Goal: Transaction & Acquisition: Purchase product/service

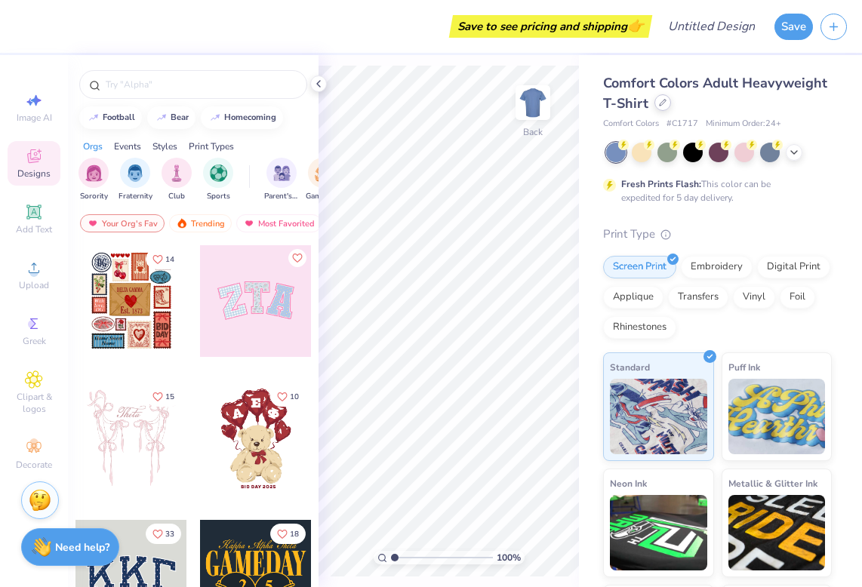
click at [660, 104] on icon at bounding box center [663, 103] width 8 height 8
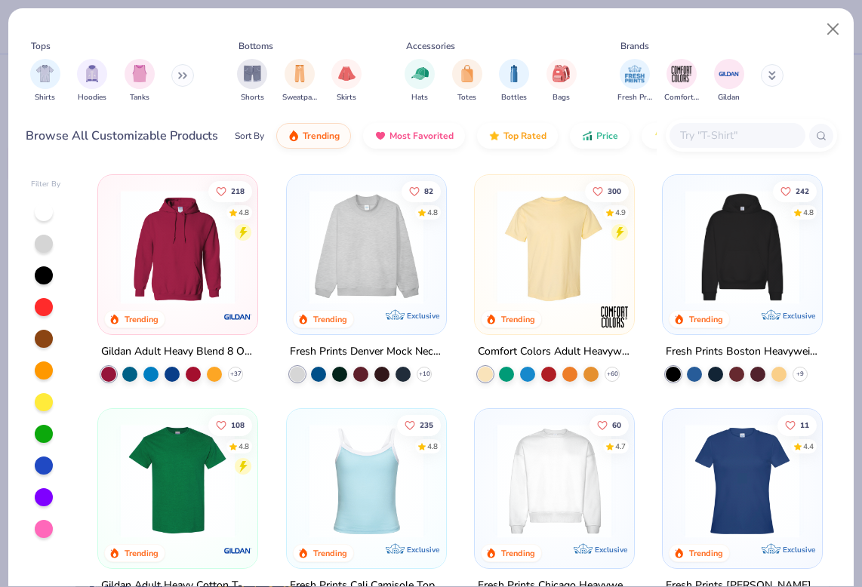
click at [734, 142] on input "text" at bounding box center [737, 135] width 116 height 17
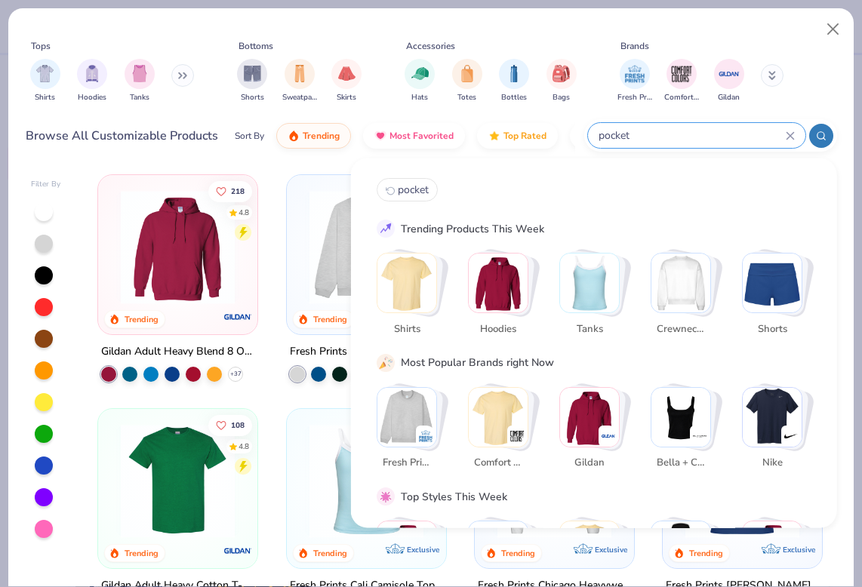
type input "pocket"
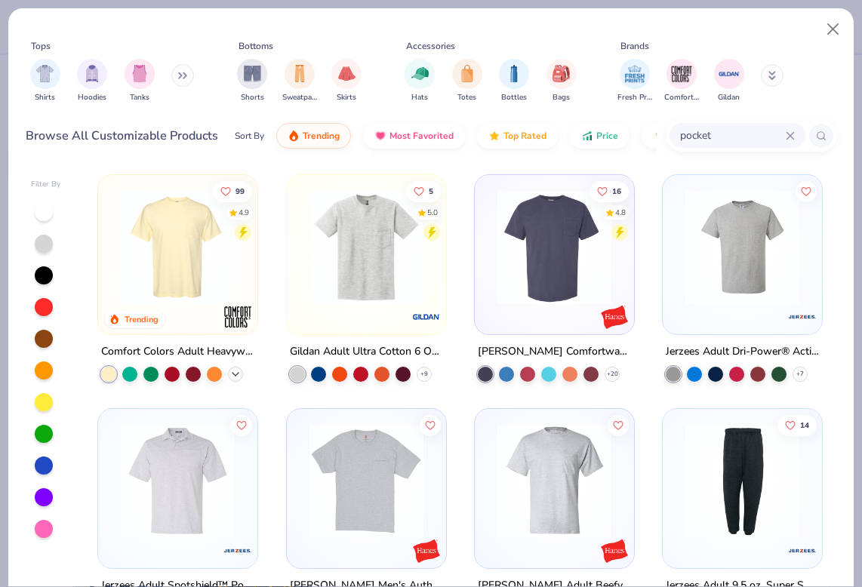
click at [236, 373] on polyline at bounding box center [235, 374] width 6 height 3
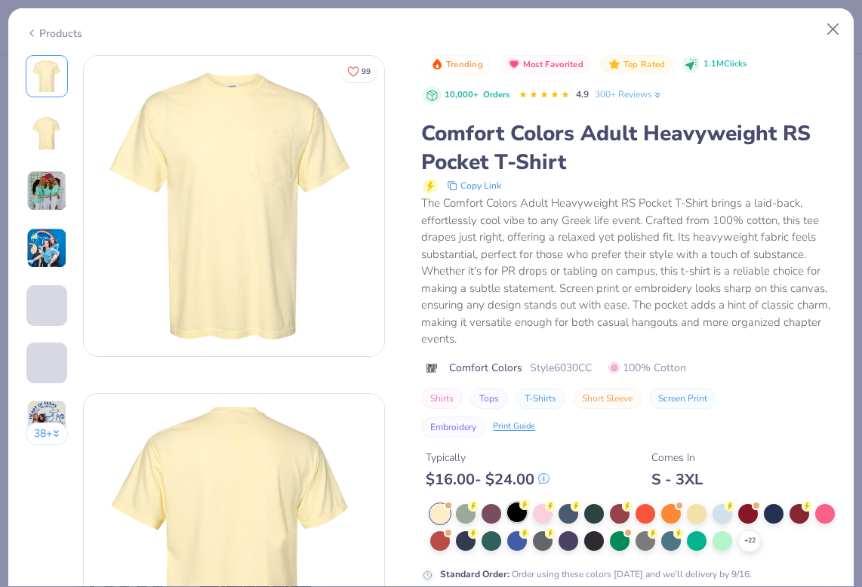
click at [515, 519] on div at bounding box center [517, 513] width 20 height 20
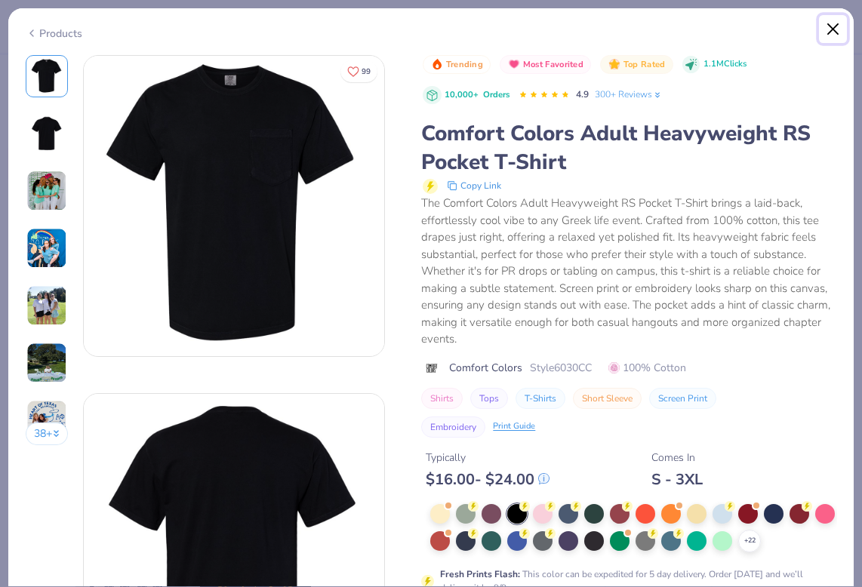
click at [830, 28] on button "Close" at bounding box center [833, 29] width 29 height 29
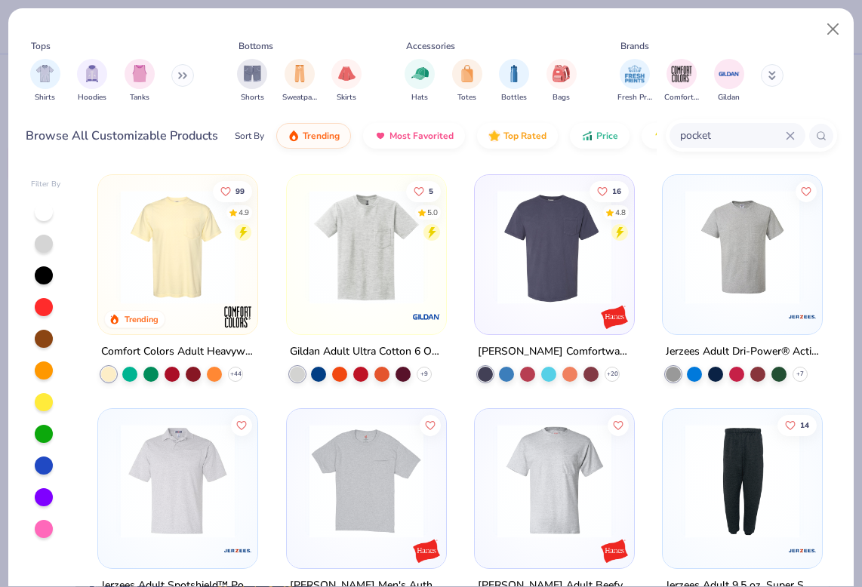
click at [198, 271] on img at bounding box center [177, 247] width 129 height 114
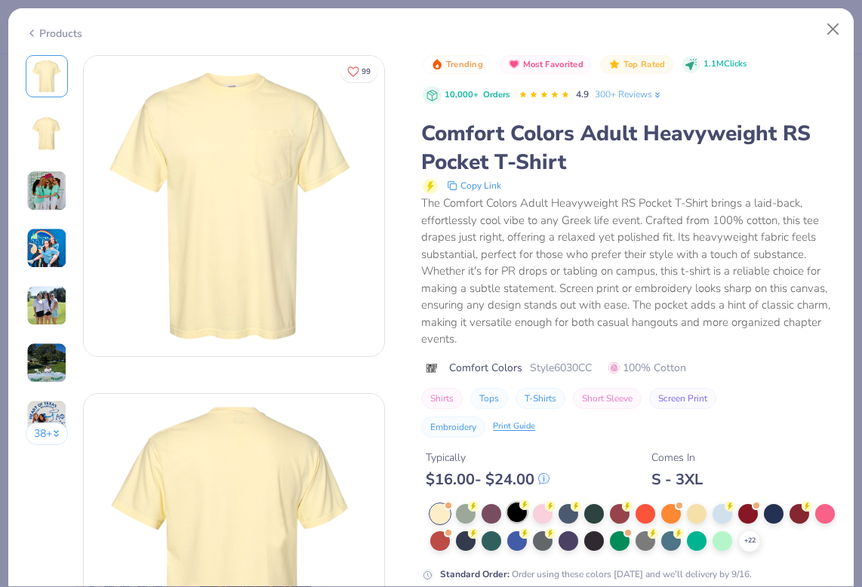
click at [522, 516] on div at bounding box center [517, 513] width 20 height 20
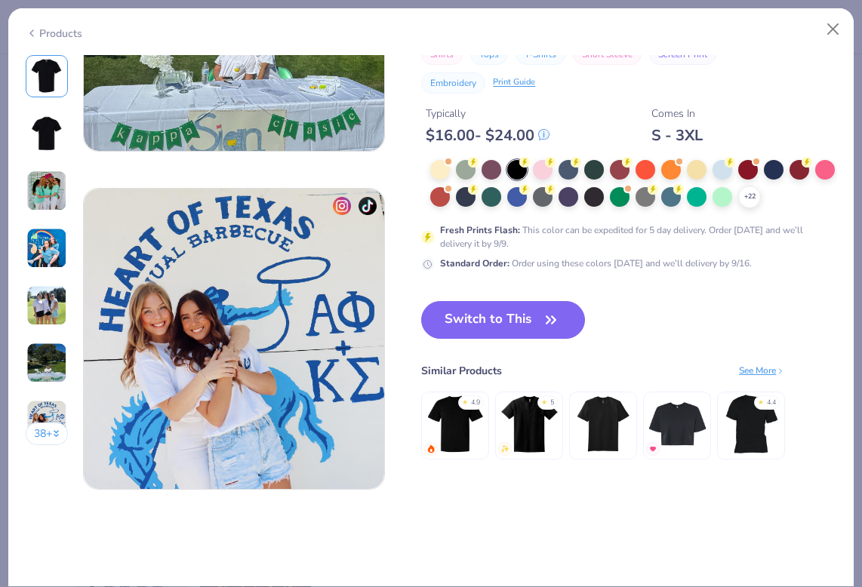
scroll to position [1893, 0]
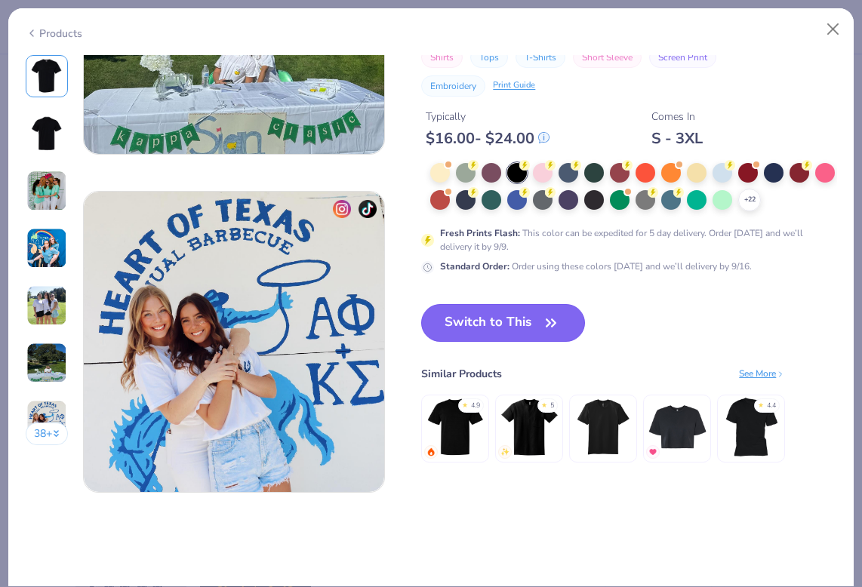
click at [540, 325] on span "button" at bounding box center [550, 322] width 21 height 21
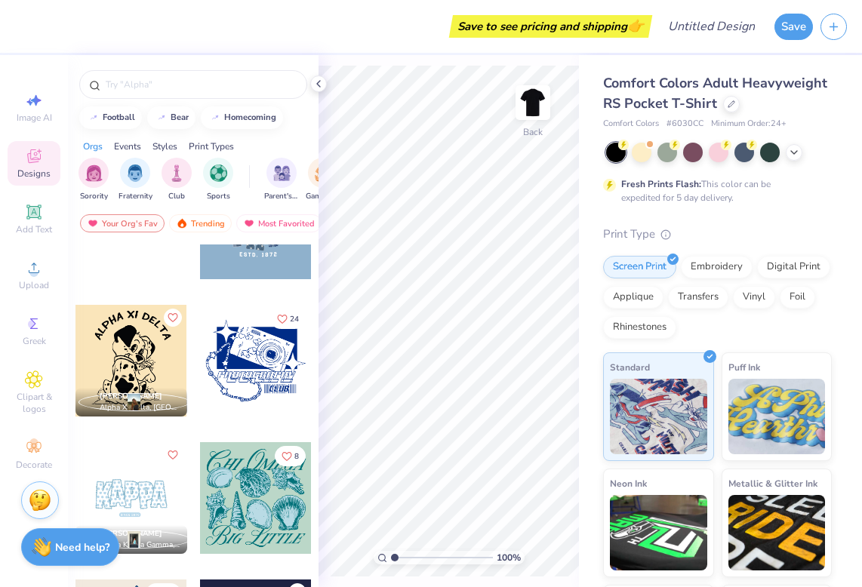
scroll to position [1601, 0]
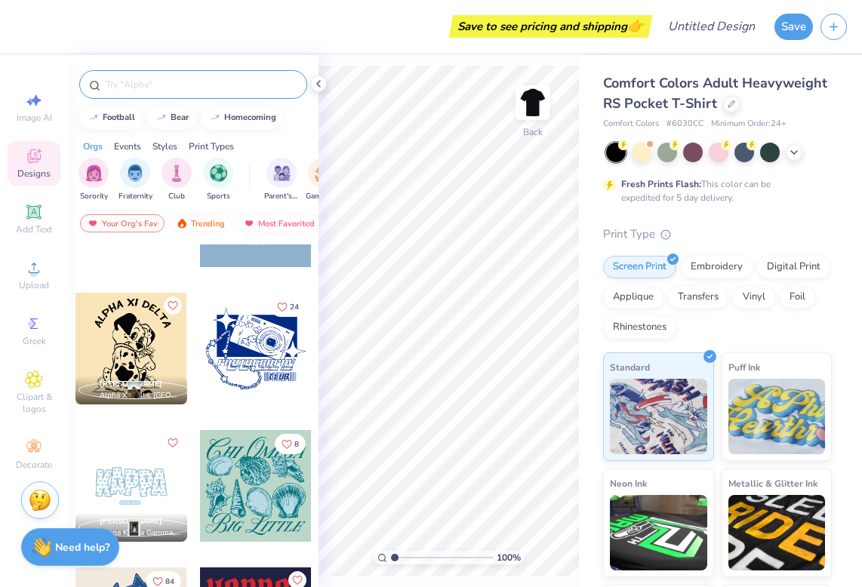
click at [211, 78] on input "text" at bounding box center [200, 84] width 193 height 15
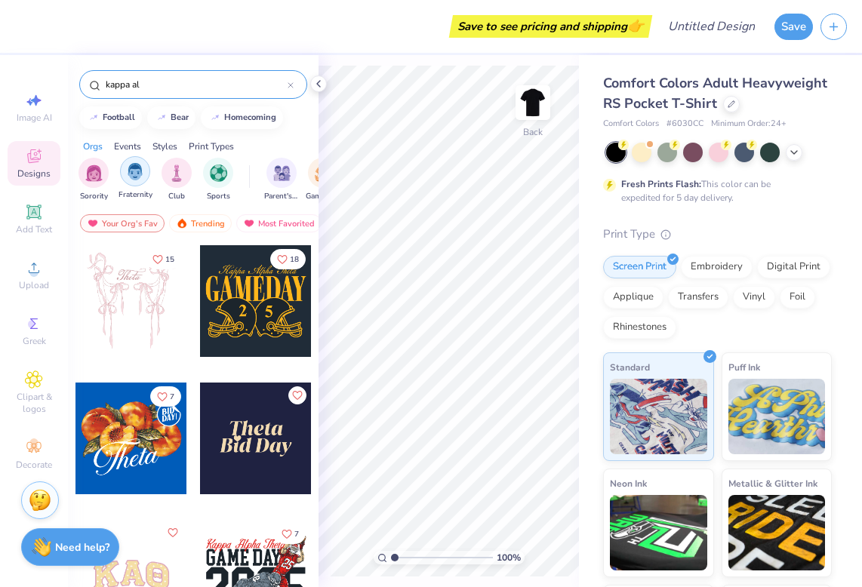
click at [137, 173] on img "filter for Fraternity" at bounding box center [135, 171] width 17 height 17
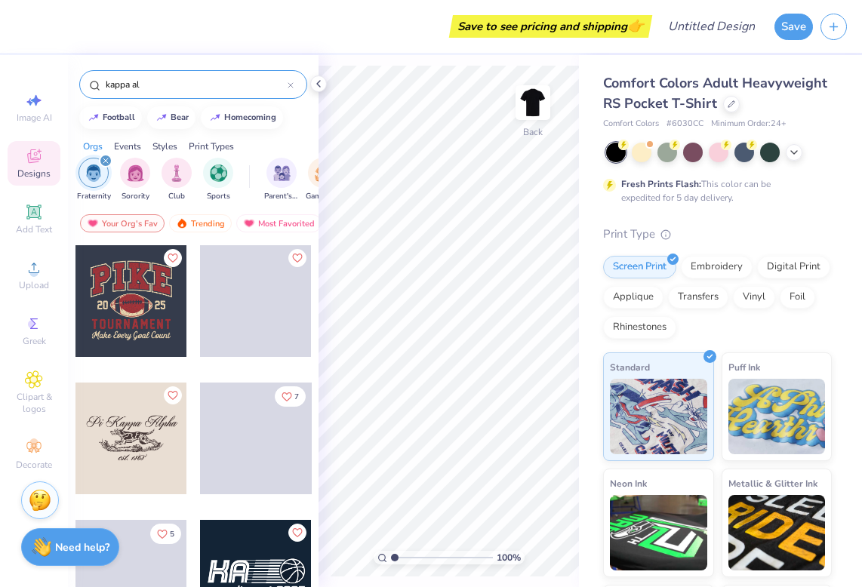
click at [210, 88] on input "kappa al" at bounding box center [195, 84] width 183 height 15
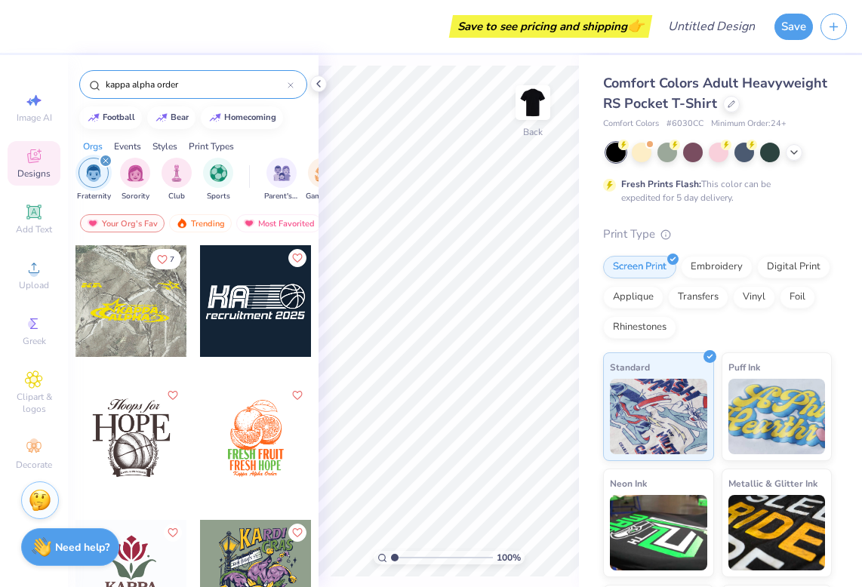
click at [143, 301] on div at bounding box center [131, 301] width 112 height 112
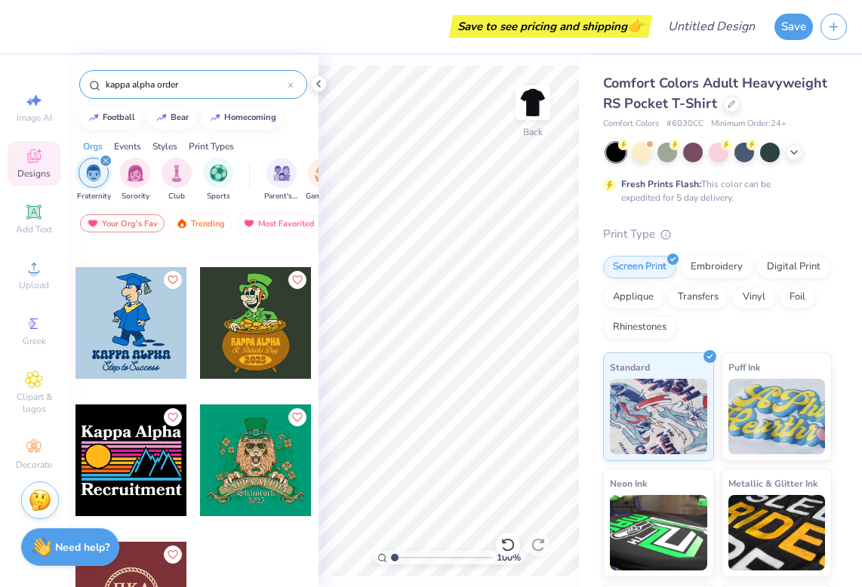
scroll to position [2623, 0]
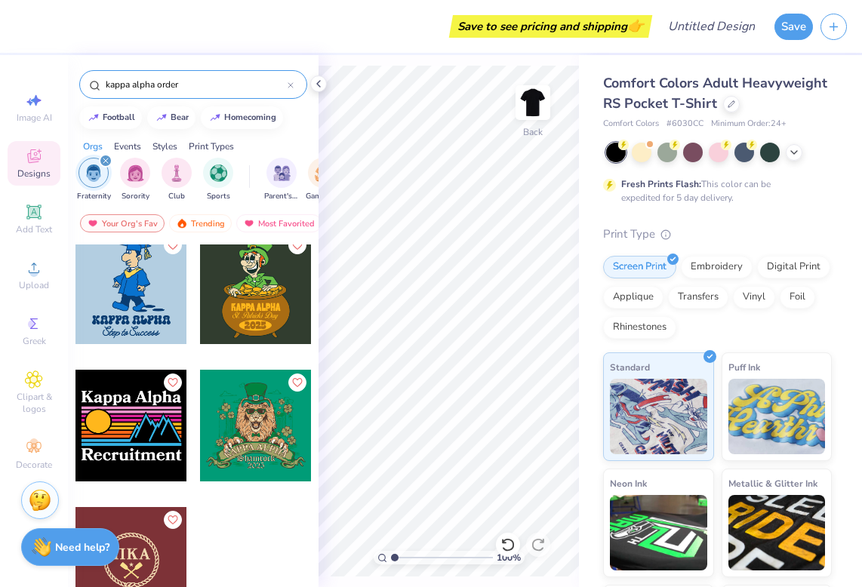
drag, startPoint x: 200, startPoint y: 85, endPoint x: -9, endPoint y: 48, distance: 212.2
click at [0, 48] on html "Save to see pricing and shipping 👉 Design Title Save Image AI Designs Add Text …" at bounding box center [431, 293] width 862 height 587
type input "fall rush"
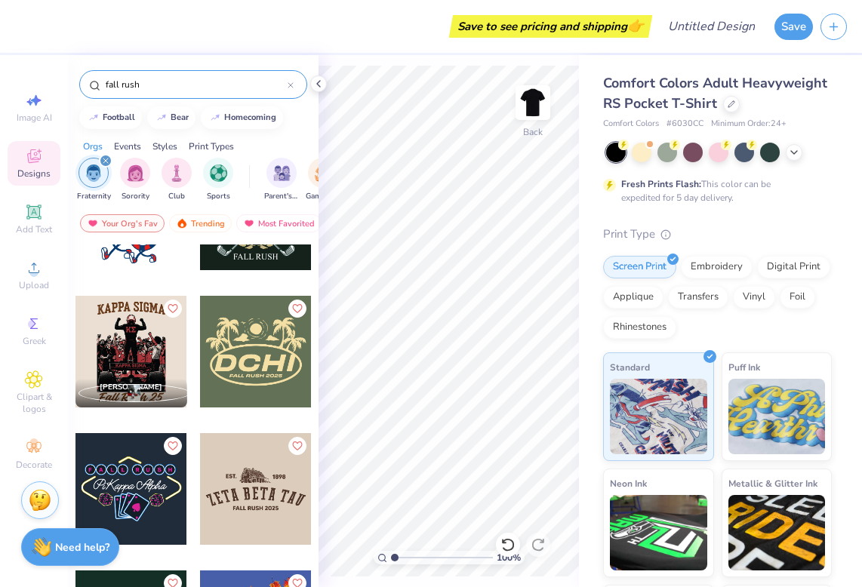
scroll to position [2561, 0]
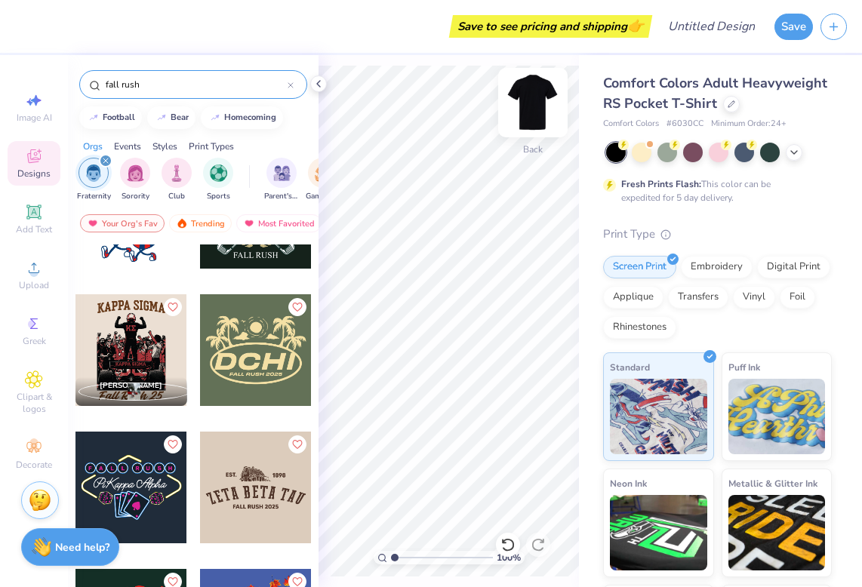
click at [531, 112] on img at bounding box center [533, 102] width 60 height 60
click at [143, 333] on div at bounding box center [131, 350] width 112 height 112
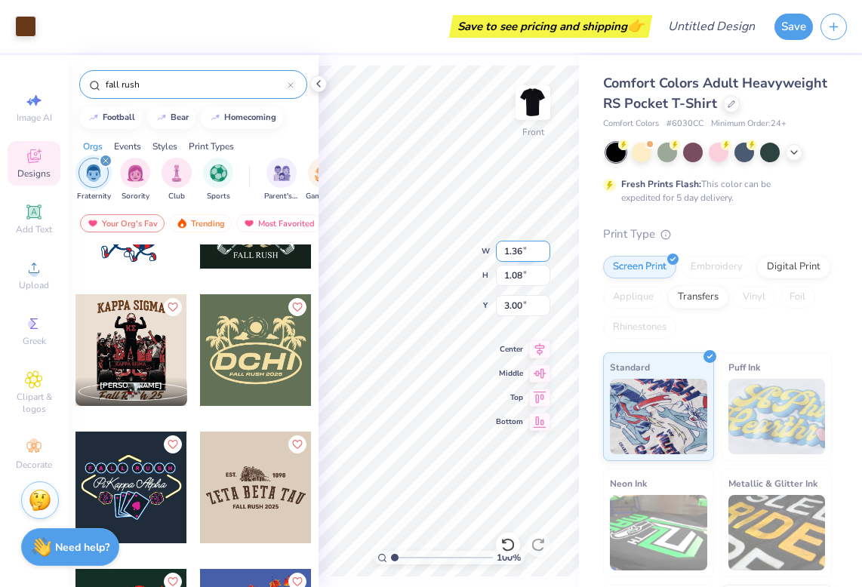
type input "7.64"
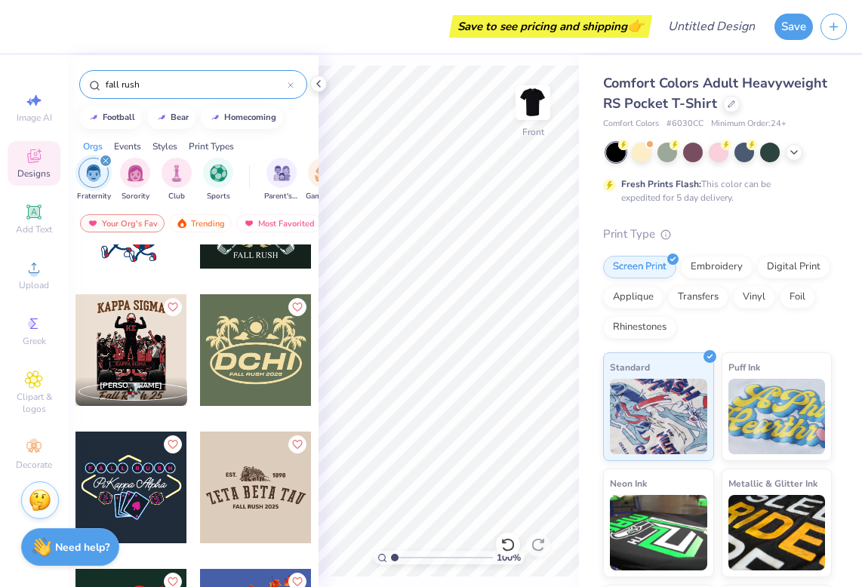
click at [126, 343] on div at bounding box center [131, 350] width 112 height 112
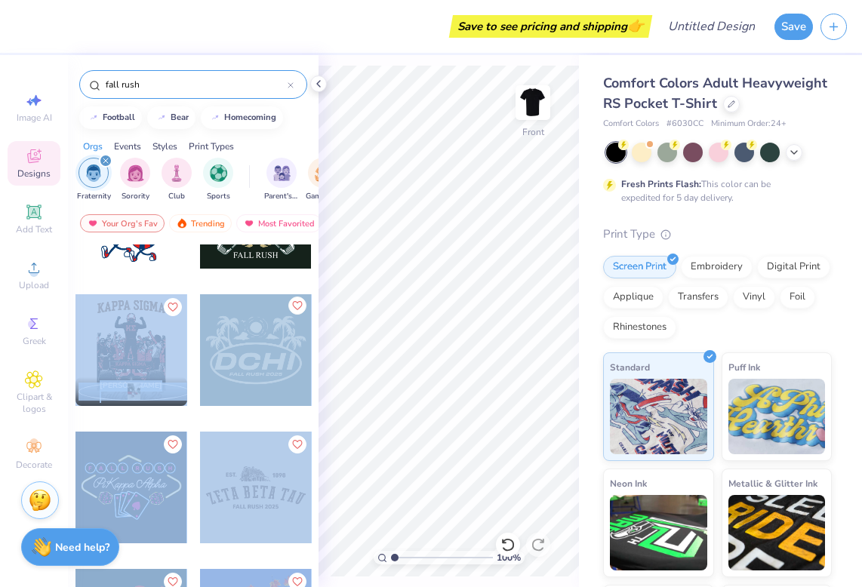
click at [439, 315] on div "Save to see pricing and shipping 👉 Design Title Save Image AI Designs Add Text …" at bounding box center [431, 293] width 862 height 587
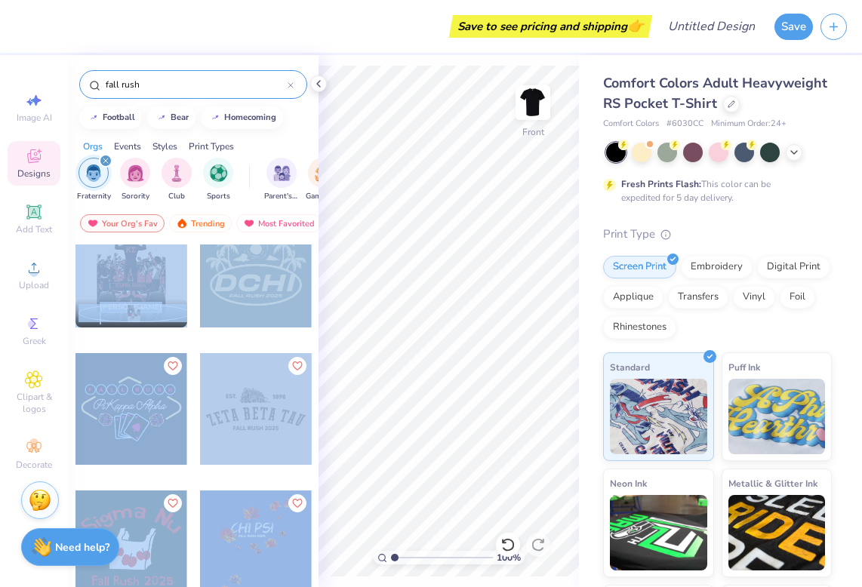
scroll to position [2661, 0]
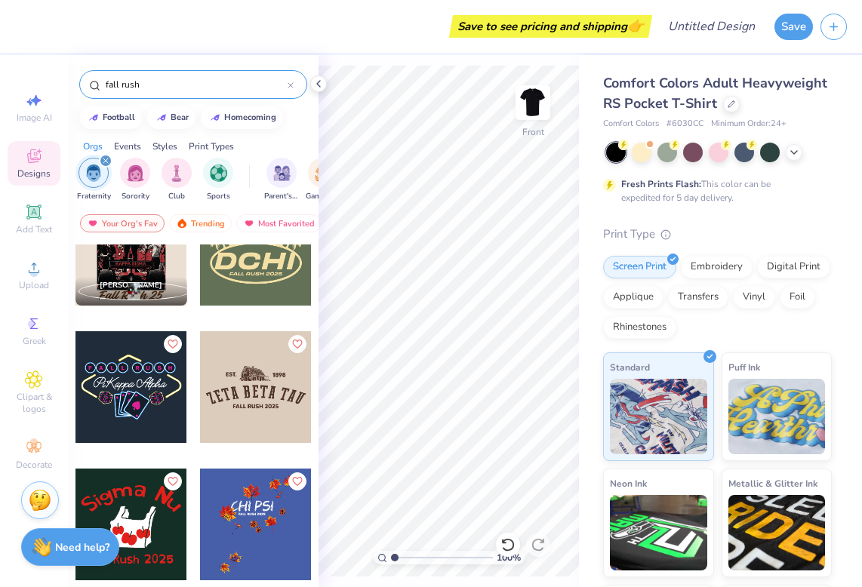
click at [201, 451] on div at bounding box center [255, 399] width 113 height 137
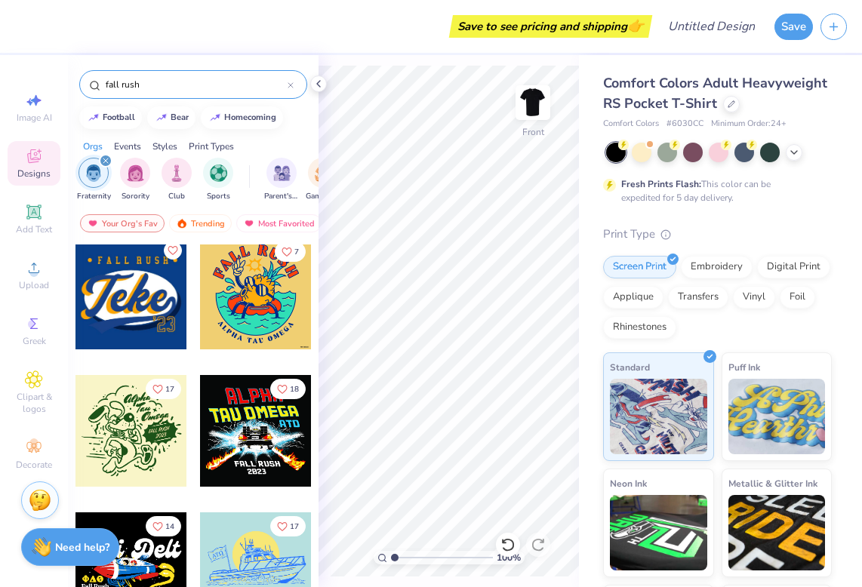
scroll to position [5794, 0]
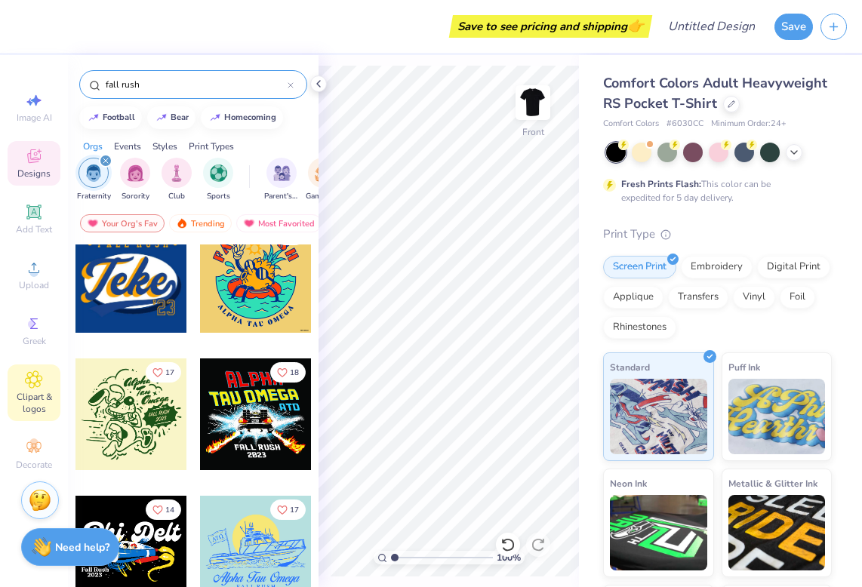
click at [28, 397] on span "Clipart & logos" at bounding box center [34, 403] width 53 height 24
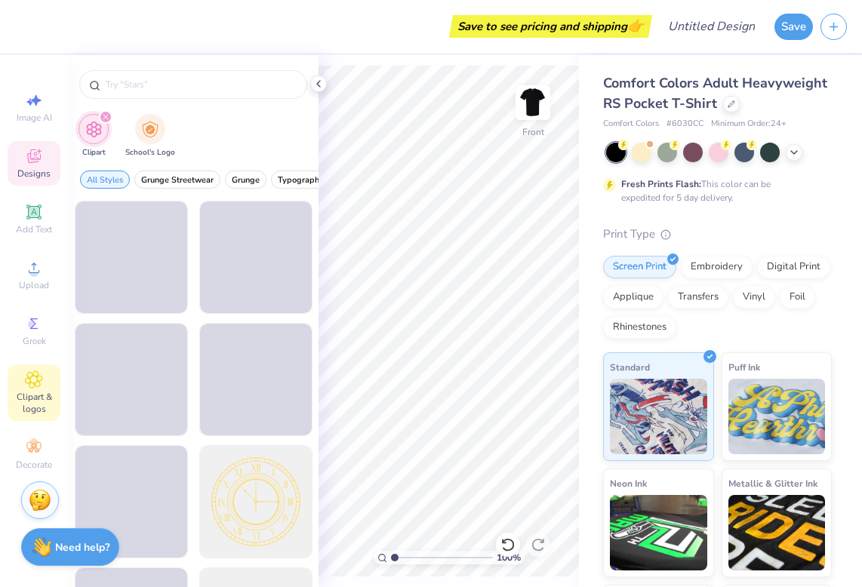
click at [29, 150] on icon at bounding box center [34, 156] width 18 height 18
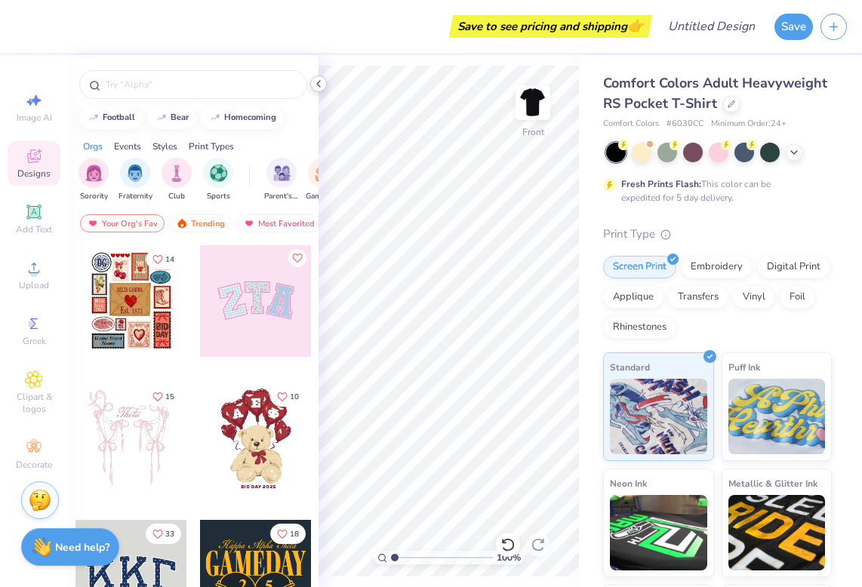
click at [323, 85] on icon at bounding box center [318, 84] width 12 height 12
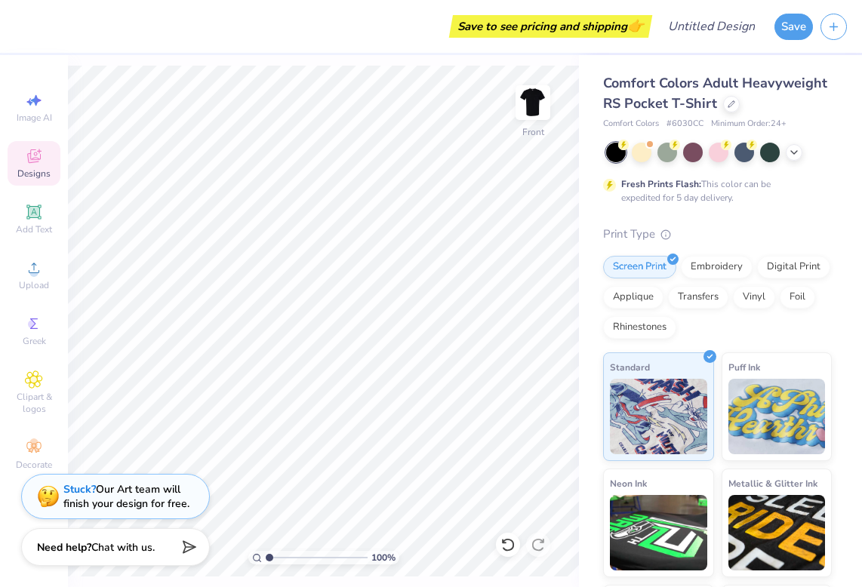
click at [36, 170] on span "Designs" at bounding box center [33, 174] width 33 height 12
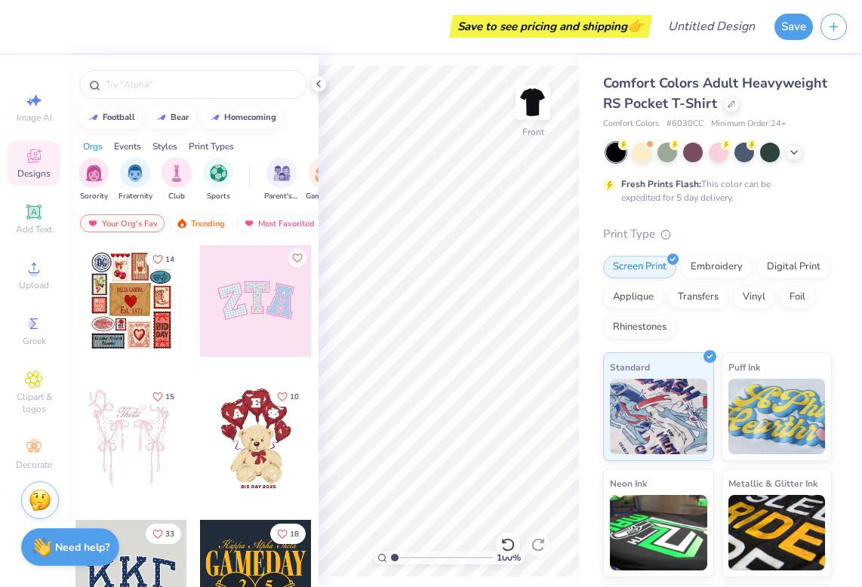
scroll to position [11, 0]
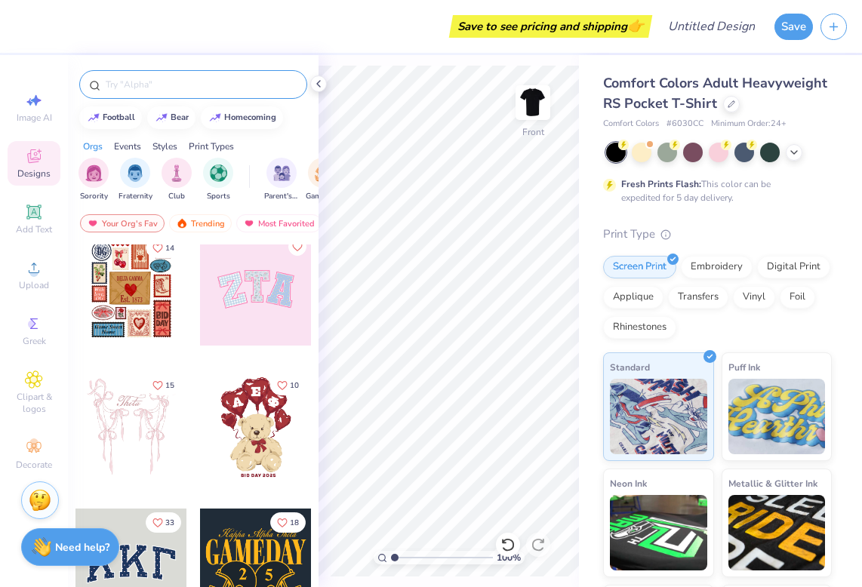
click at [177, 86] on input "text" at bounding box center [200, 84] width 193 height 15
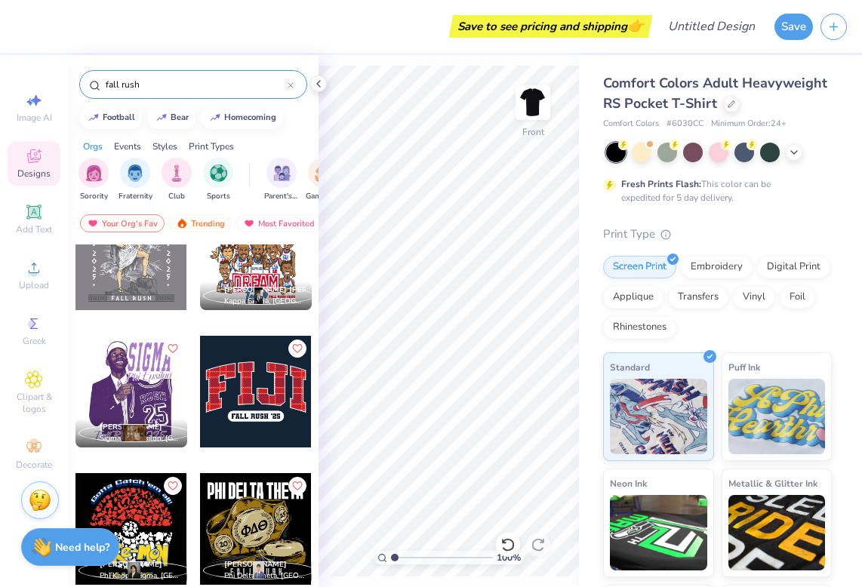
scroll to position [418, 0]
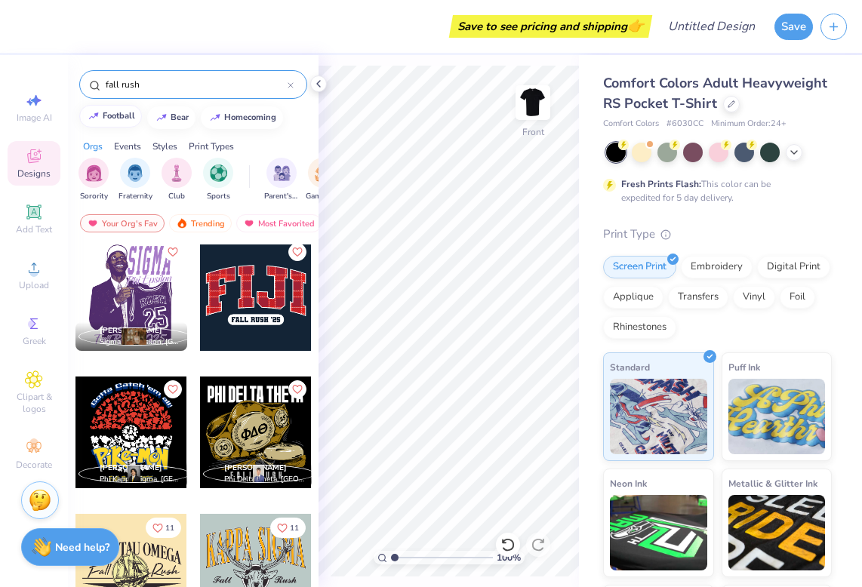
click at [123, 112] on div "football" at bounding box center [119, 116] width 32 height 8
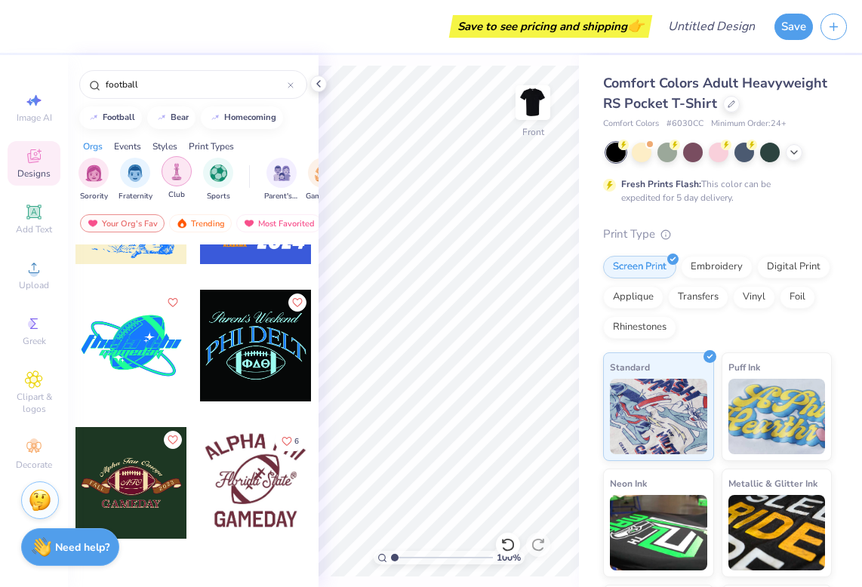
scroll to position [2091, 0]
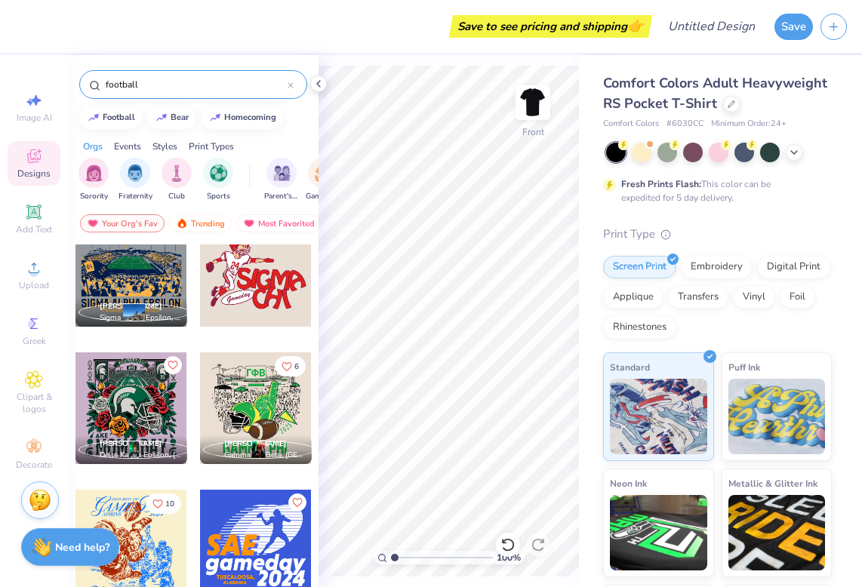
drag, startPoint x: 177, startPoint y: 82, endPoint x: 85, endPoint y: 78, distance: 92.2
click at [85, 79] on div "football" at bounding box center [193, 84] width 228 height 29
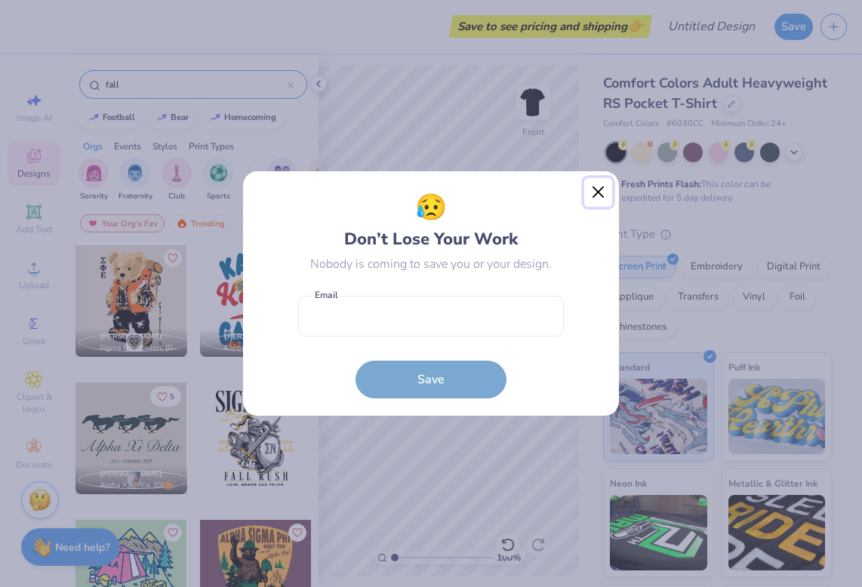
click at [586, 199] on button "Close" at bounding box center [598, 192] width 29 height 29
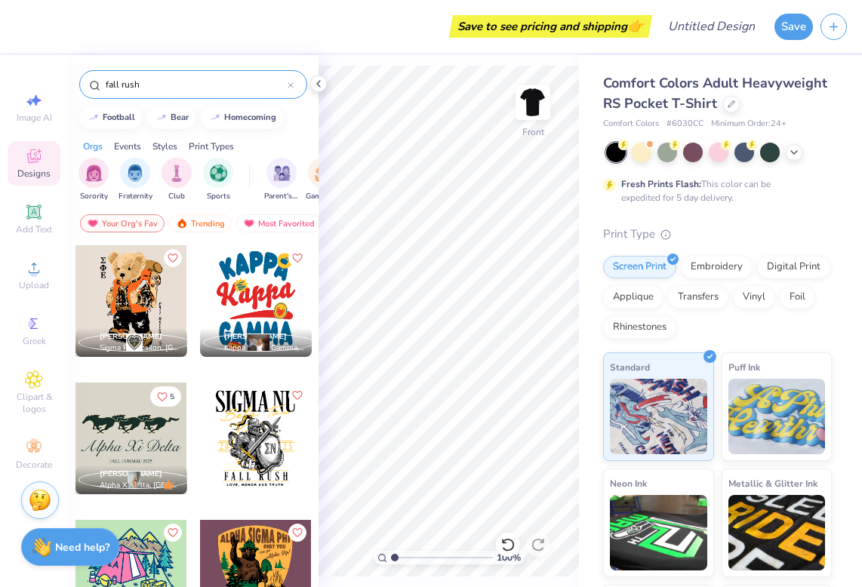
type input "fall rush"
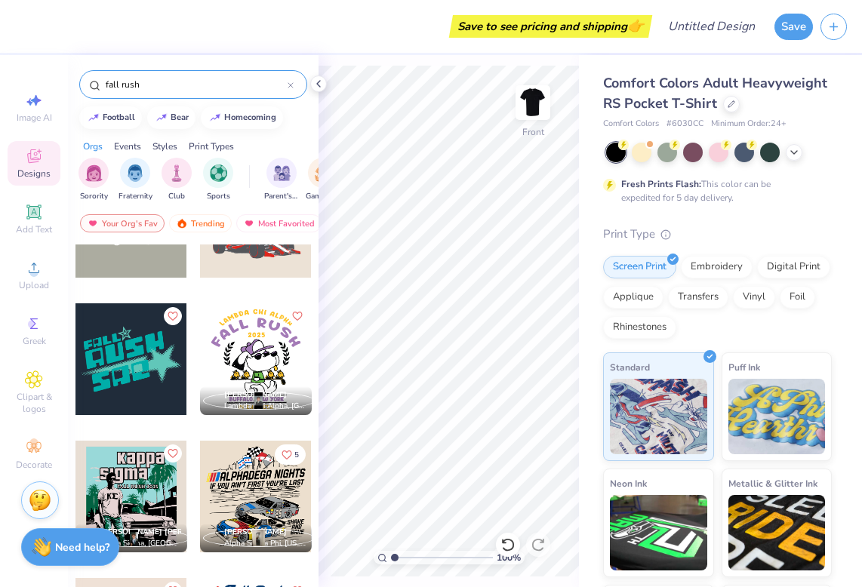
scroll to position [2223, 0]
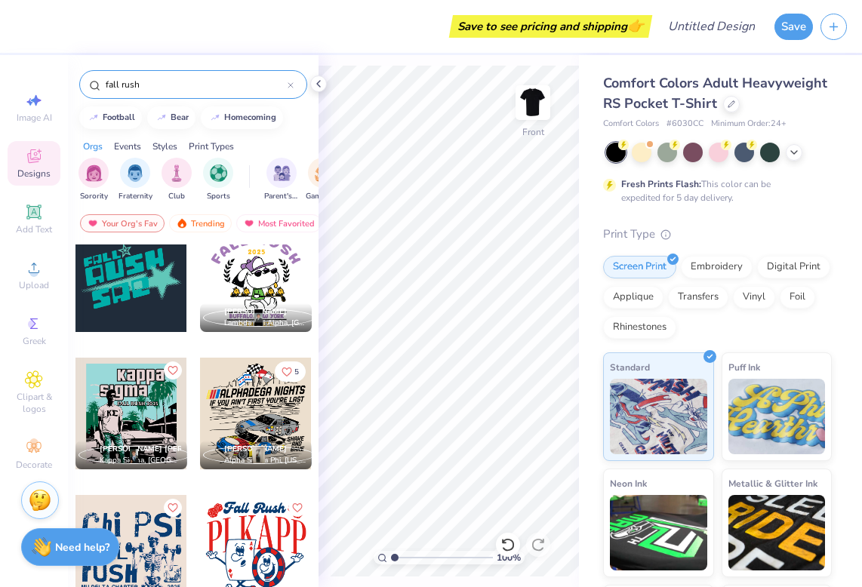
click at [151, 414] on div at bounding box center [131, 414] width 112 height 112
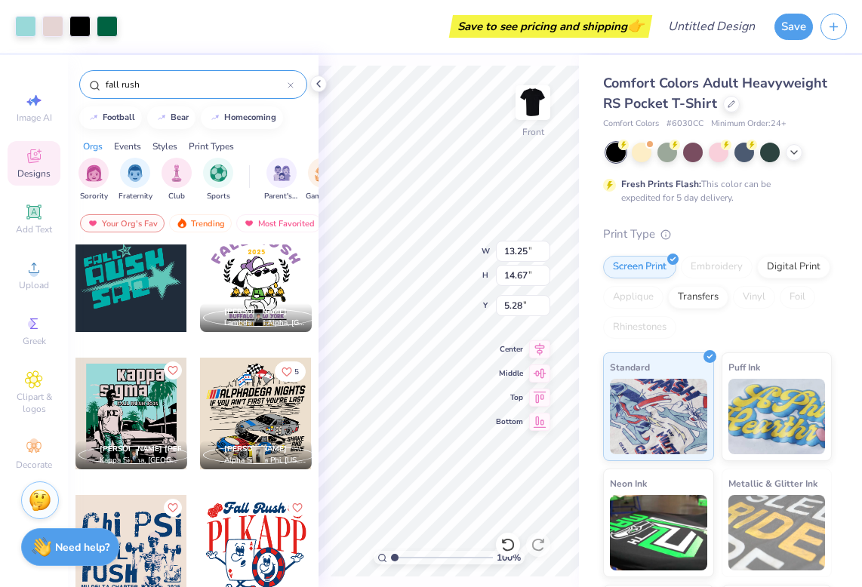
type input "5.28"
type input "1.60"
type input "0.90"
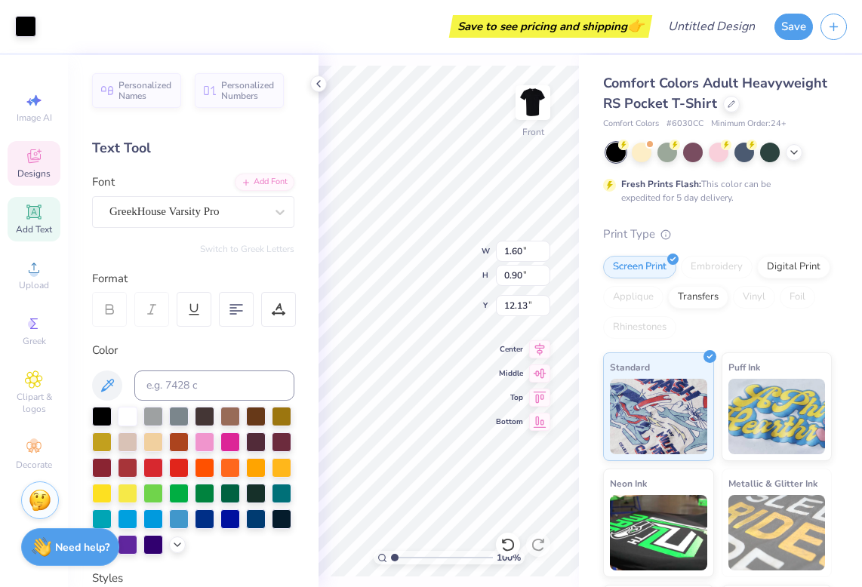
type input "12.23"
type textarea "KA"
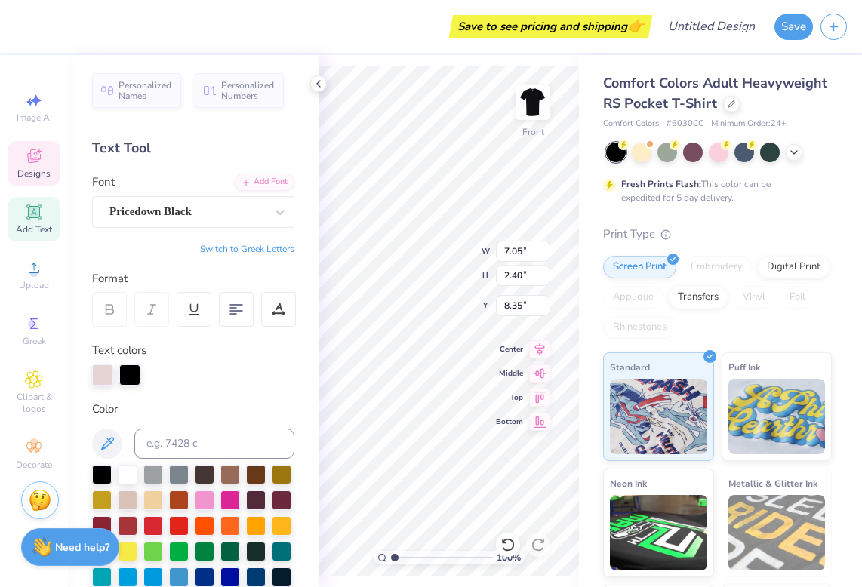
type input "7.05"
type input "8.35"
type textarea "Alpha"
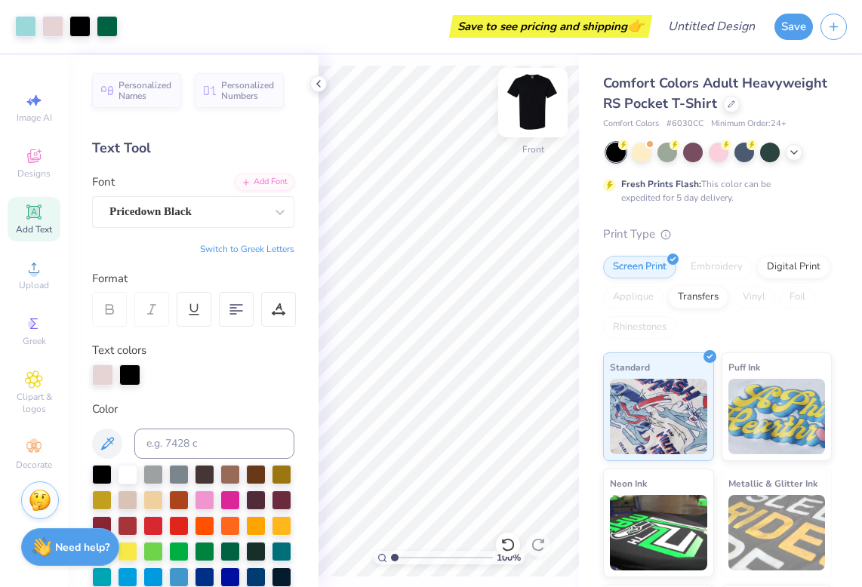
click at [543, 92] on img at bounding box center [533, 102] width 60 height 60
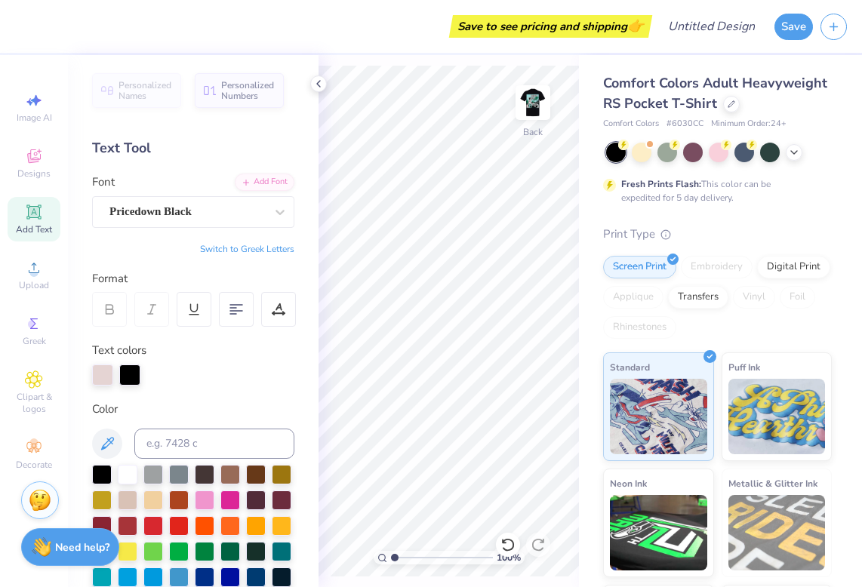
click at [38, 211] on icon at bounding box center [33, 211] width 11 height 11
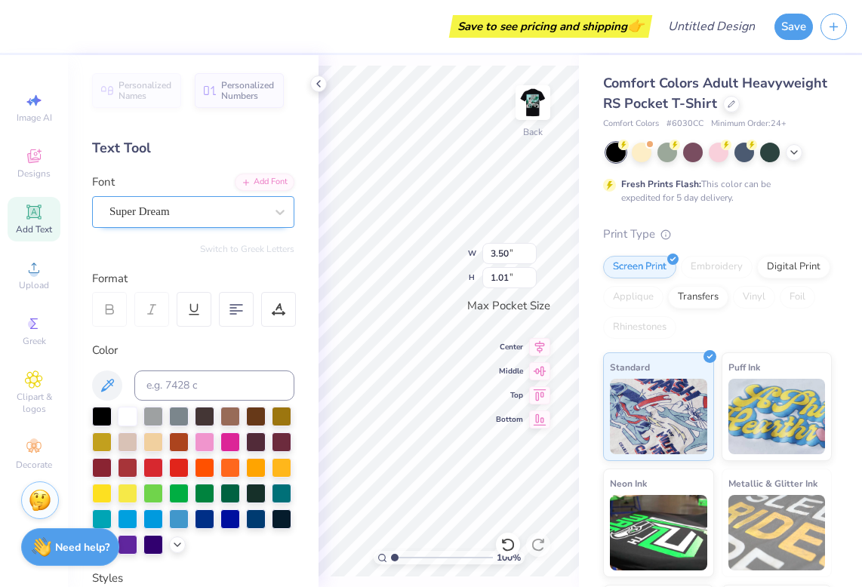
type textarea "KA"
click at [243, 208] on div "Super Dream" at bounding box center [187, 211] width 159 height 23
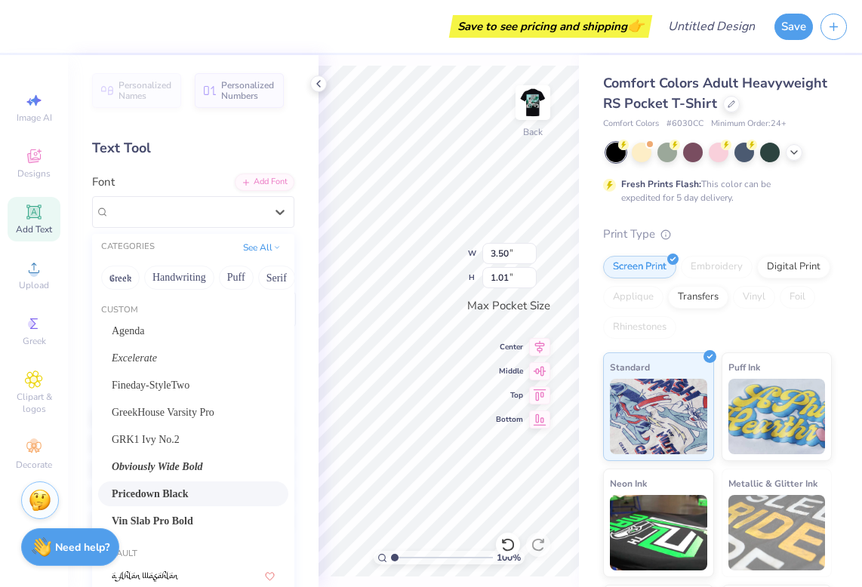
click at [180, 485] on div "Pricedown Black" at bounding box center [193, 494] width 190 height 25
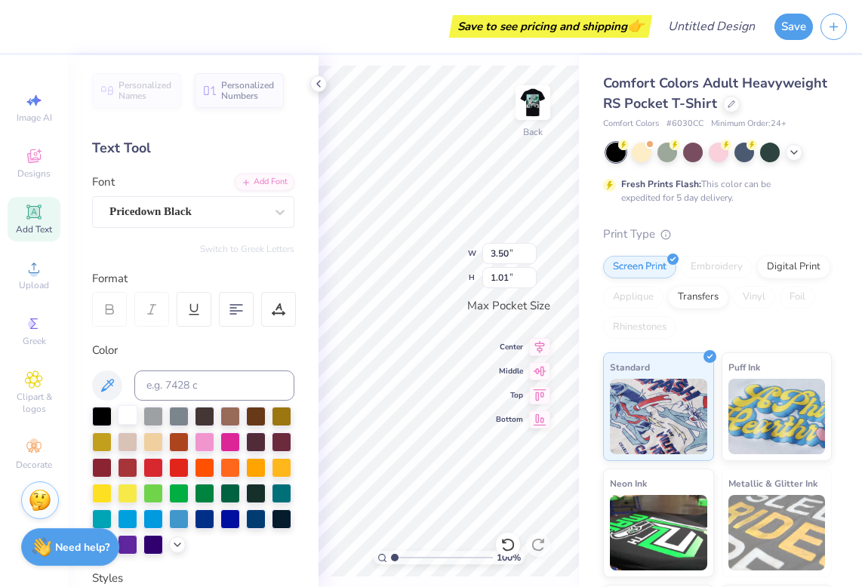
click at [128, 417] on div at bounding box center [128, 415] width 20 height 20
type textarea "Kappa Alpha"
type textarea "Kappa Alpha Order"
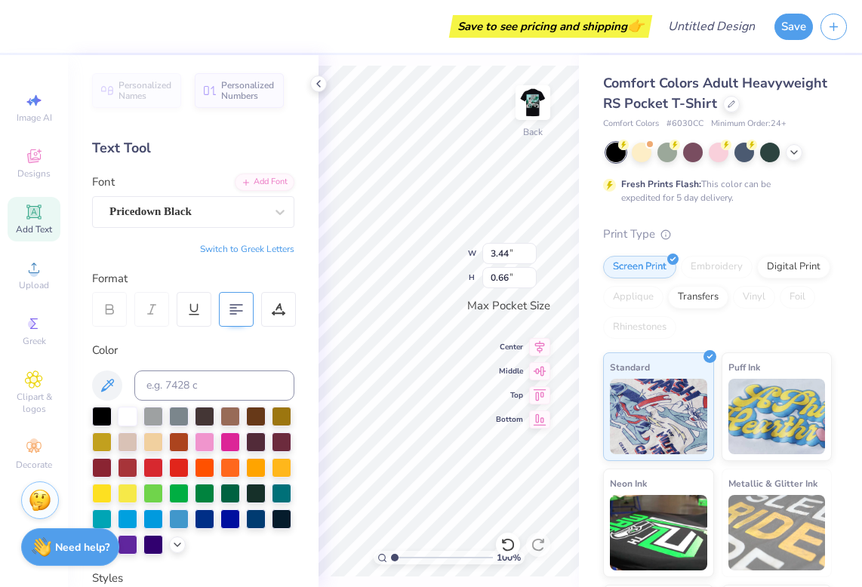
click at [244, 305] on div at bounding box center [236, 309] width 35 height 35
click at [322, 82] on icon at bounding box center [318, 84] width 12 height 12
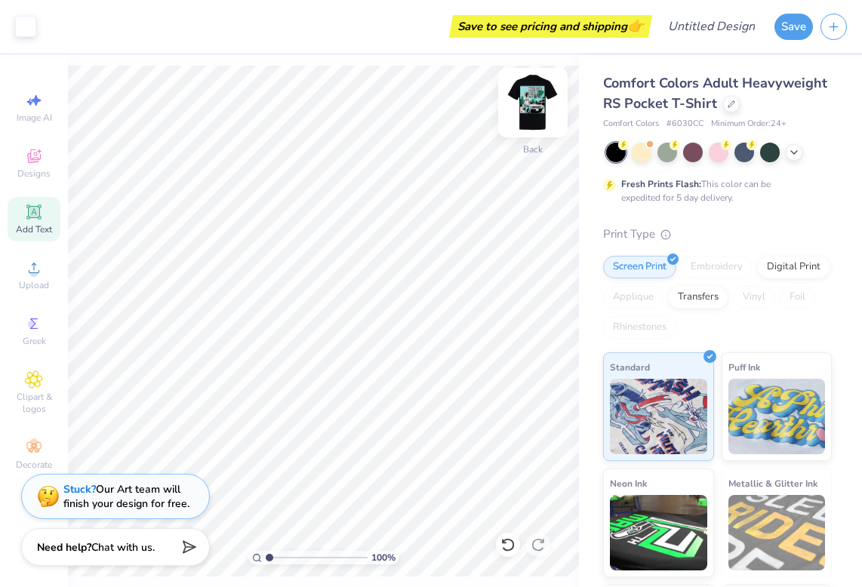
click at [537, 100] on img at bounding box center [533, 102] width 60 height 60
click at [543, 114] on img at bounding box center [533, 102] width 60 height 60
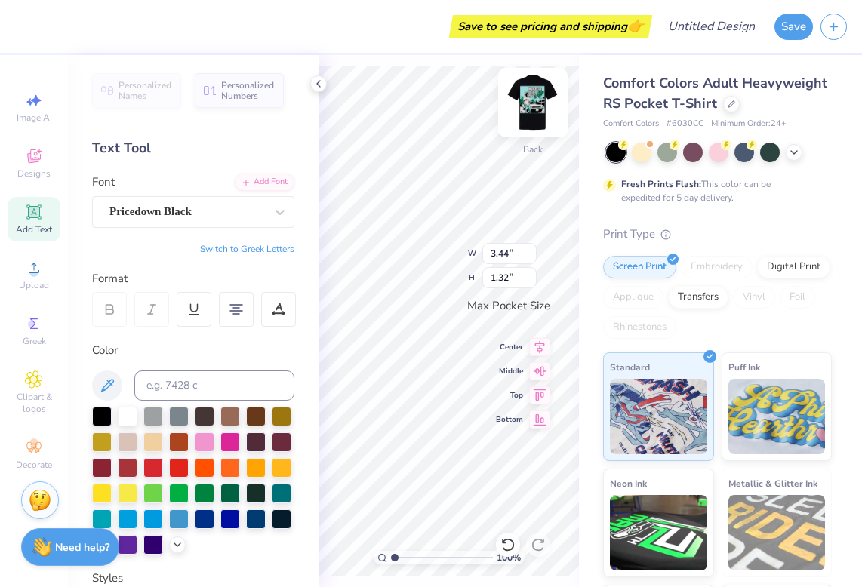
click at [528, 108] on img at bounding box center [533, 102] width 60 height 60
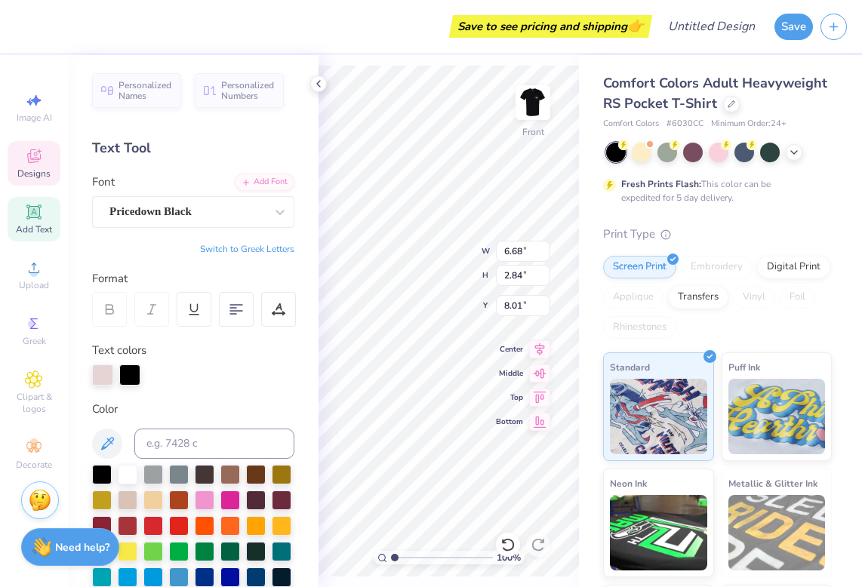
type input "13.22"
type input "14.64"
type input "5.35"
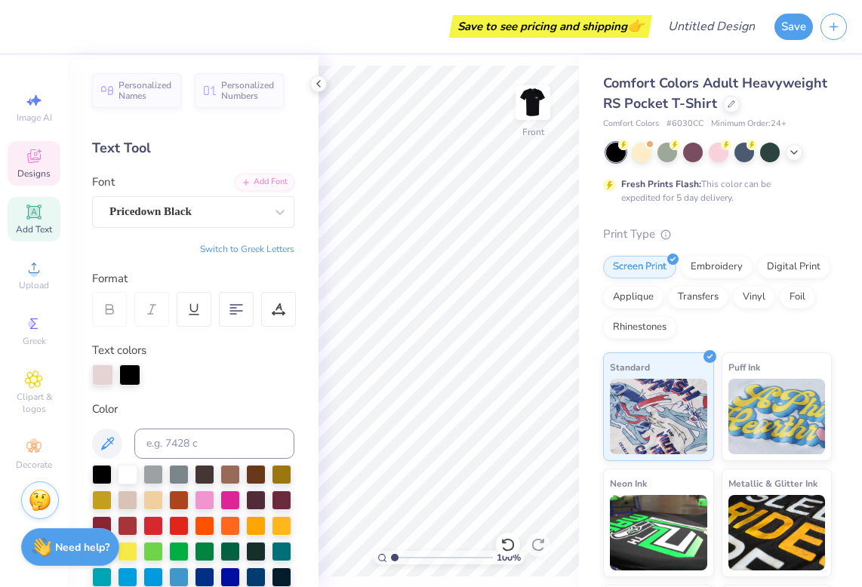
click at [46, 163] on div "Designs" at bounding box center [34, 163] width 53 height 45
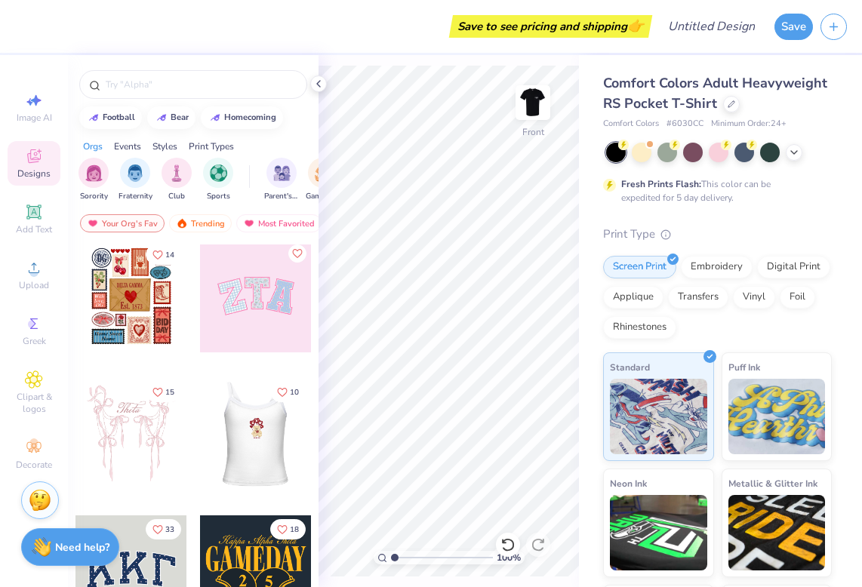
scroll to position [2, 0]
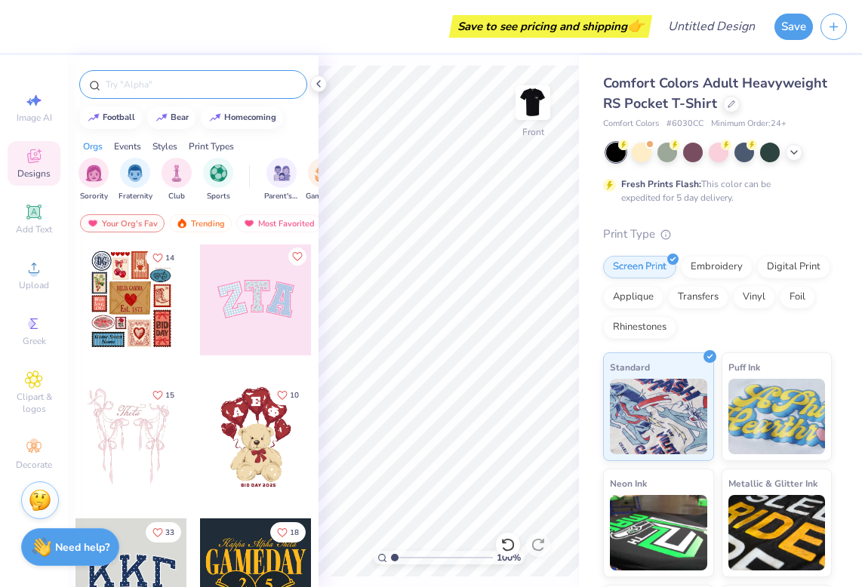
click at [170, 89] on input "text" at bounding box center [200, 84] width 193 height 15
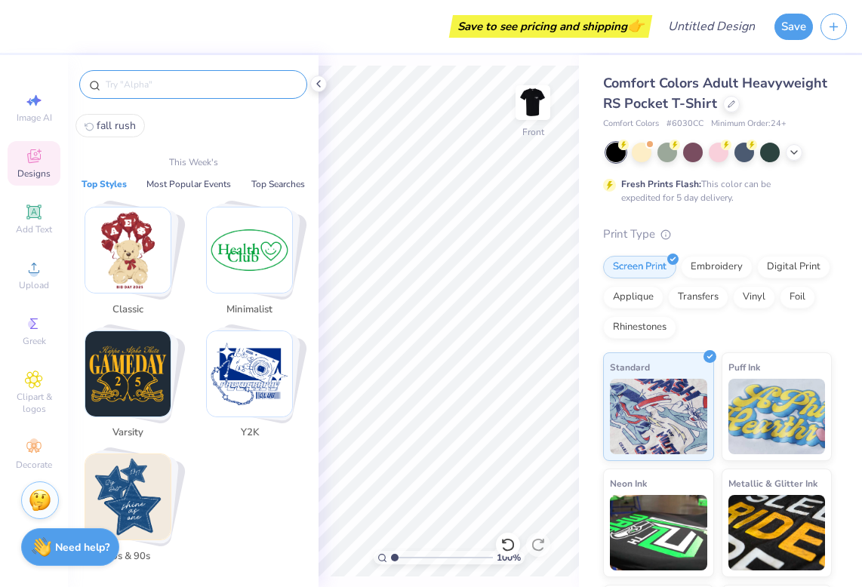
click at [129, 120] on span "fall rush" at bounding box center [116, 126] width 39 height 14
type input "fall rush"
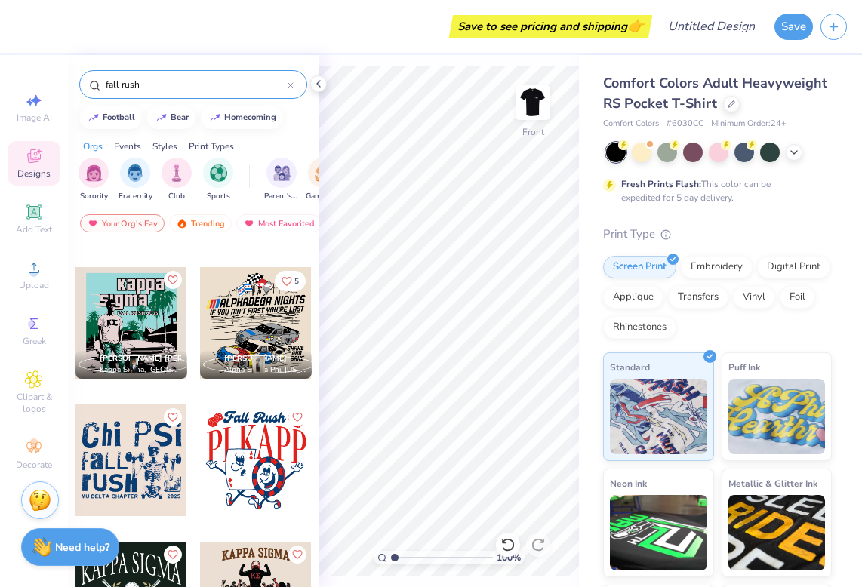
scroll to position [2313, 0]
click at [260, 306] on div at bounding box center [256, 324] width 112 height 112
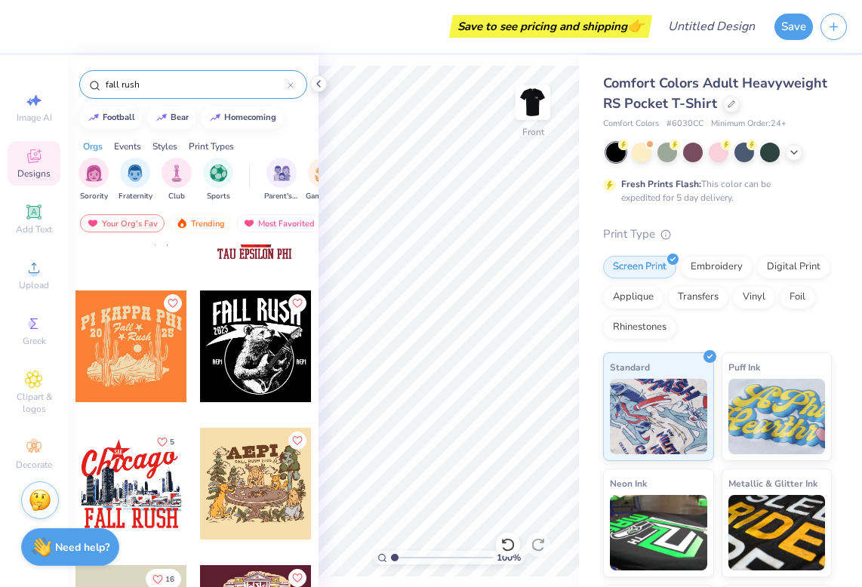
scroll to position [3822, 0]
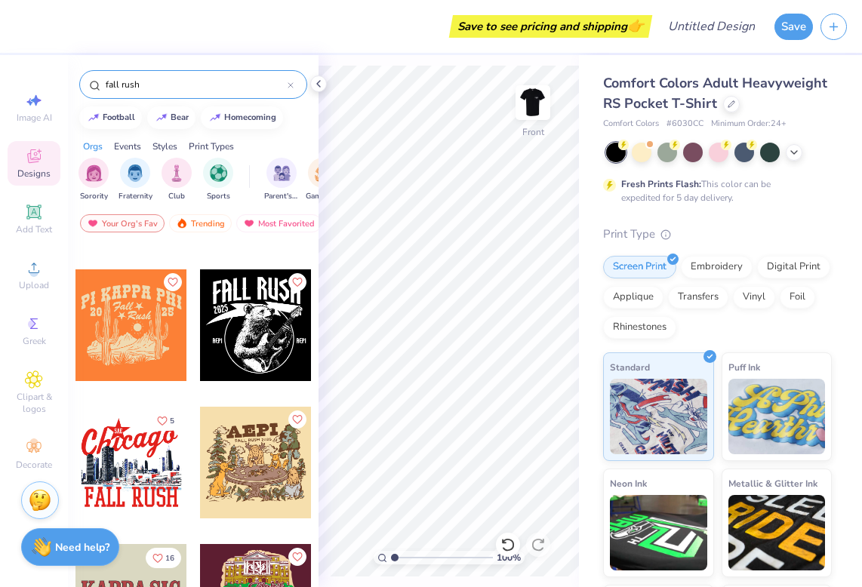
click at [160, 460] on div at bounding box center [131, 463] width 112 height 112
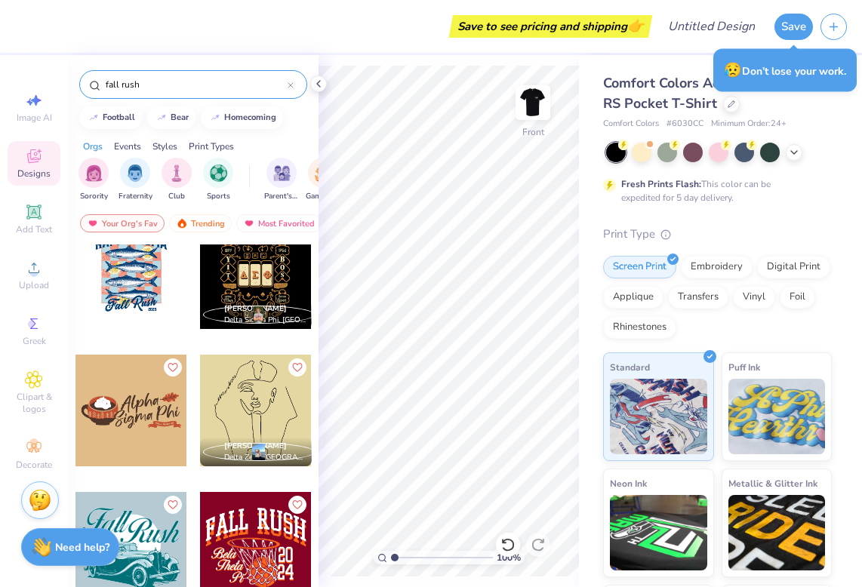
scroll to position [8430, 0]
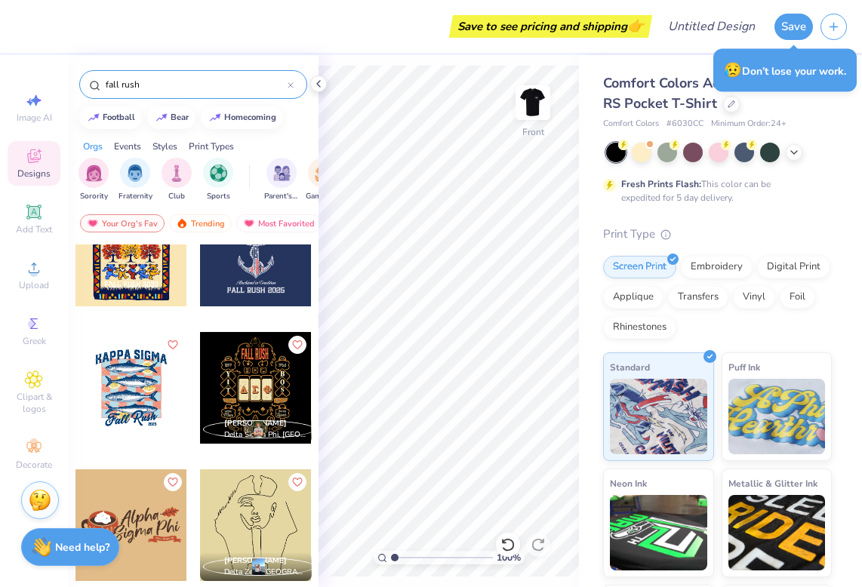
click at [135, 370] on div at bounding box center [131, 388] width 112 height 112
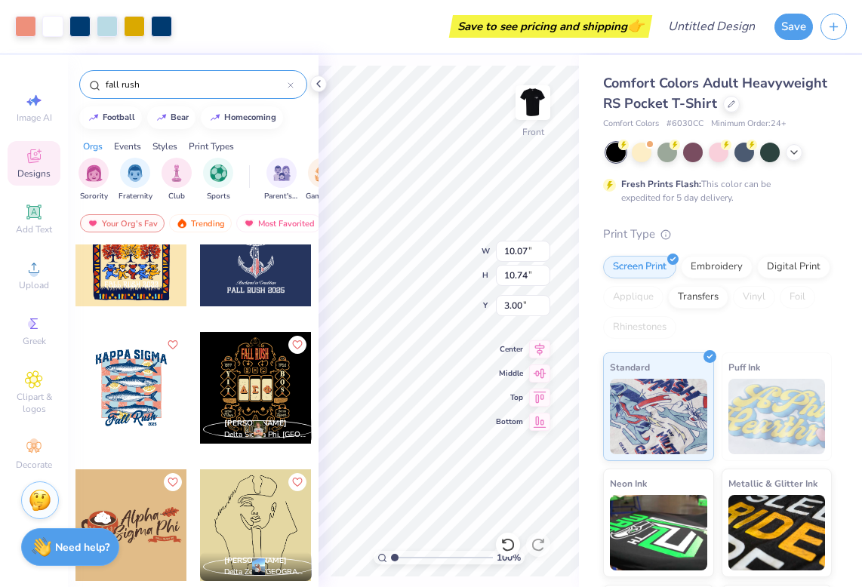
type input "6.66"
type input "11.85"
type input "12.64"
type input "4.47"
type input "13.14"
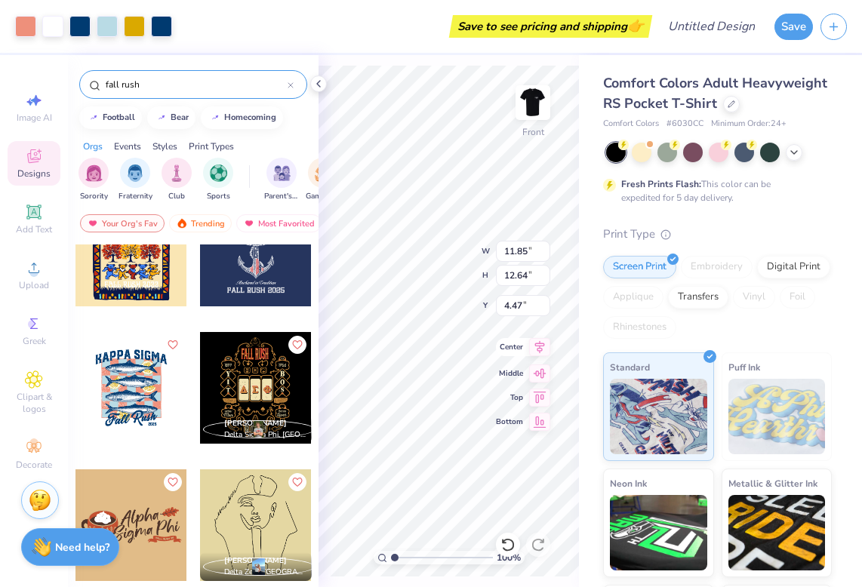
type input "14.02"
type input "5.52"
click at [540, 346] on icon at bounding box center [539, 347] width 21 height 18
click at [540, 346] on icon at bounding box center [540, 347] width 10 height 13
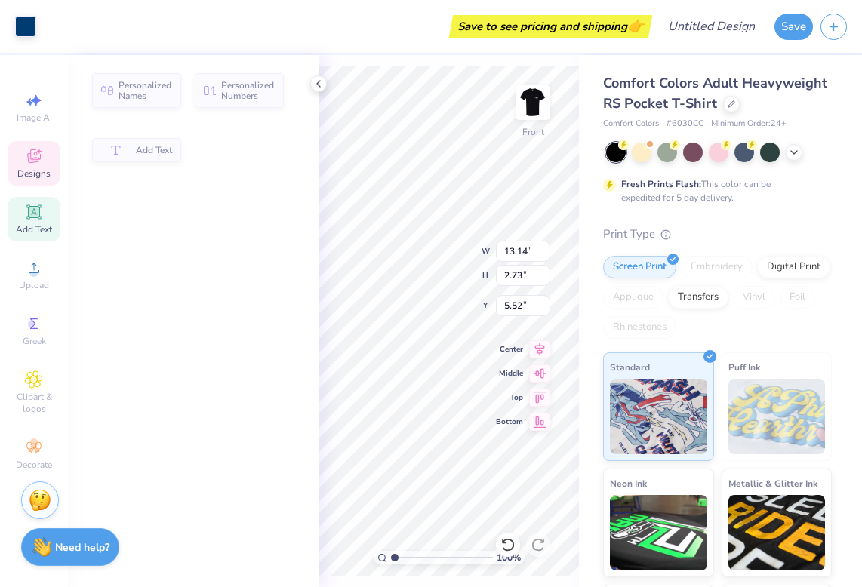
type input "2.73"
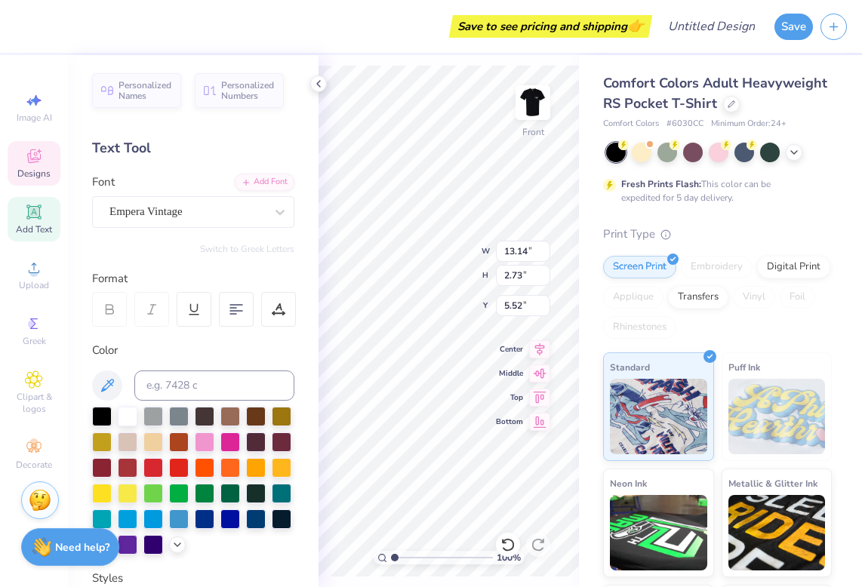
type textarea "KAPPA Alpha"
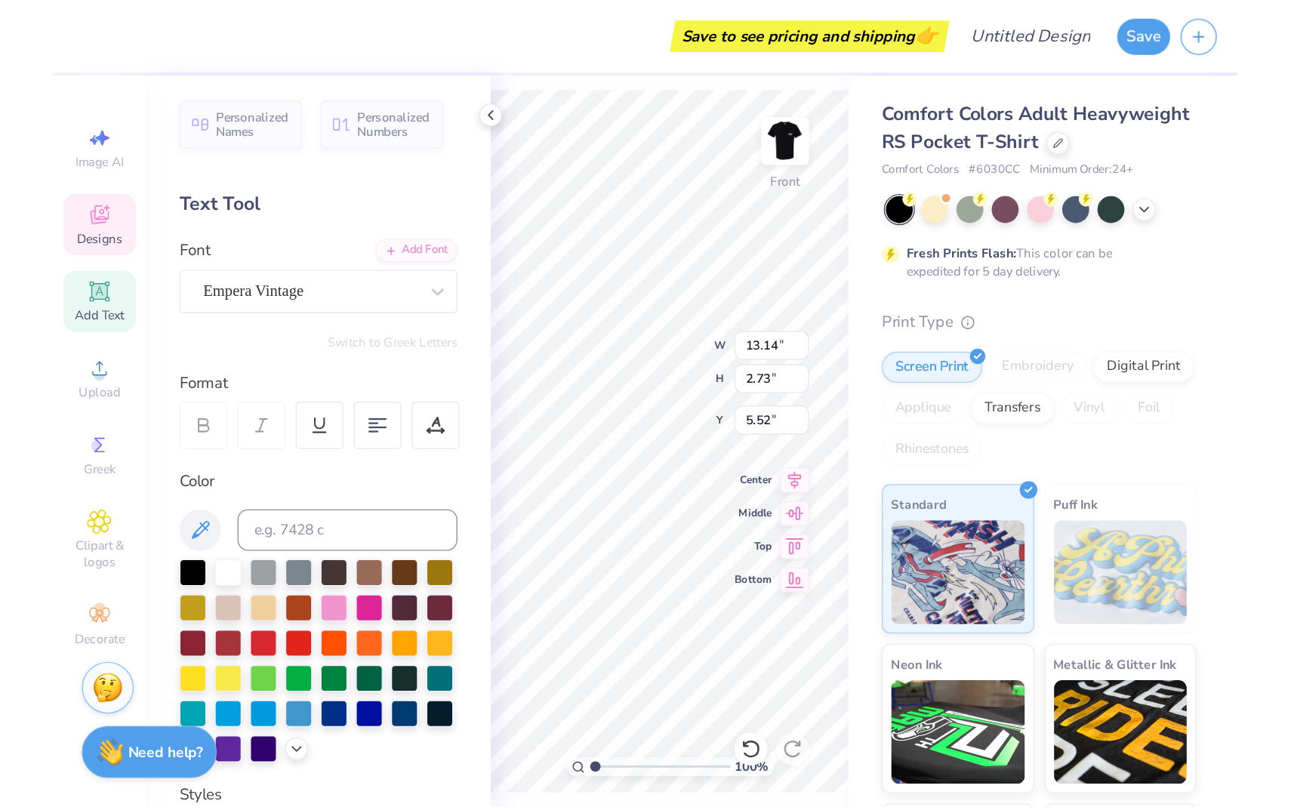
scroll to position [0, 3]
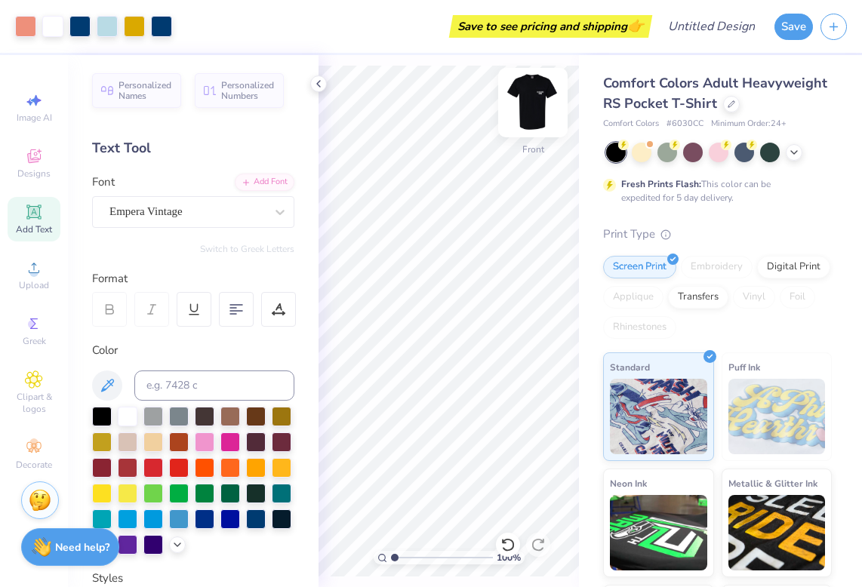
click at [531, 99] on img at bounding box center [533, 102] width 60 height 60
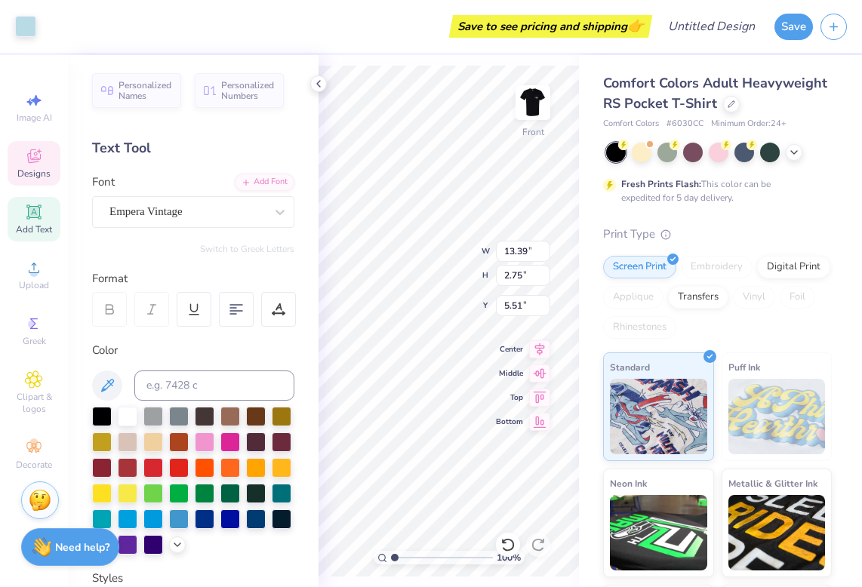
click at [534, 109] on img at bounding box center [533, 103] width 30 height 30
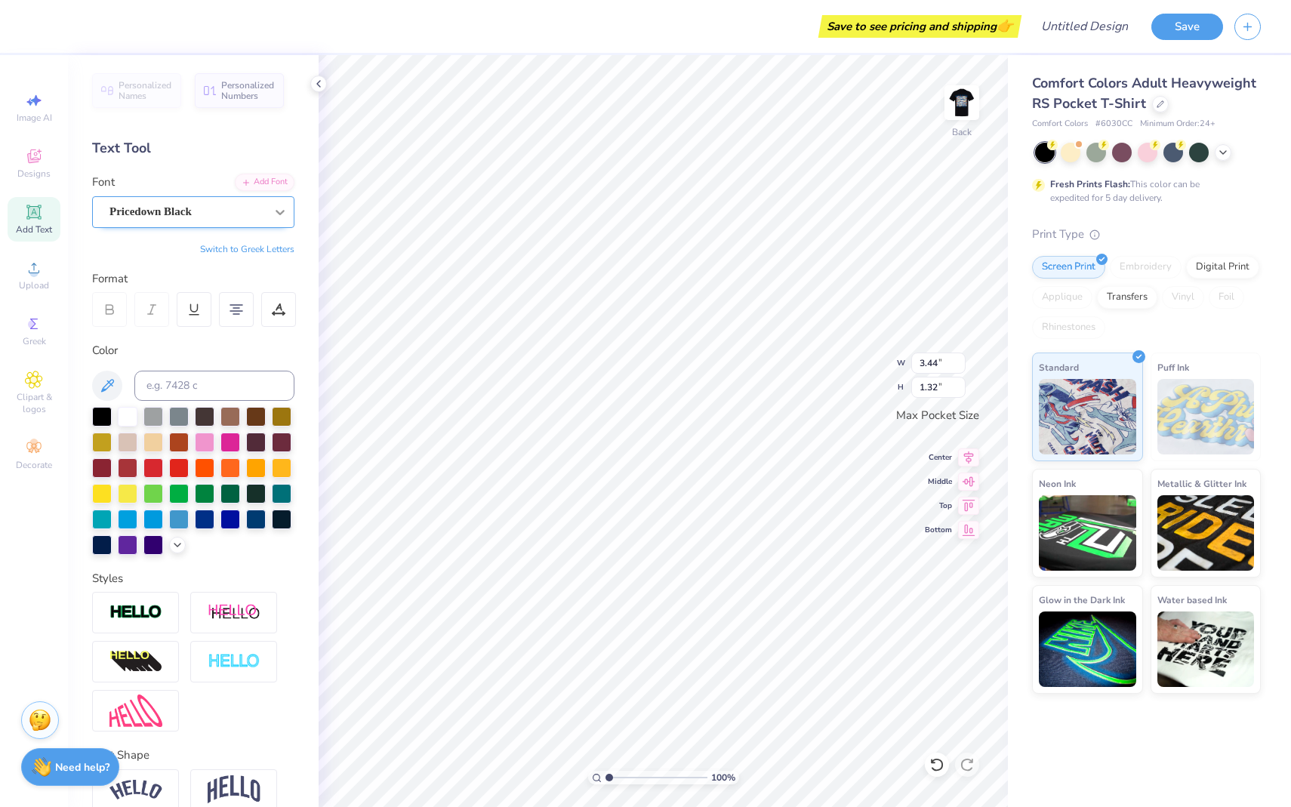
click at [274, 216] on icon at bounding box center [279, 212] width 15 height 15
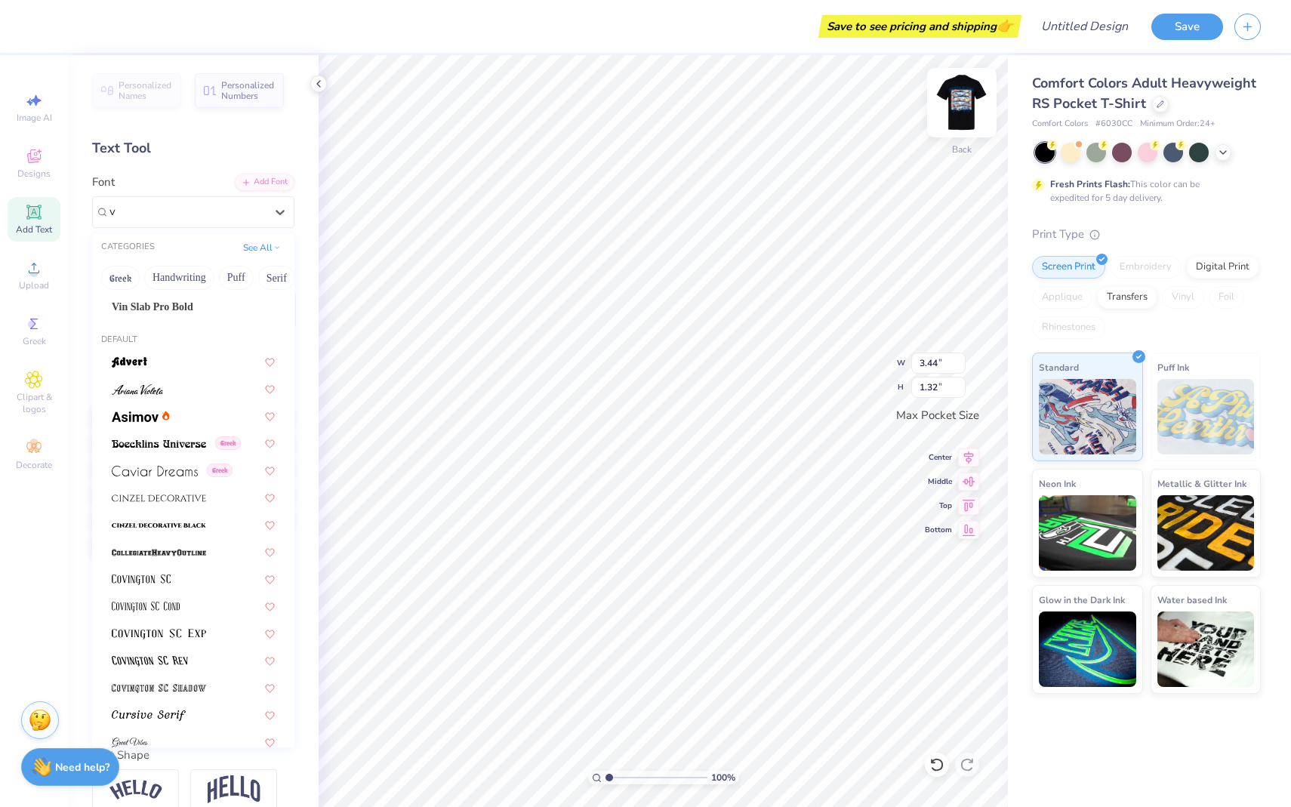
scroll to position [0, 0]
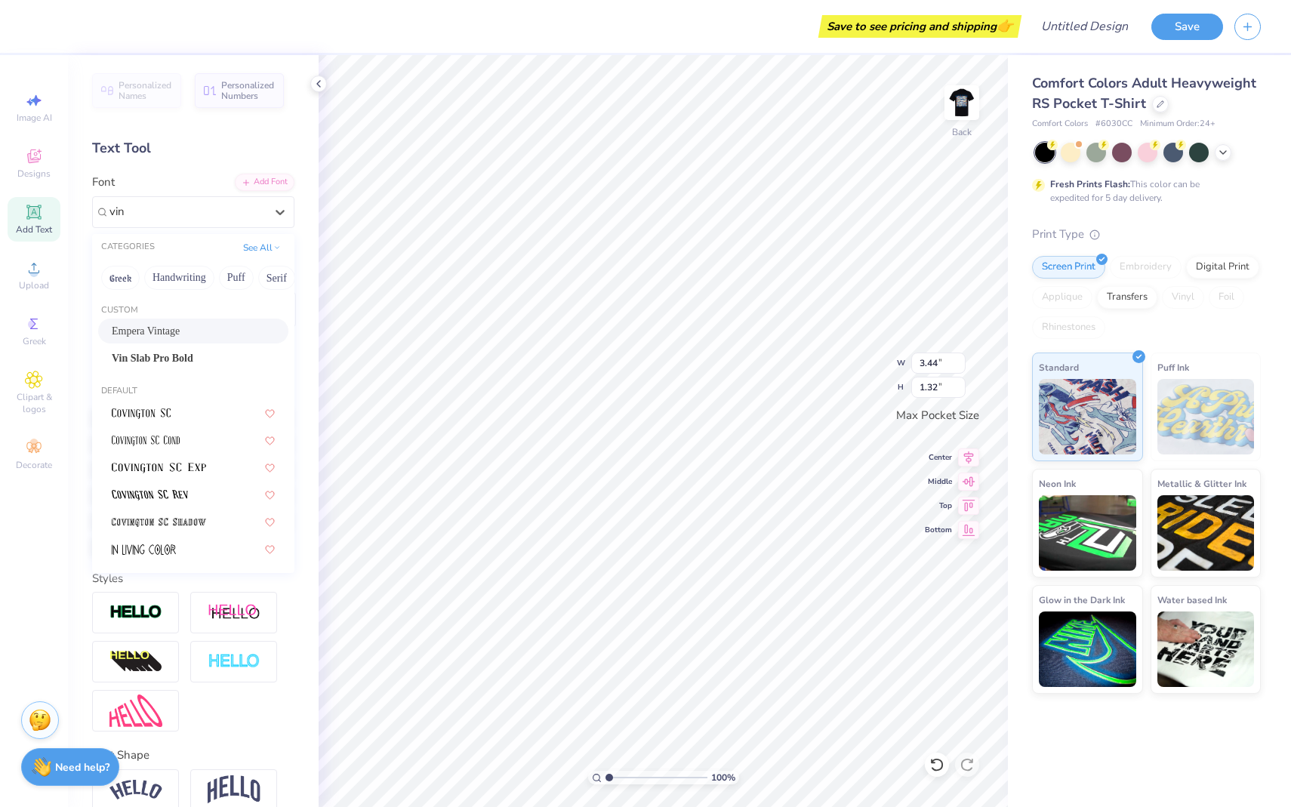
click at [214, 327] on div "Empera Vintage" at bounding box center [193, 331] width 163 height 16
type input "vin"
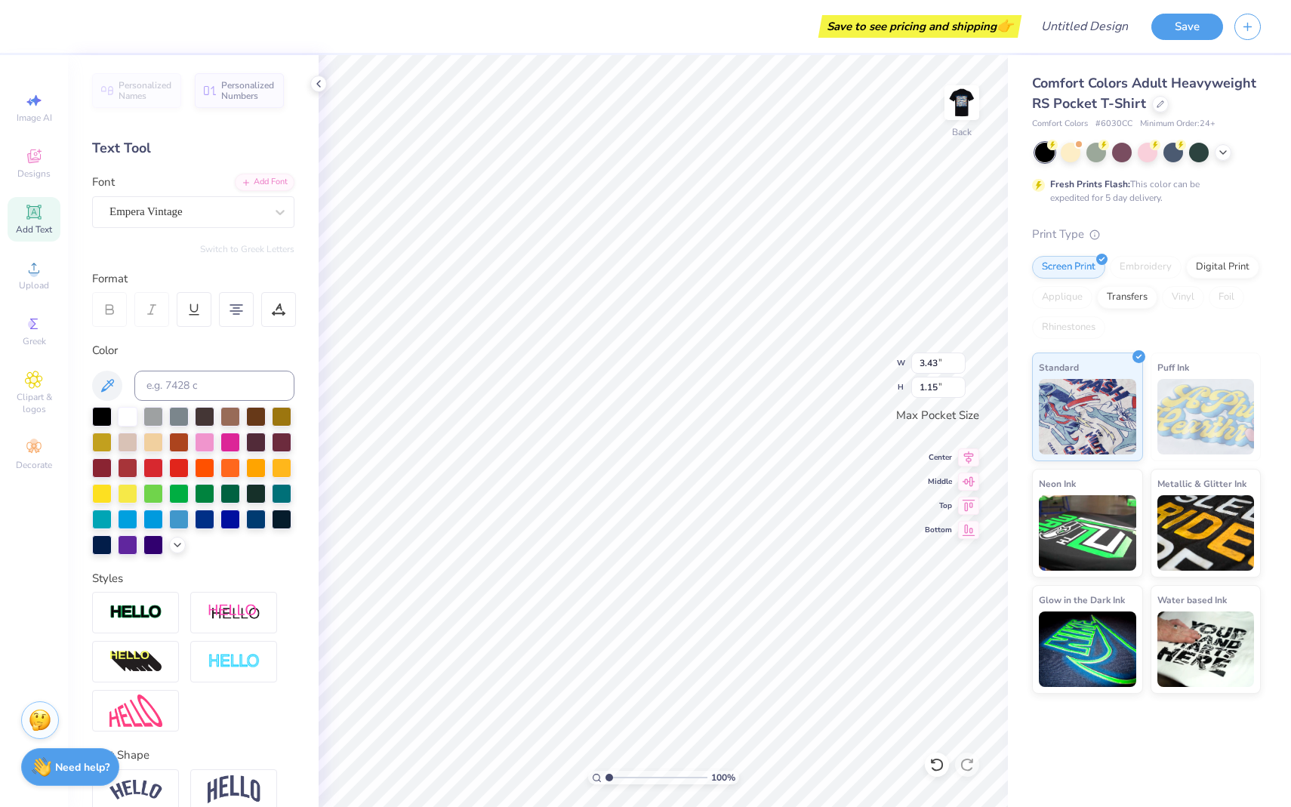
type input "3.43"
type input "1.15"
click at [126, 516] on div at bounding box center [128, 518] width 20 height 20
type textarea "Rush the Order"
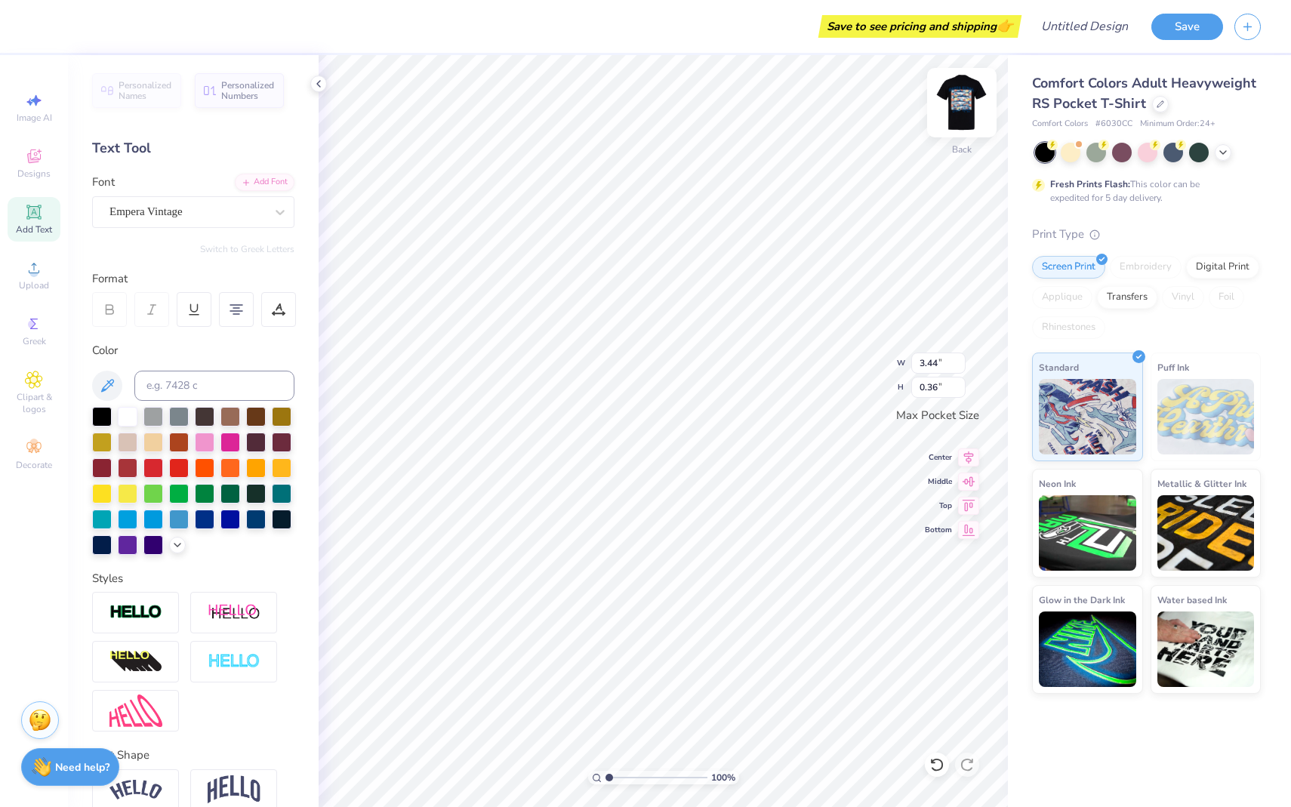
scroll to position [1, 1]
type textarea "Rush the Order"
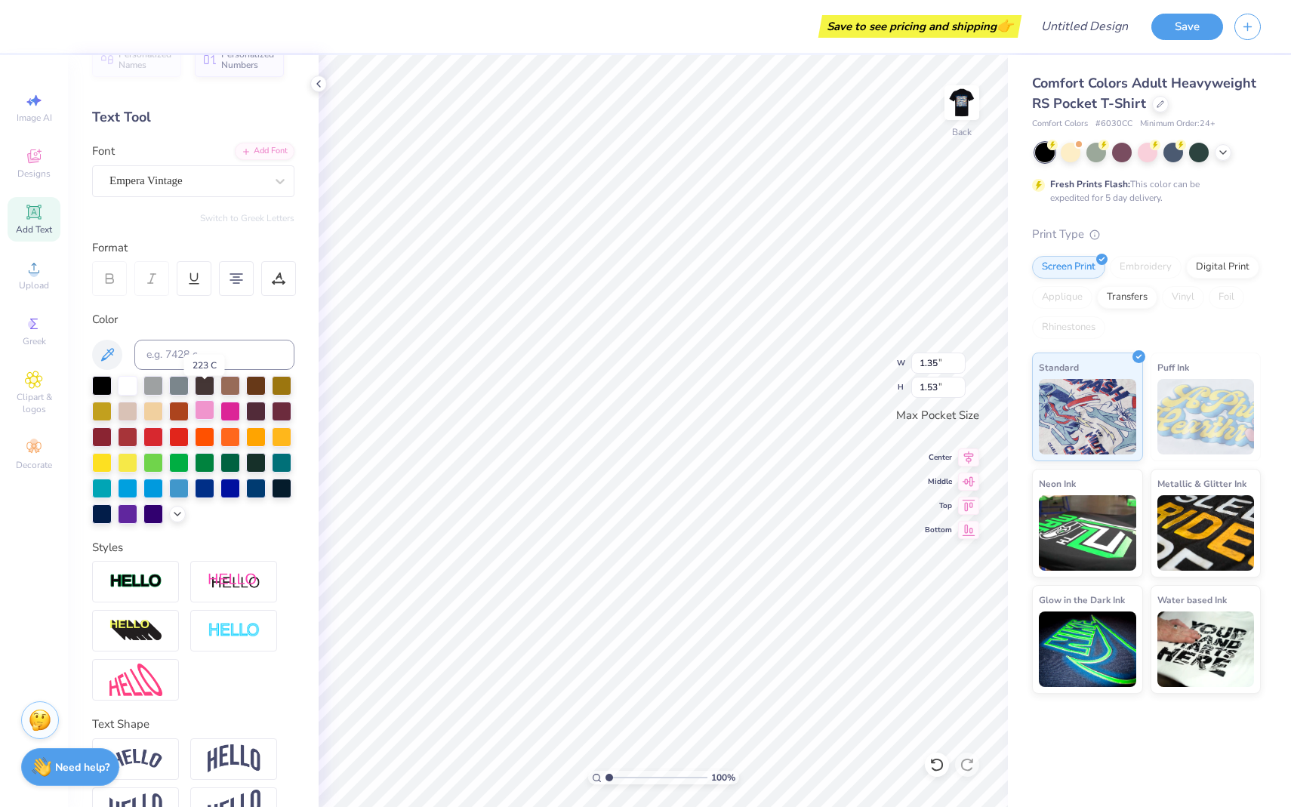
scroll to position [70, 0]
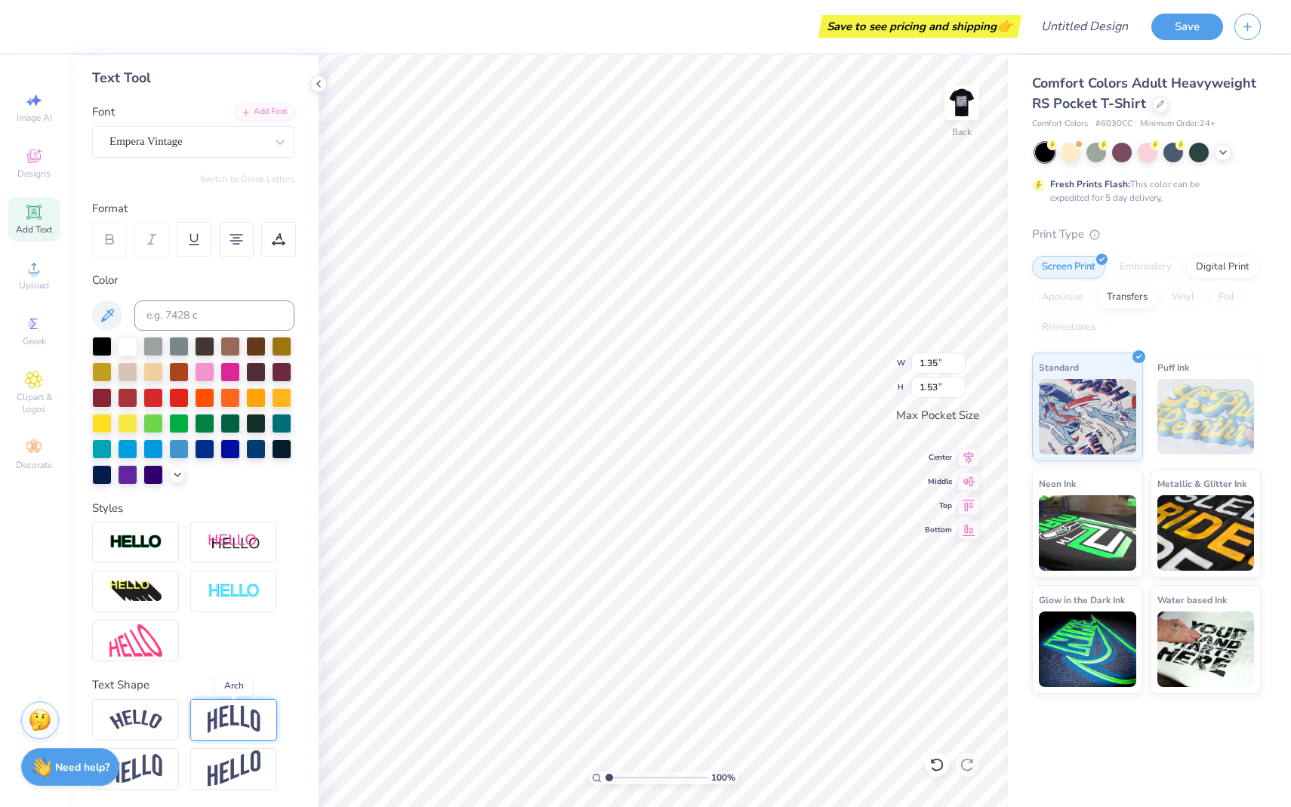
click at [233, 586] on img at bounding box center [234, 719] width 53 height 29
type input "1.81"
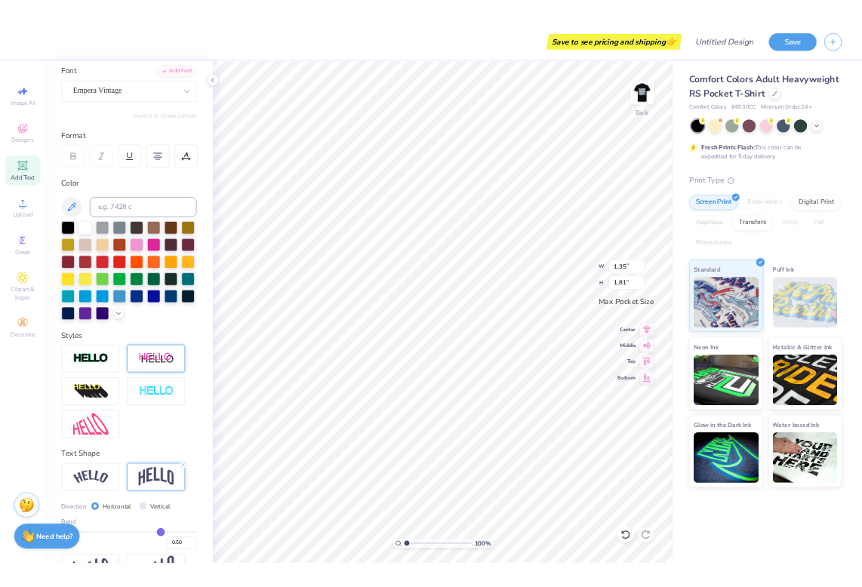
scroll to position [159, 0]
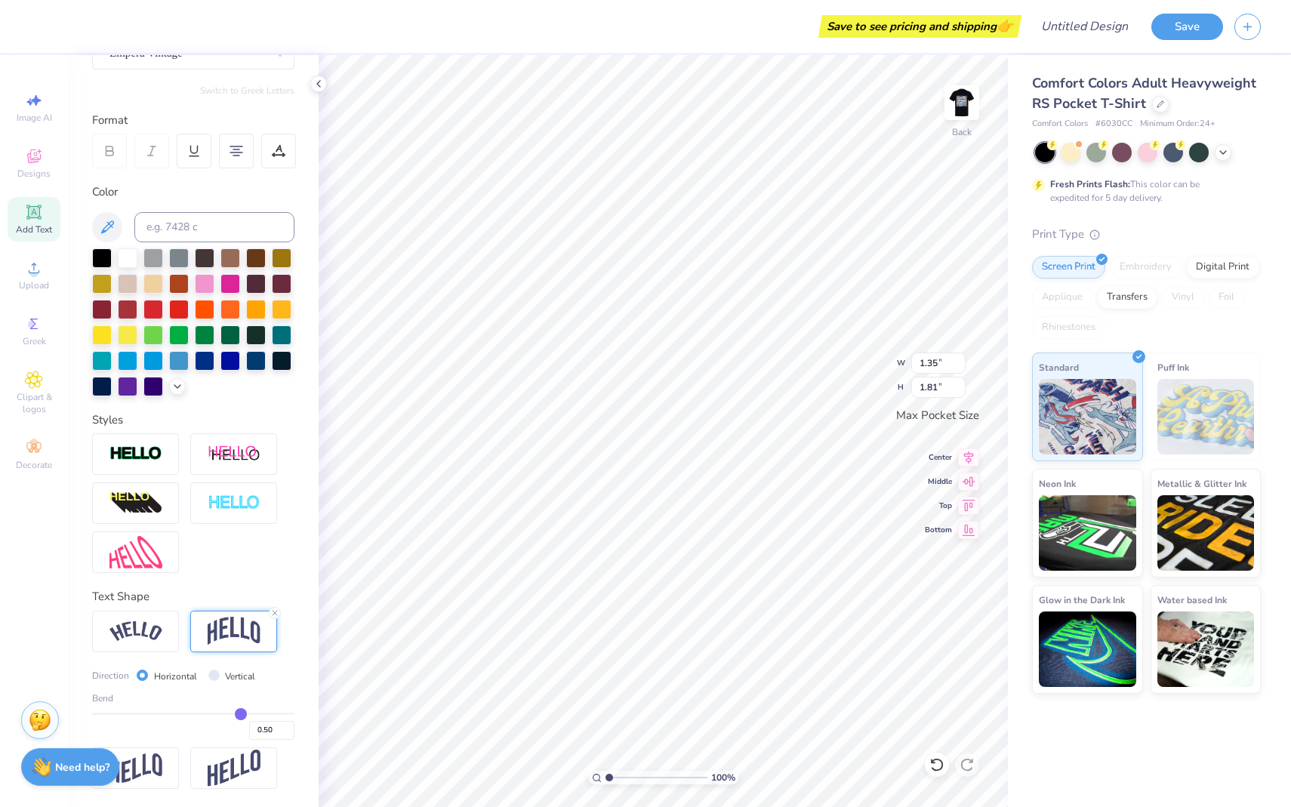
type input "0.47"
type input "0.46"
type input "0.42"
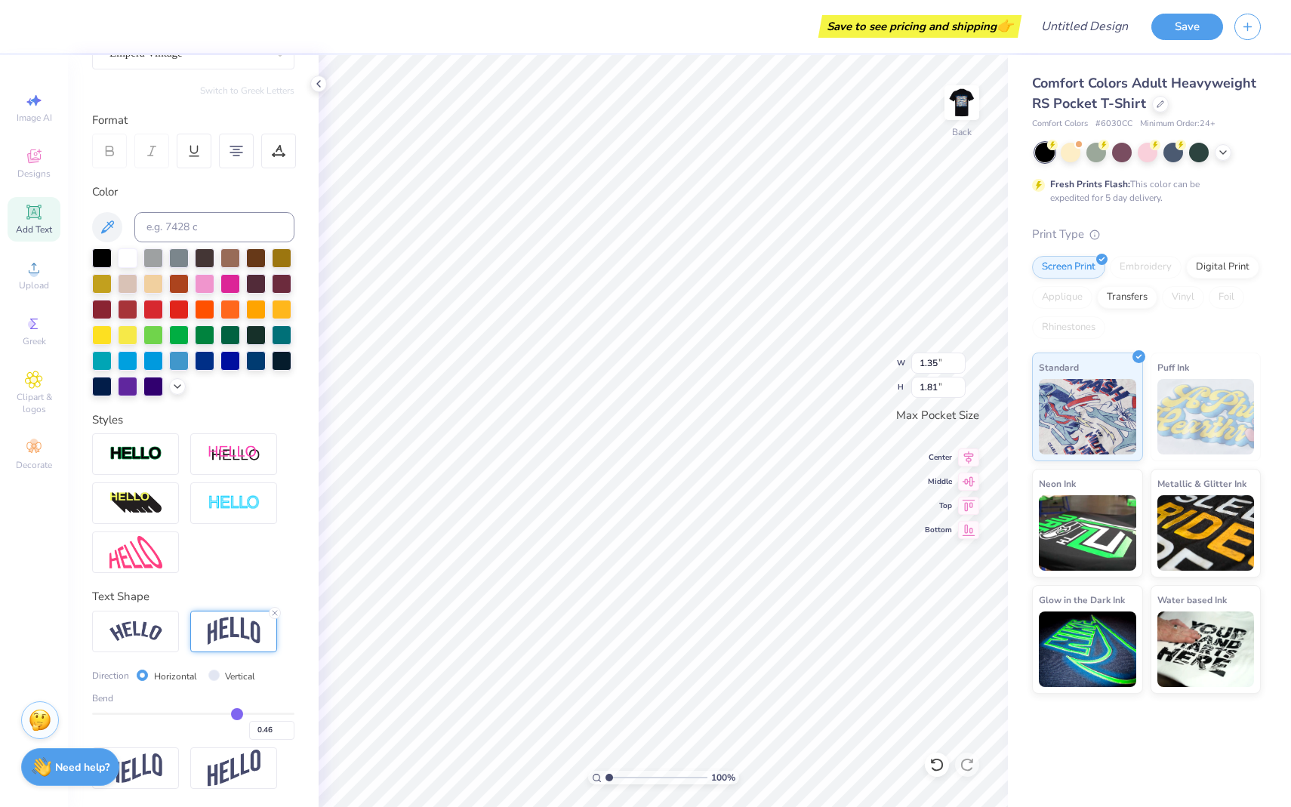
type input "0.42"
type input "0.39"
type input "0.35"
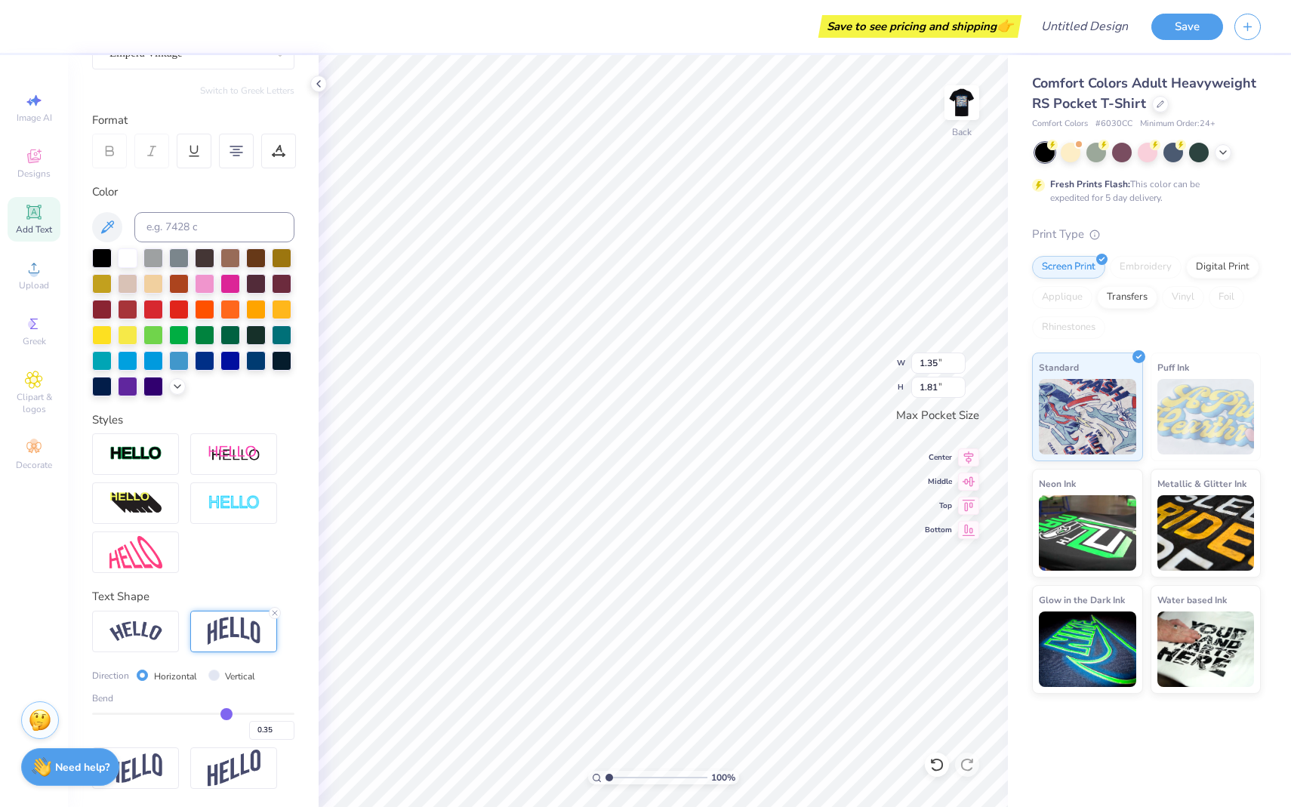
type input "0.31"
type input "0.28"
type input "0.25"
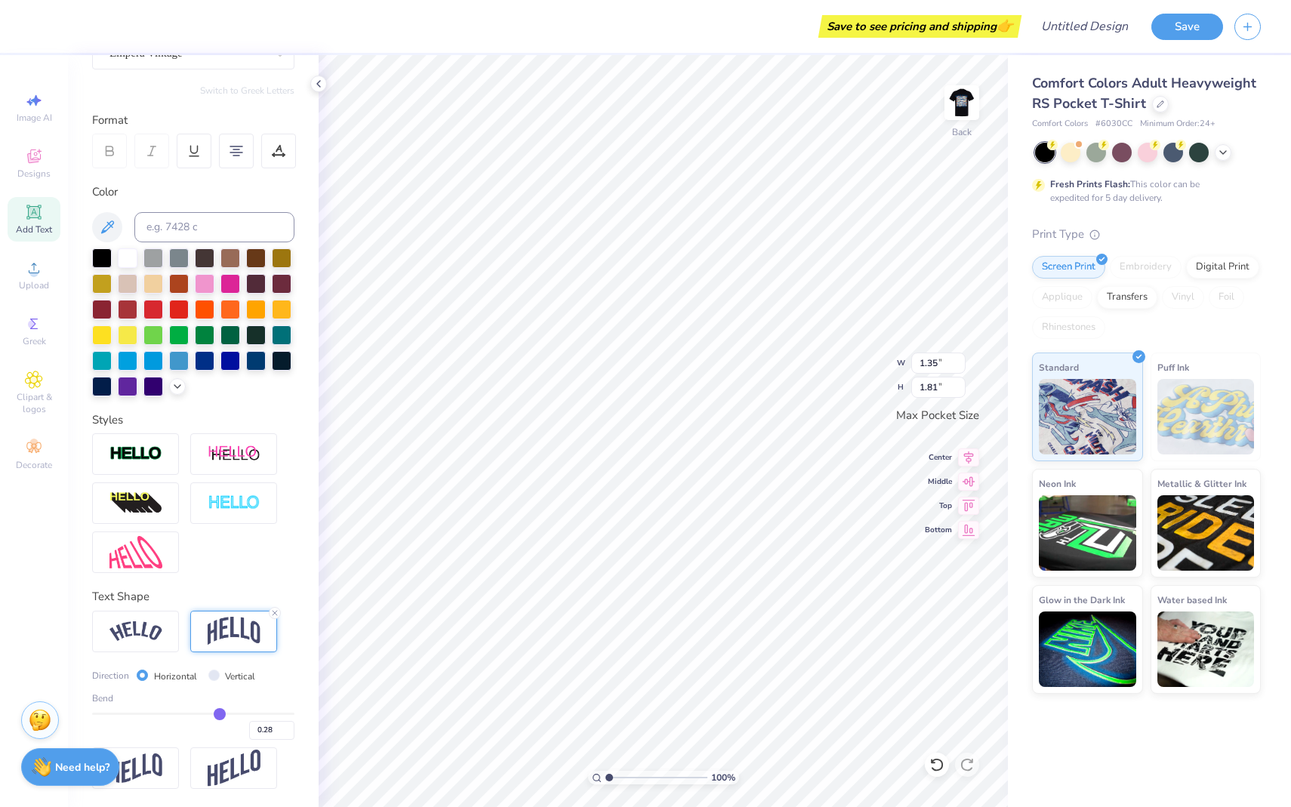
type input "0.25"
type input "0.22"
type input "0.19"
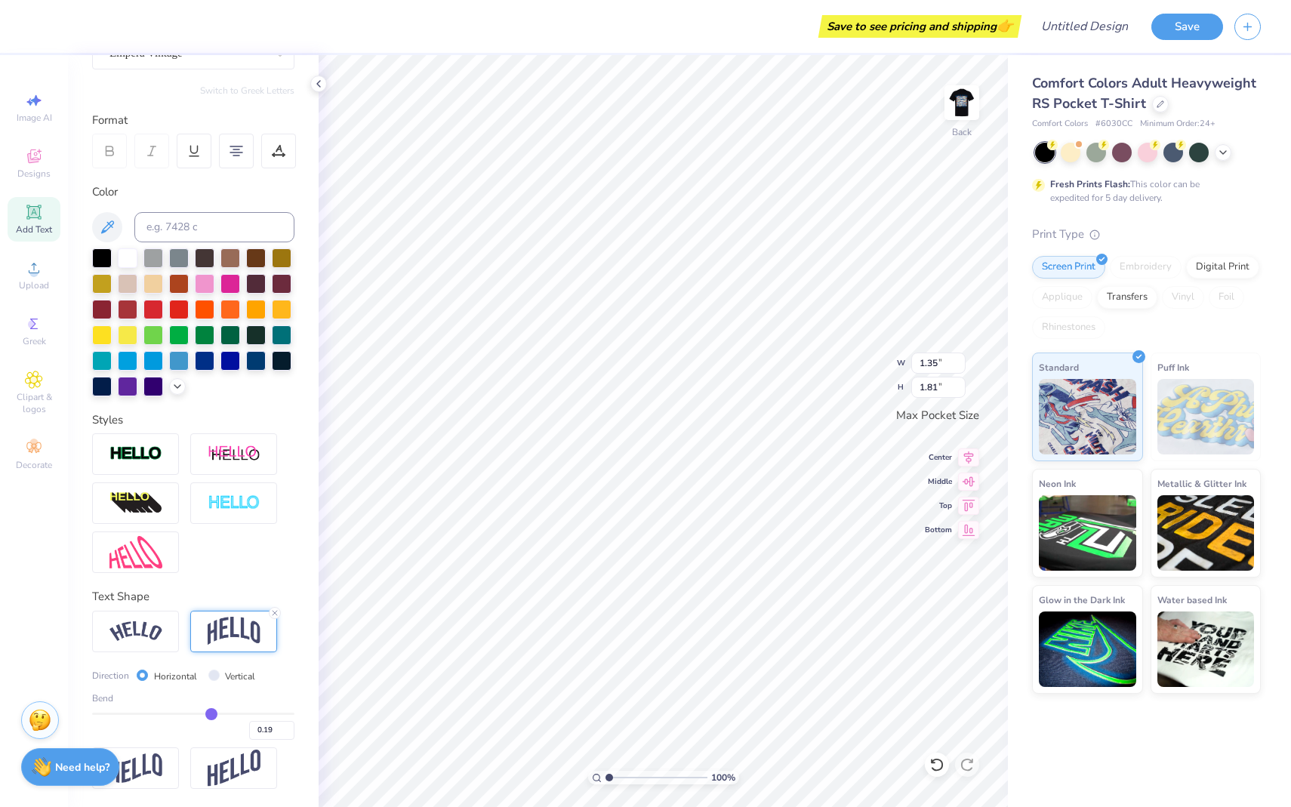
type input "0.15"
type input "0.13"
type input "0.1"
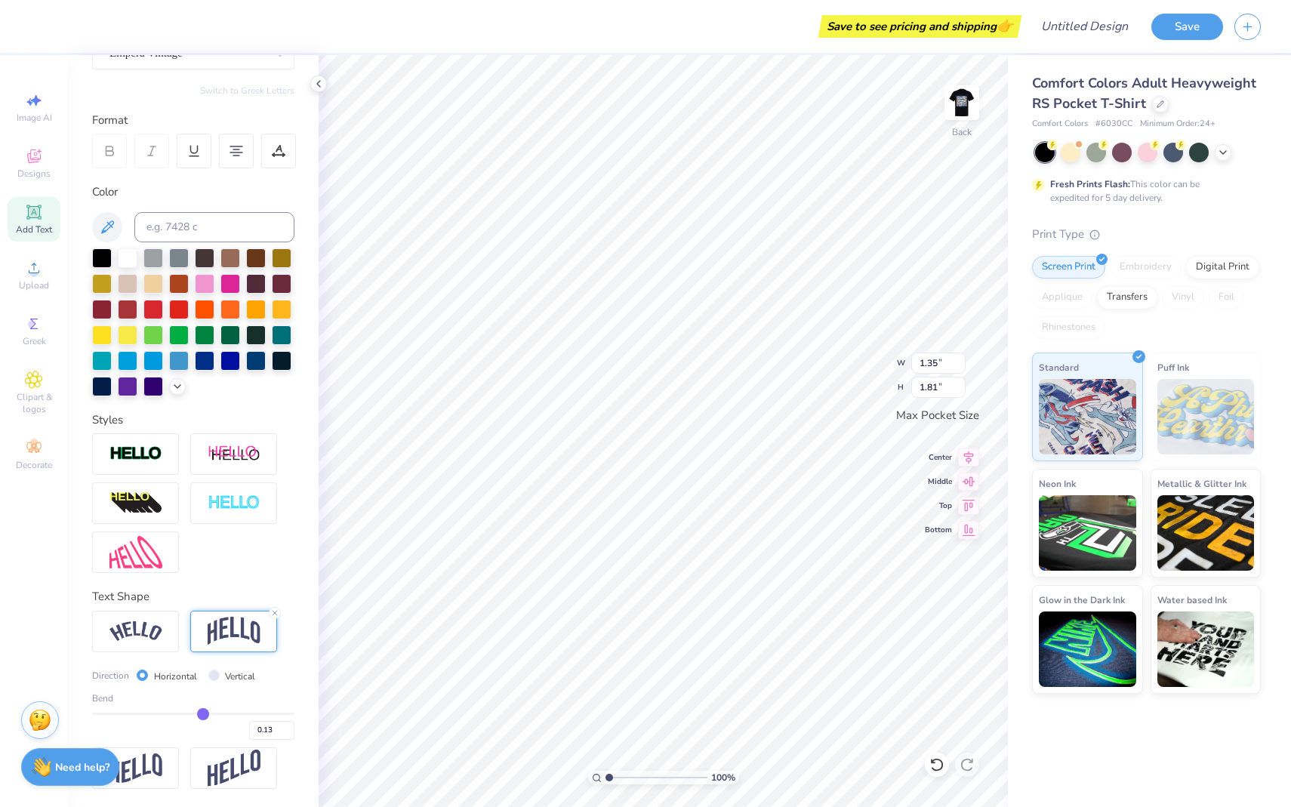
type input "0.10"
type input "0.07"
type input "0.01"
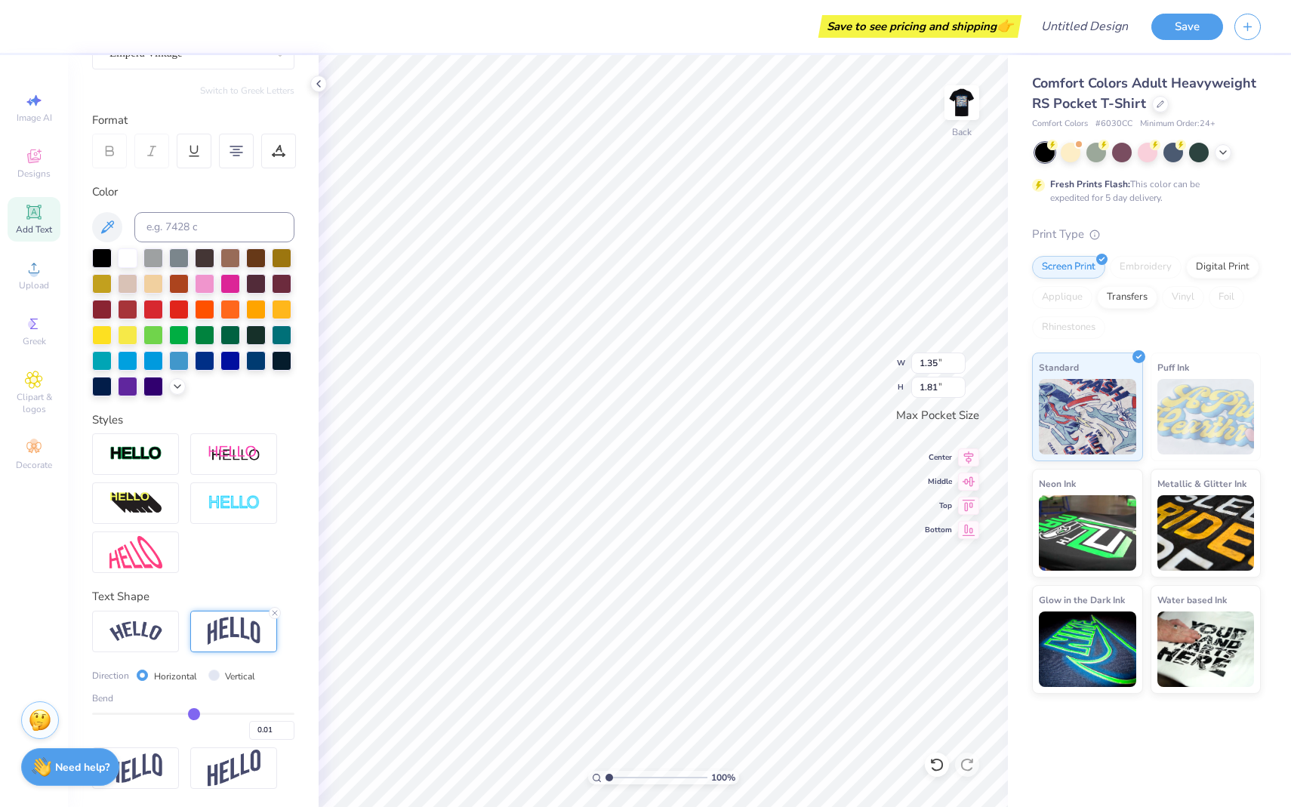
type input "-0.02"
type input "-0.03"
type input "-0.09"
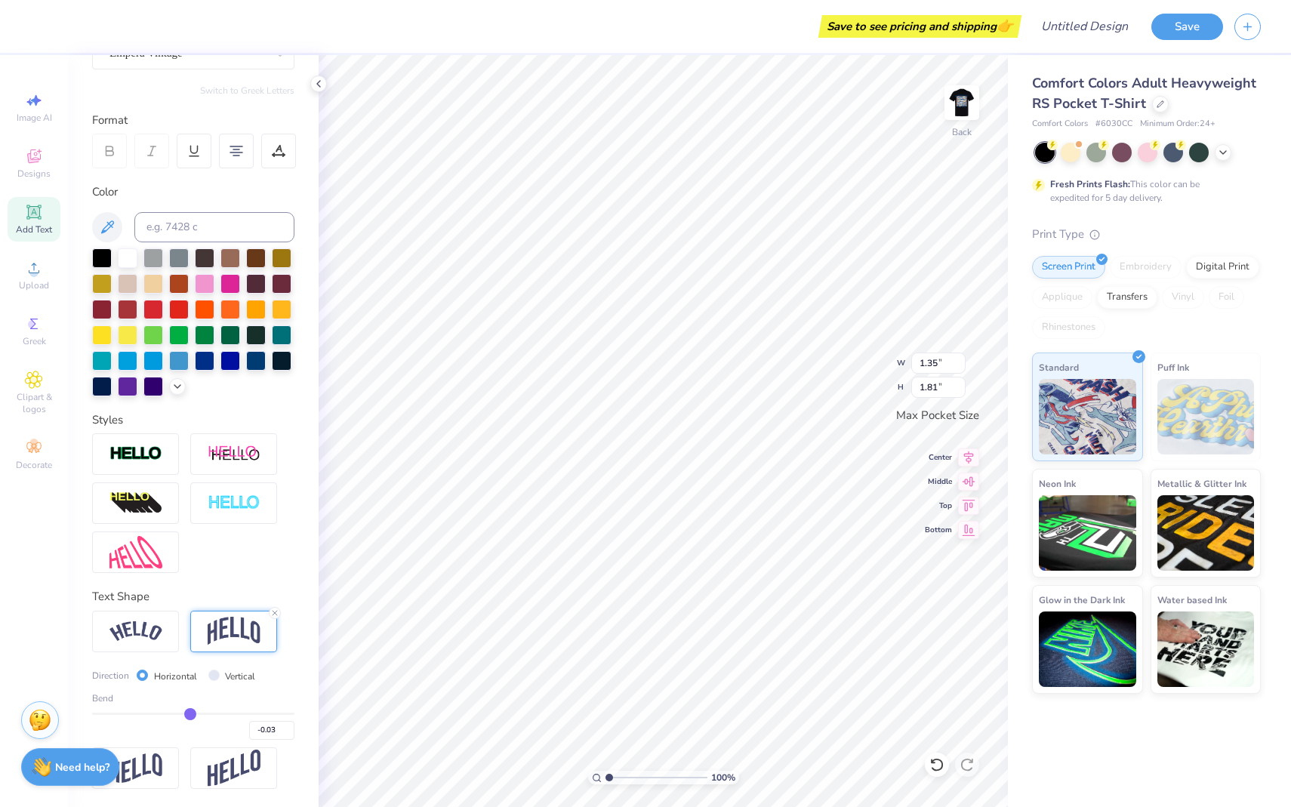
type input "-0.09"
type input "-0.1"
type input "-0.10"
type input "-0.13"
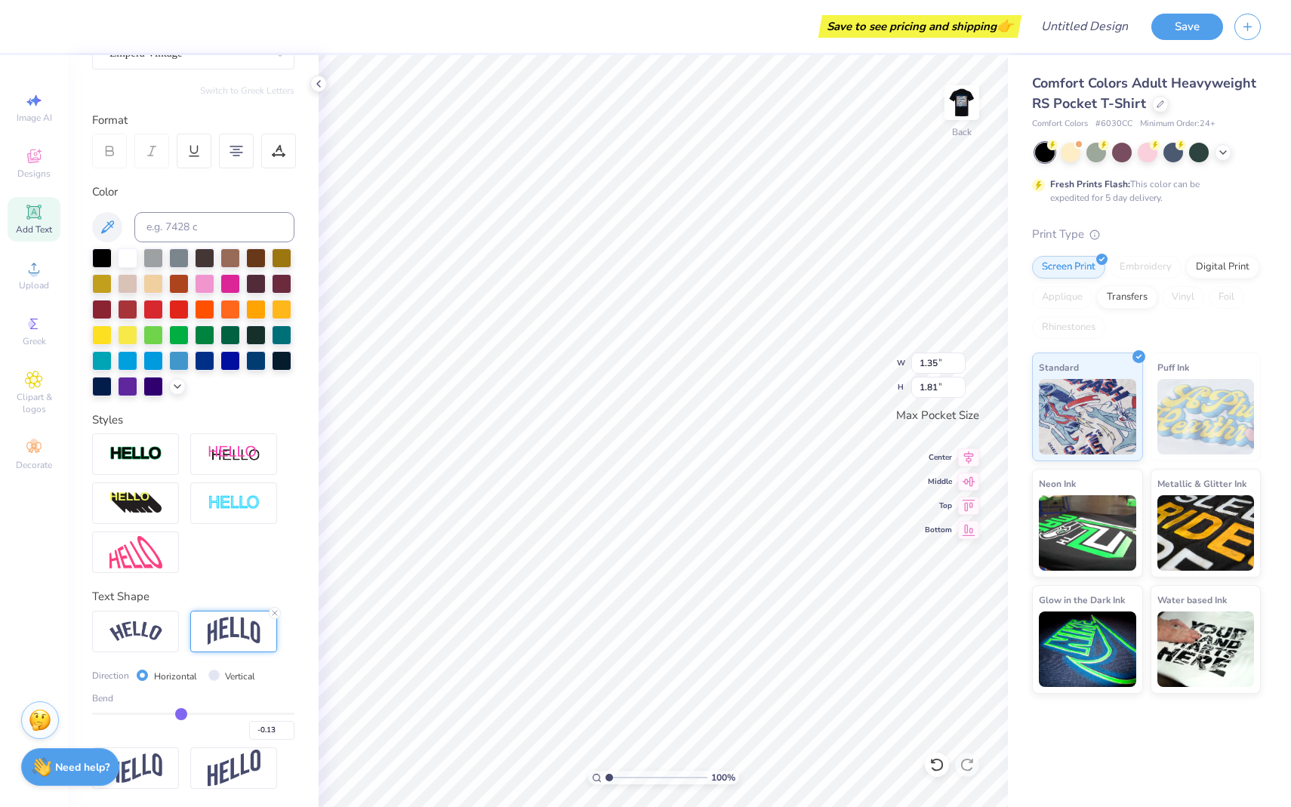
type input "-0.17"
type input "-0.2"
type input "-0.20"
type input "-0.23"
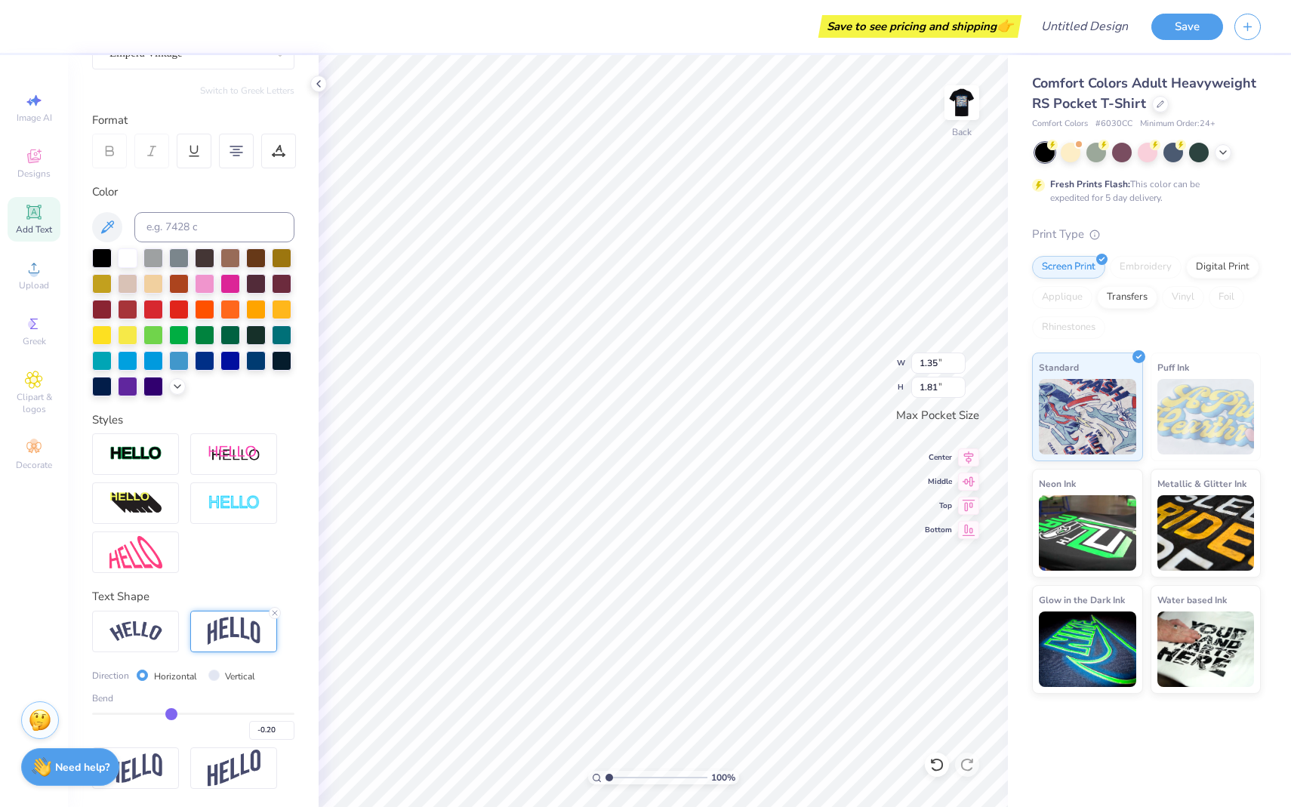
type input "-0.23"
type input "-0.25"
type input "-0.27"
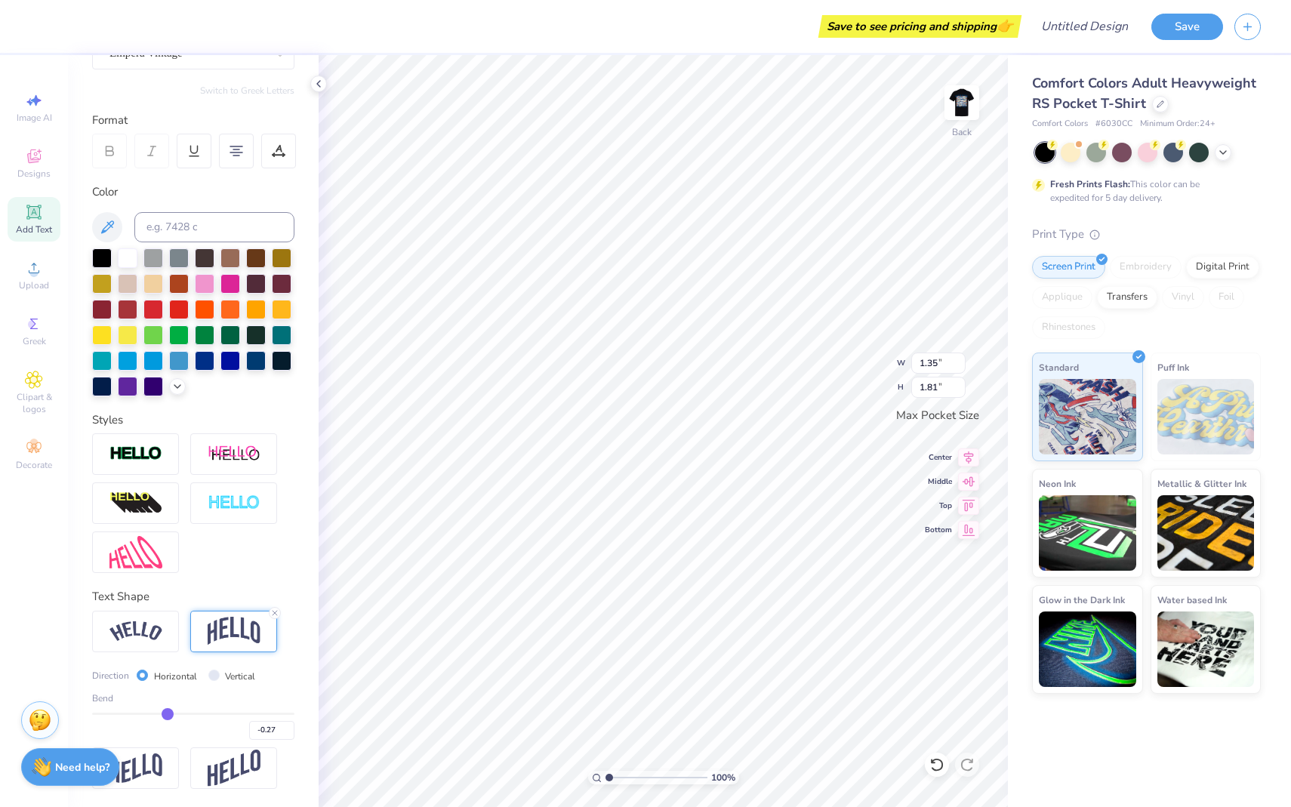
type input "-0.29"
type input "-0.3"
type input "-0.30"
type input "-0.32"
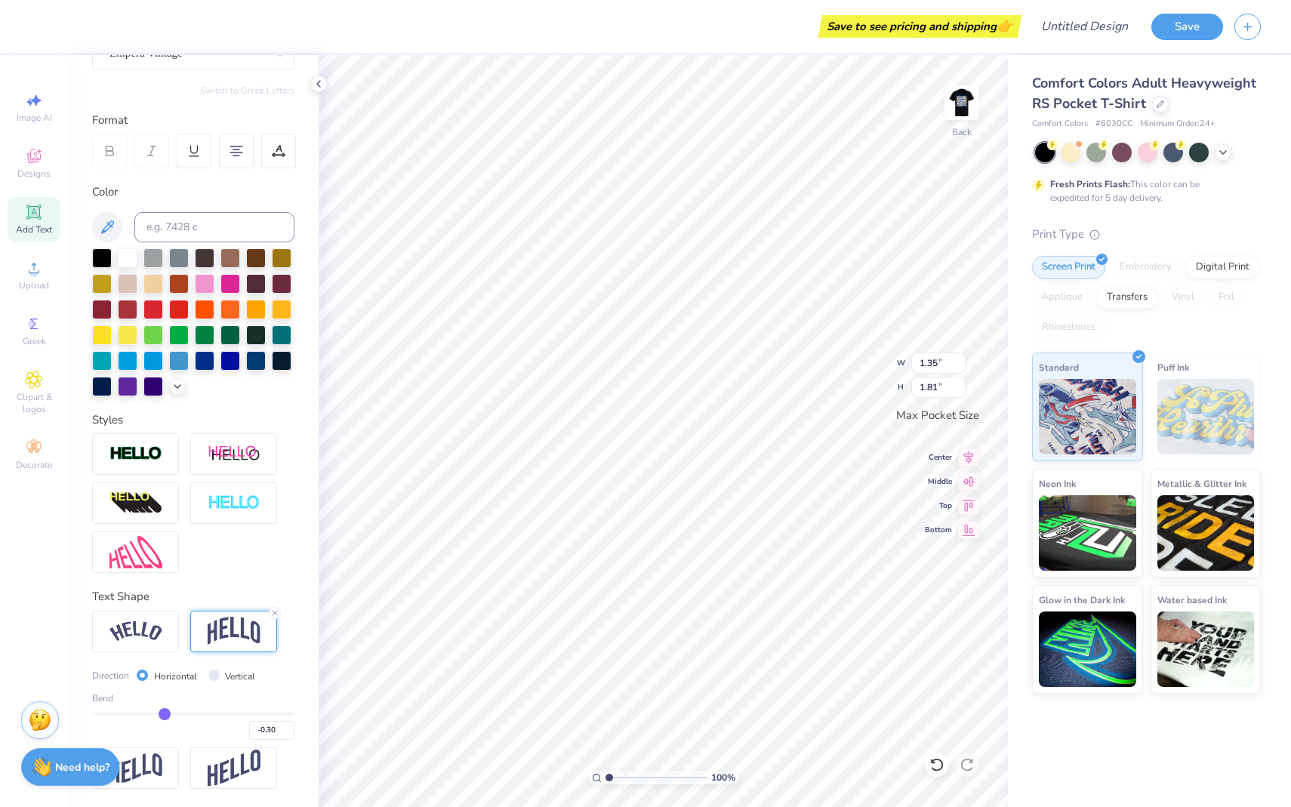
type input "-0.32"
type input "-0.33"
type input "-0.34"
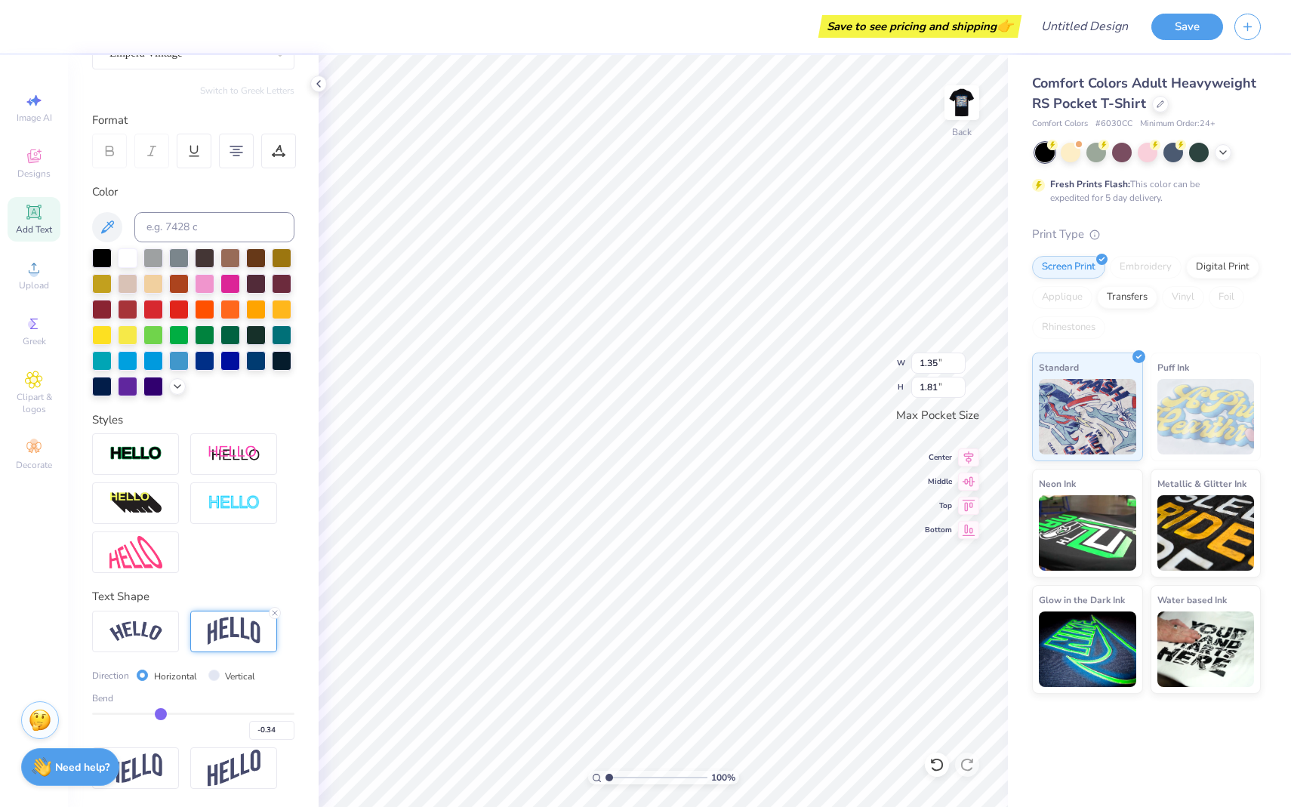
type input "-0.35"
type input "-0.36"
type input "-0.37"
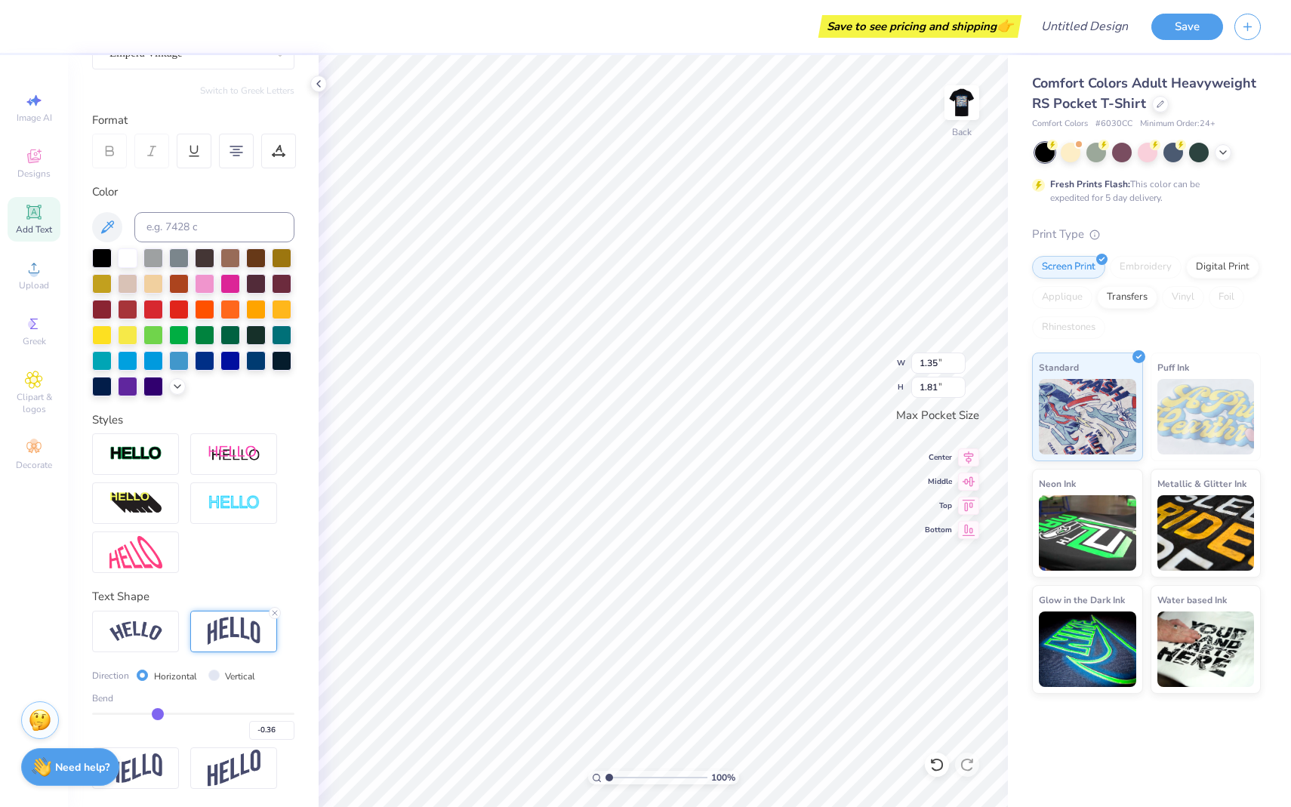
type input "-0.37"
drag, startPoint x: 238, startPoint y: 714, endPoint x: 158, endPoint y: 703, distance: 80.7
type input "-0.37"
click at [158, 586] on input "range" at bounding box center [193, 714] width 202 height 2
type input "1.68"
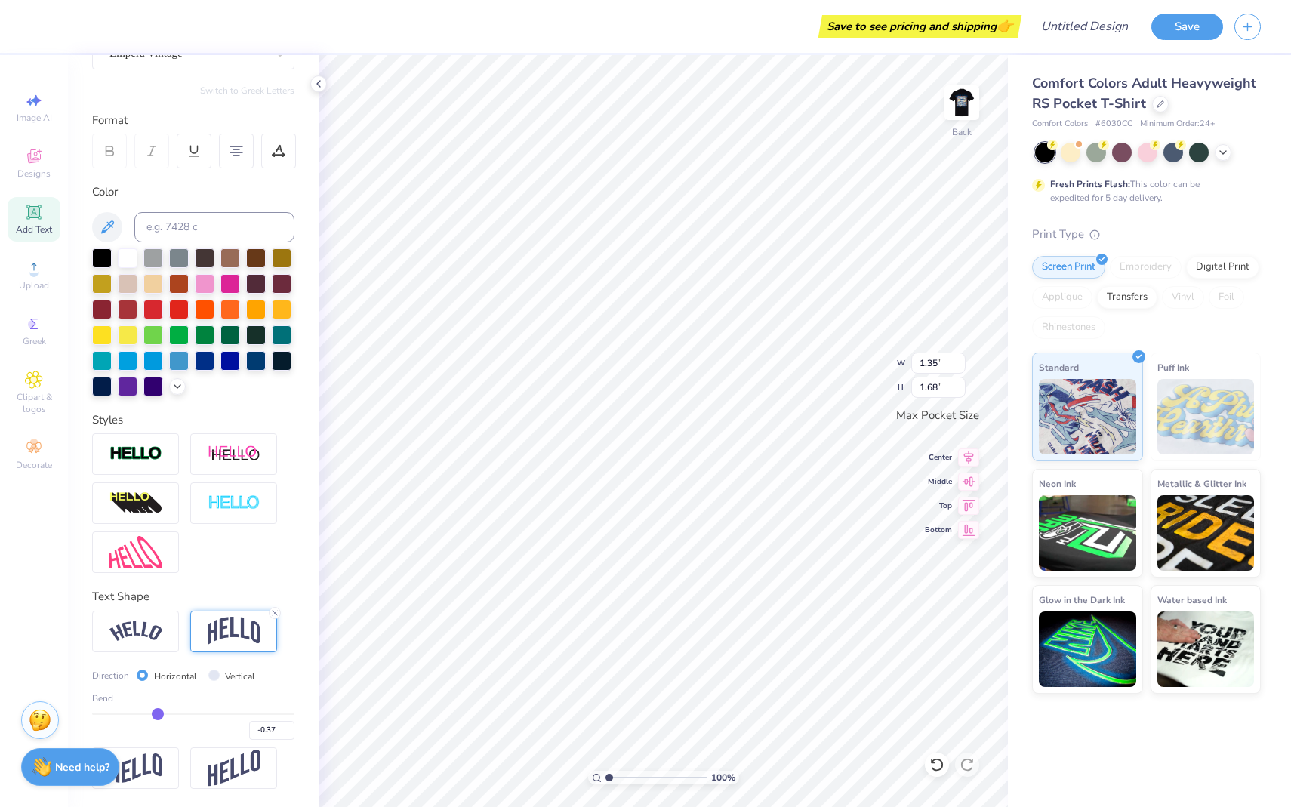
type input "-0.39"
type input "-0.42"
type input "-0.44"
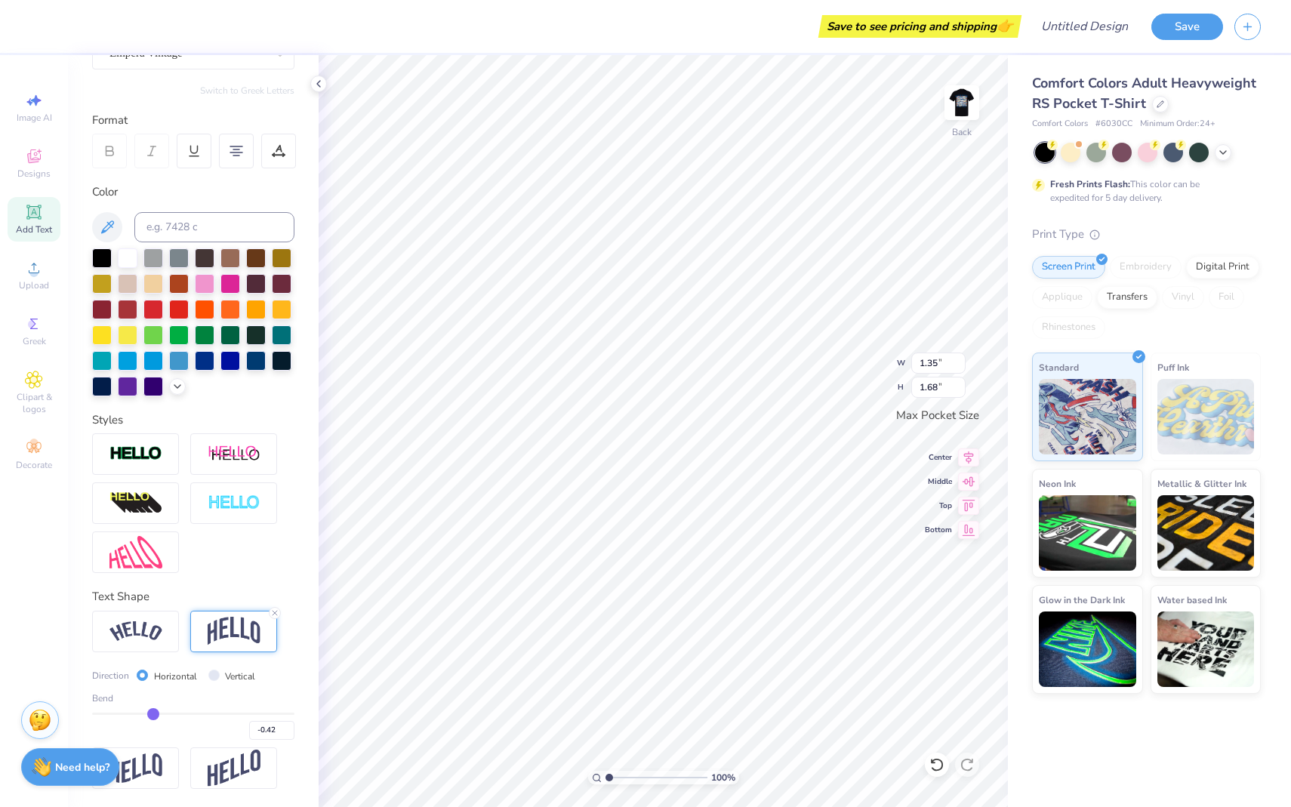
type input "-0.44"
type input "-0.49"
type input "-0.52"
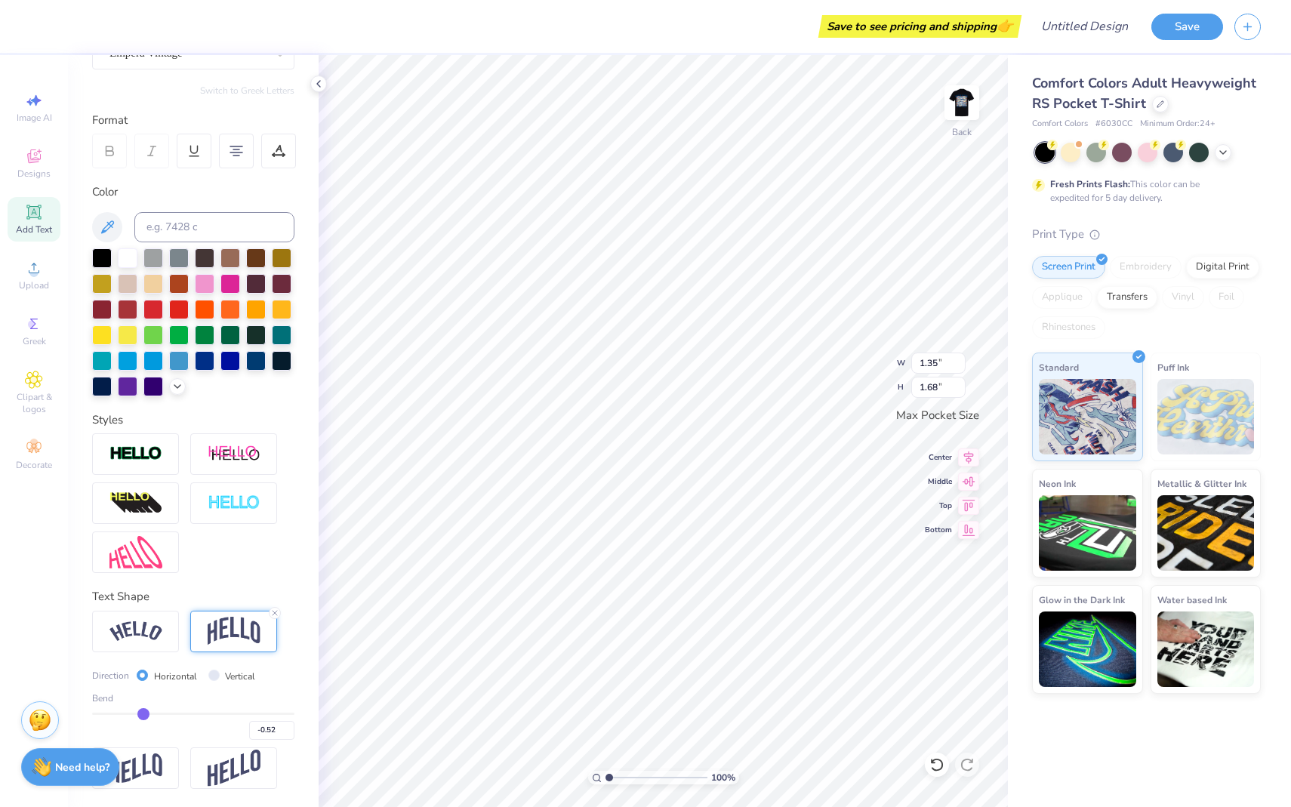
type input "-0.54"
type input "-0.56"
type input "-0.58"
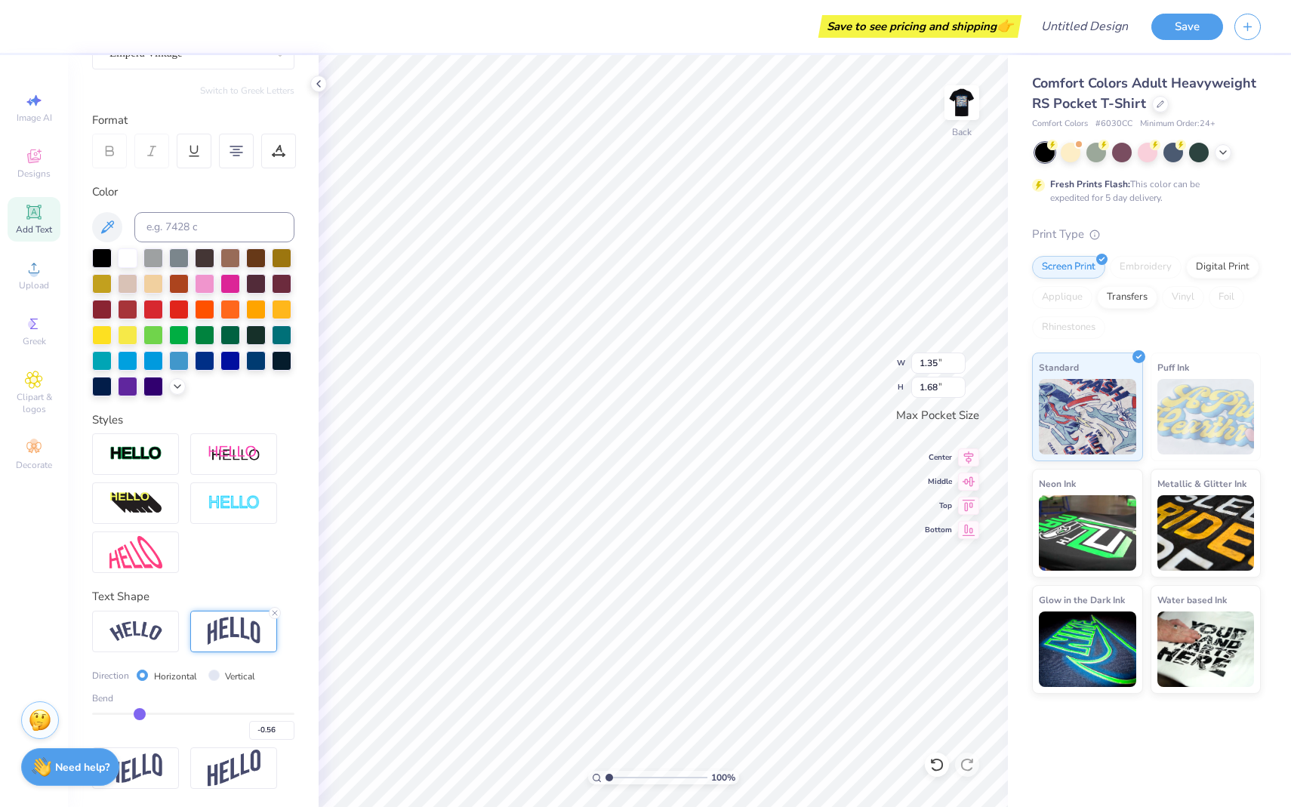
type input "-0.58"
type input "-0.59"
type input "-0.6"
type input "-0.60"
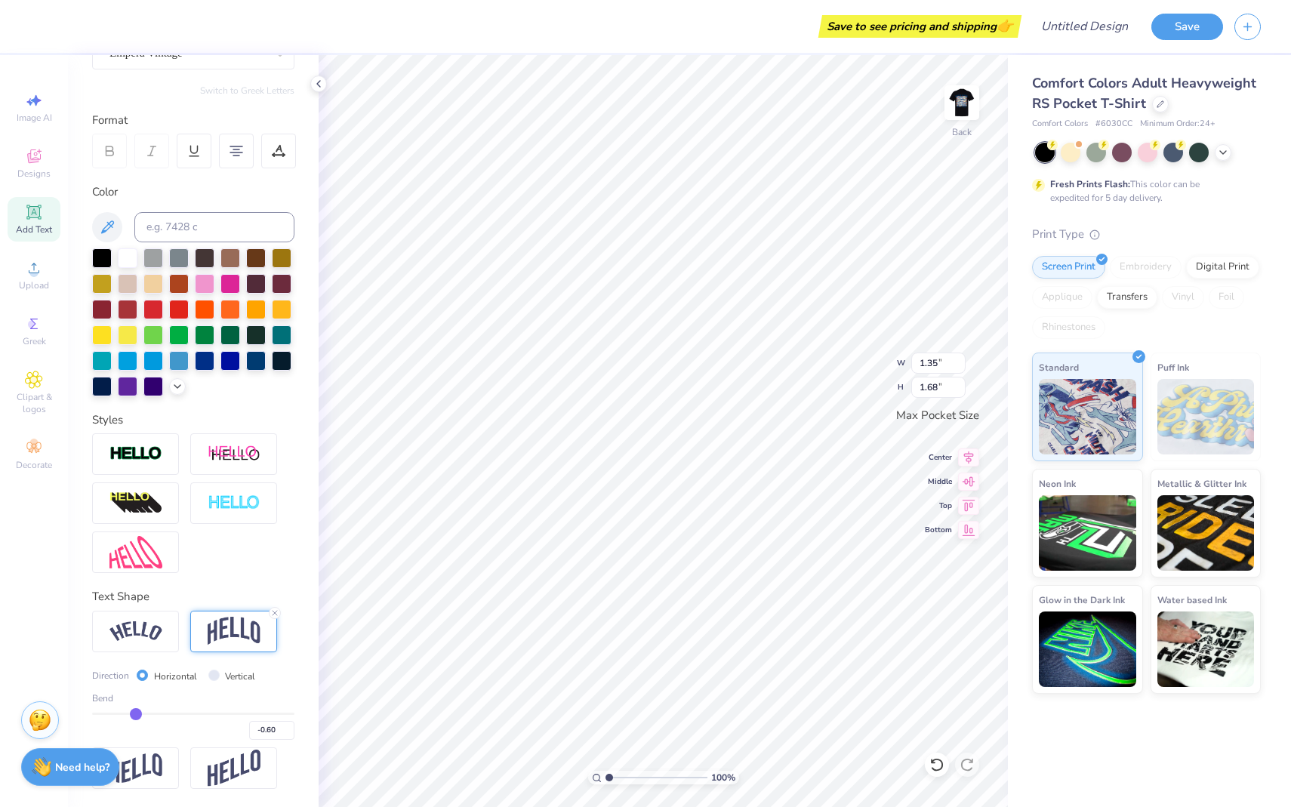
type input "-0.61"
type input "-0.63"
type input "-0.64"
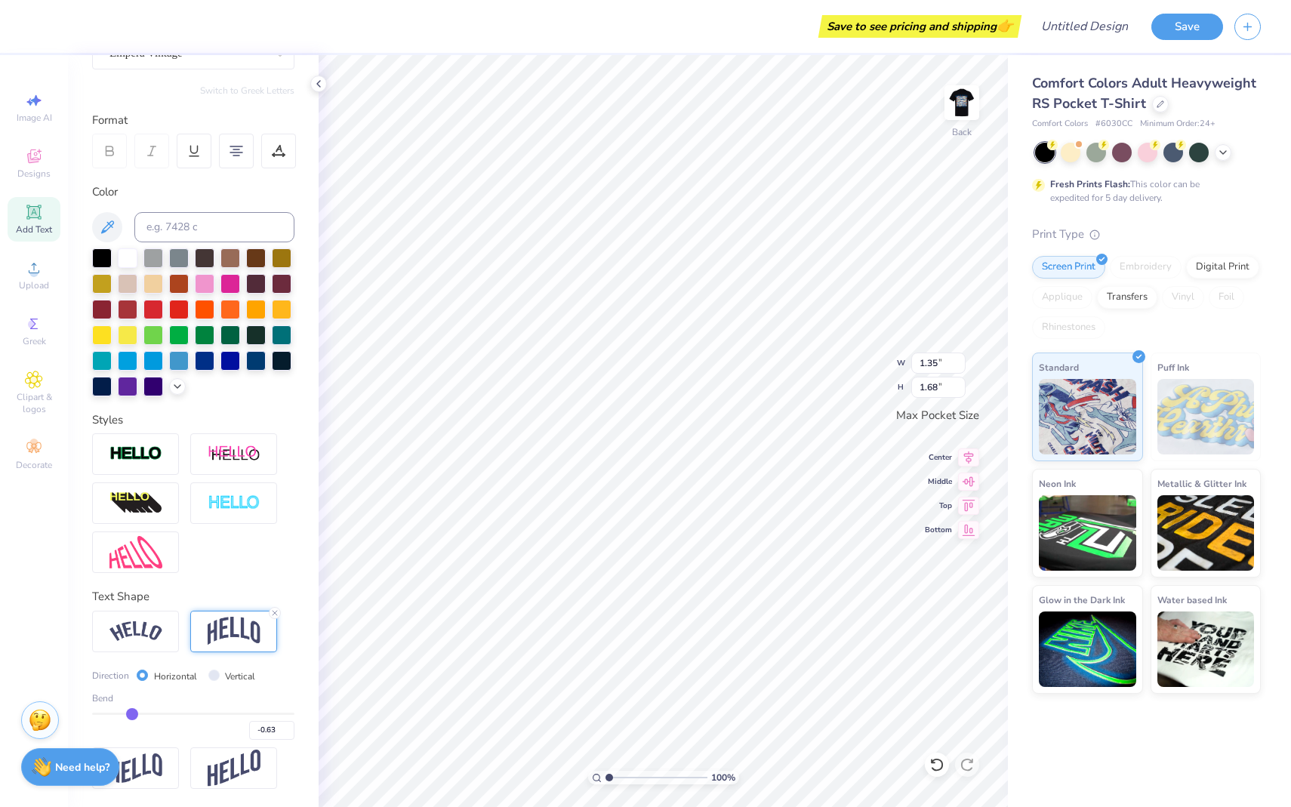
type input "-0.64"
type input "-0.65"
type input "-0.66"
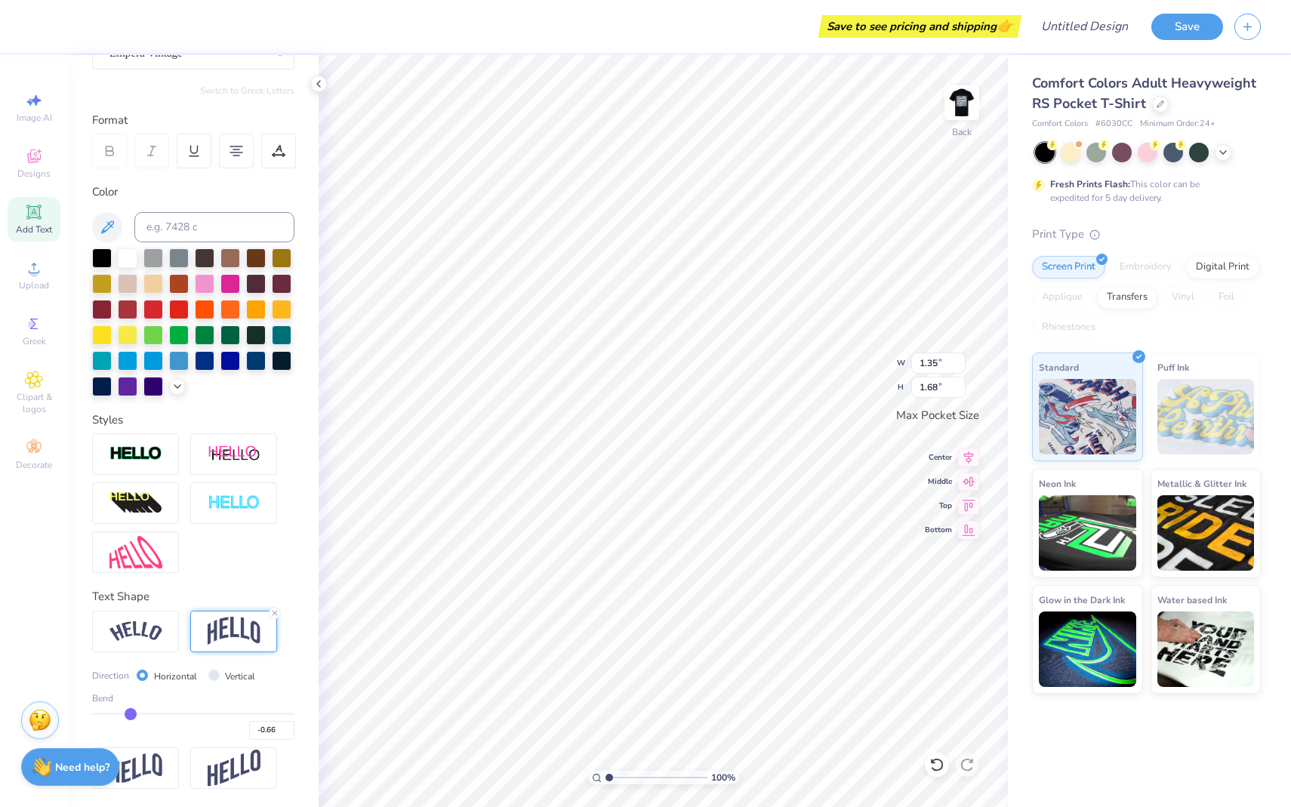
type input "-0.67"
drag, startPoint x: 158, startPoint y: 708, endPoint x: 129, endPoint y: 705, distance: 28.8
type input "-0.67"
click at [129, 586] on input "range" at bounding box center [193, 714] width 202 height 2
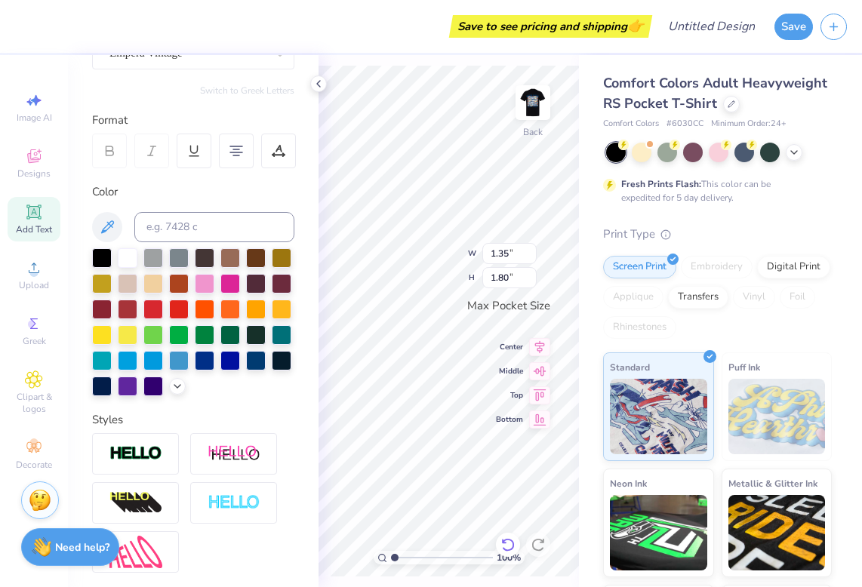
click at [512, 543] on icon at bounding box center [507, 545] width 13 height 14
type input "1.68"
type input "-0.37"
click at [510, 541] on icon at bounding box center [507, 544] width 15 height 15
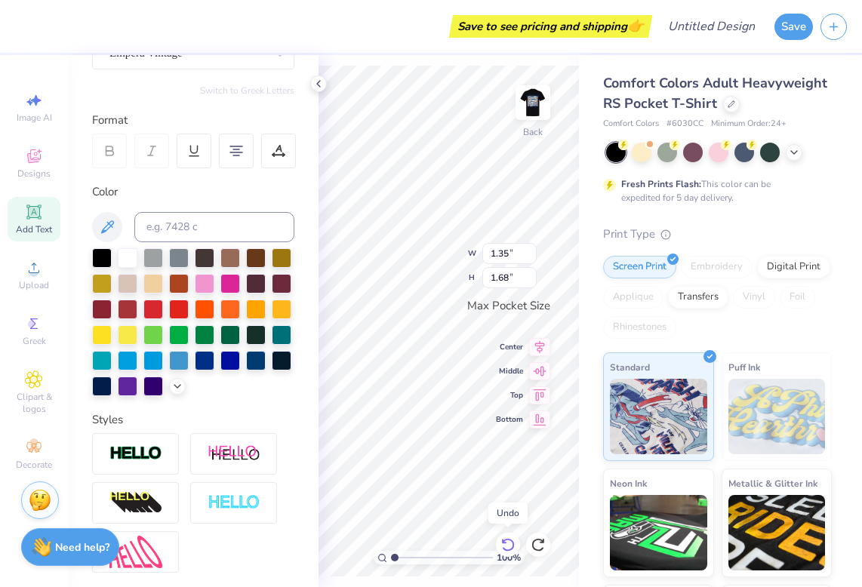
type input "1.81"
type input "0.5"
type input "0.50"
click at [512, 541] on icon at bounding box center [507, 545] width 13 height 14
type input "1.53"
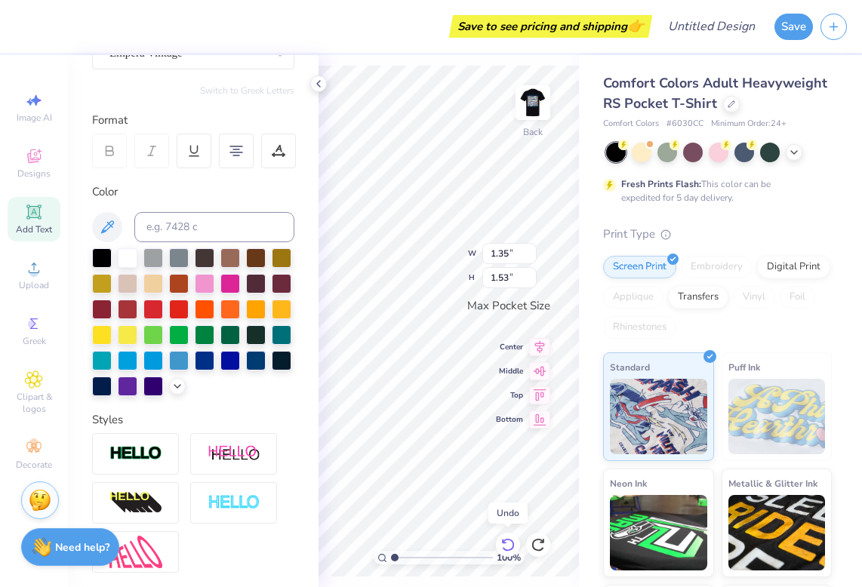
click at [512, 542] on icon at bounding box center [507, 545] width 13 height 14
type input "3.44"
type input "0.36"
click at [512, 543] on icon at bounding box center [507, 545] width 13 height 14
type input "3.43"
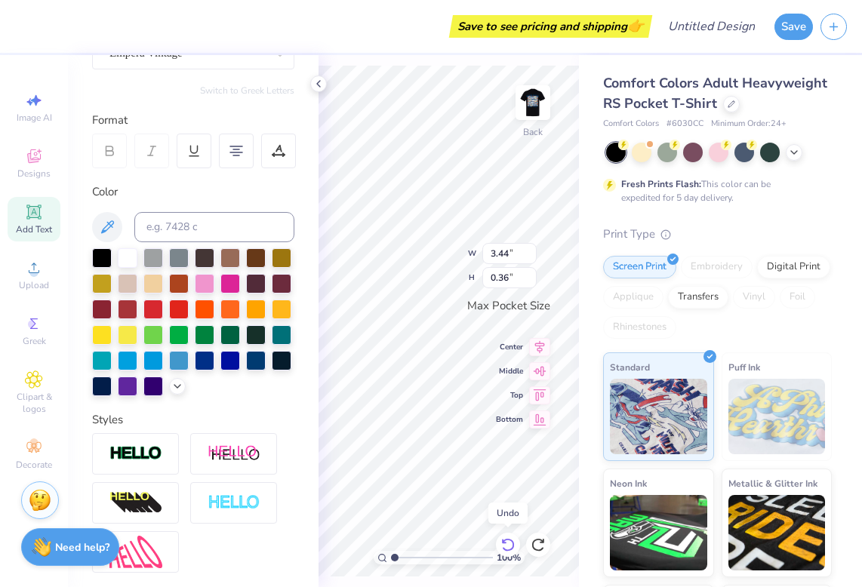
type input "1.15"
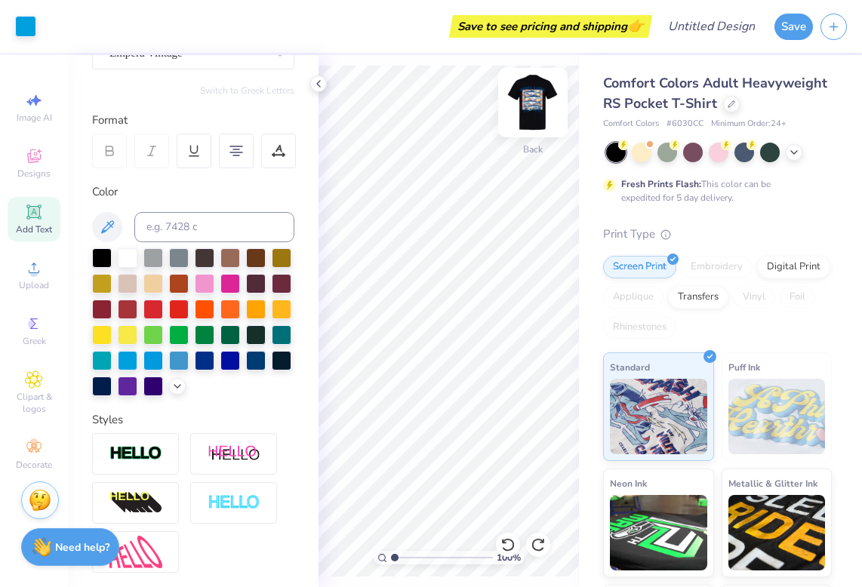
click at [534, 113] on img at bounding box center [533, 102] width 60 height 60
click at [531, 115] on img at bounding box center [533, 102] width 60 height 60
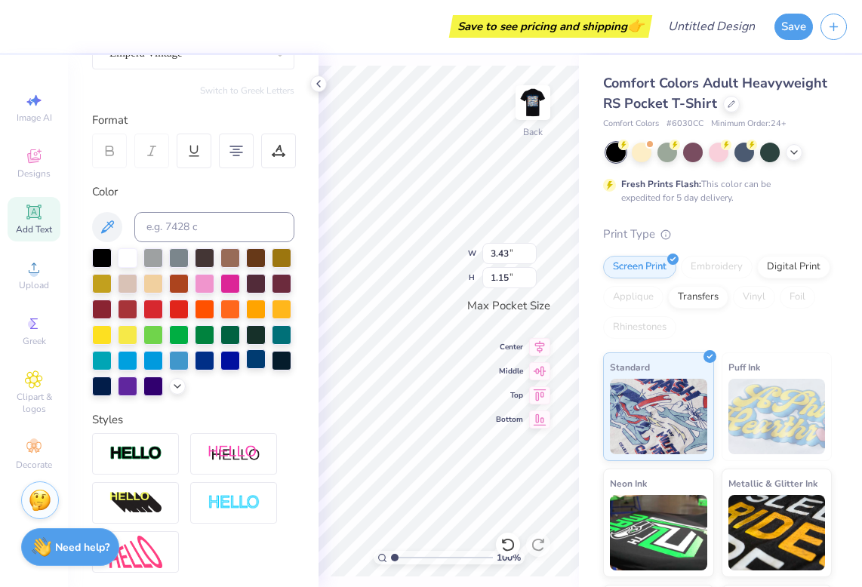
click at [256, 360] on div at bounding box center [256, 359] width 20 height 20
click at [232, 362] on div at bounding box center [230, 359] width 20 height 20
click at [202, 362] on div at bounding box center [205, 359] width 20 height 20
click at [152, 356] on div at bounding box center [153, 359] width 20 height 20
click at [315, 84] on icon at bounding box center [318, 84] width 12 height 12
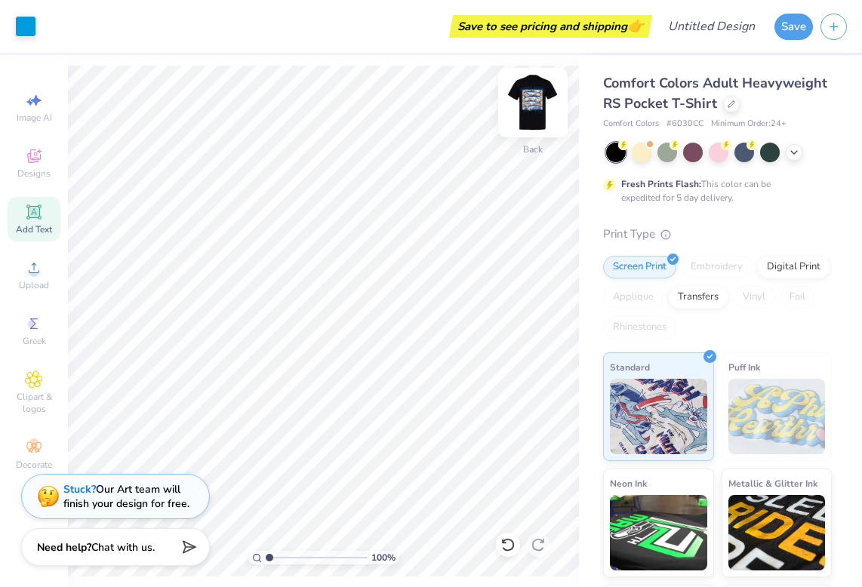
click at [521, 111] on img at bounding box center [533, 102] width 60 height 60
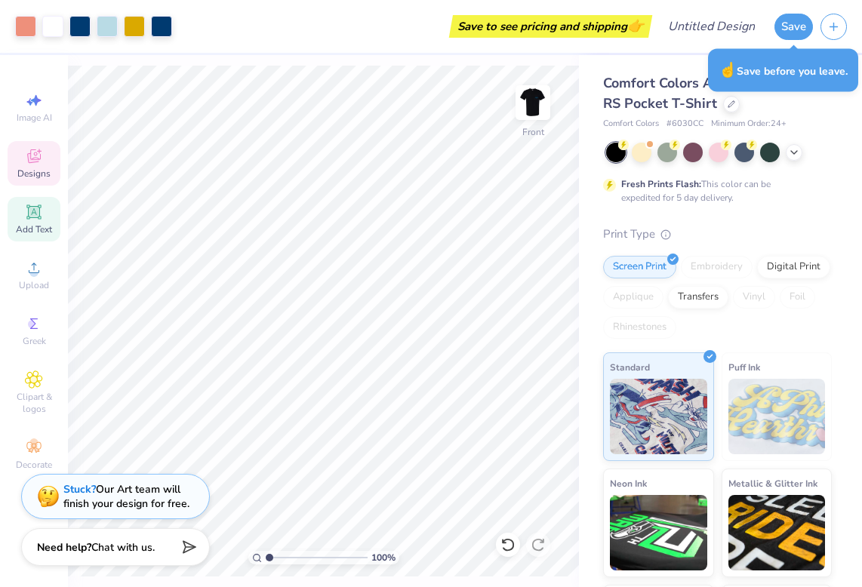
click at [48, 171] on span "Designs" at bounding box center [33, 174] width 33 height 12
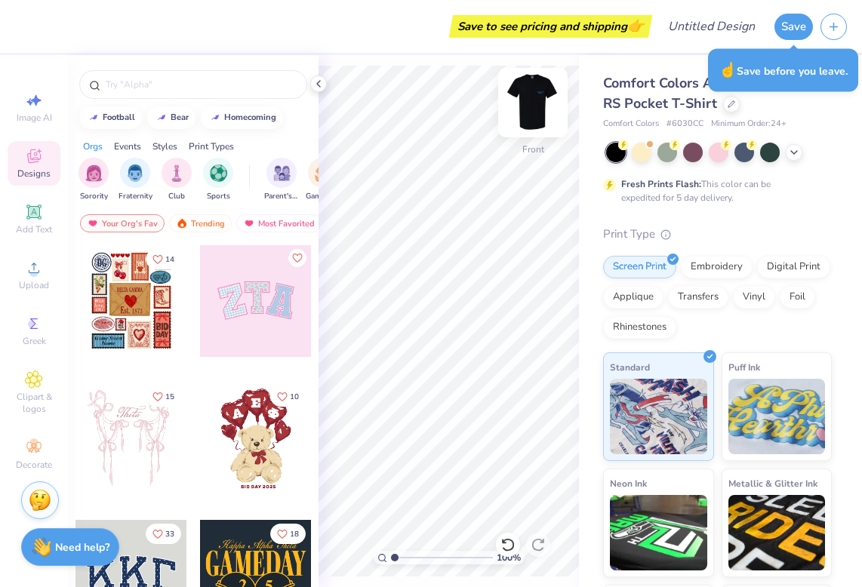
click at [531, 115] on img at bounding box center [533, 102] width 60 height 60
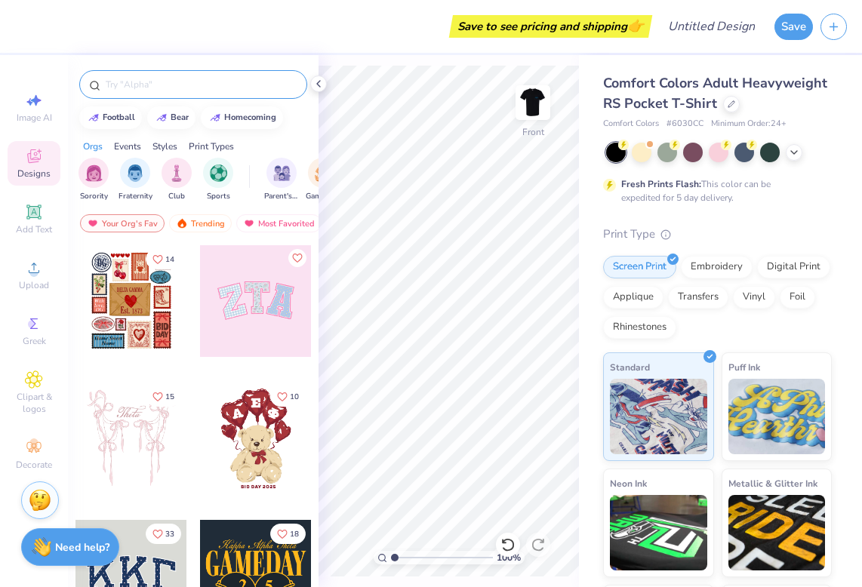
drag, startPoint x: 531, startPoint y: 104, endPoint x: 228, endPoint y: 82, distance: 304.3
click at [531, 104] on img at bounding box center [533, 103] width 30 height 30
click at [228, 84] on input "text" at bounding box center [200, 84] width 193 height 15
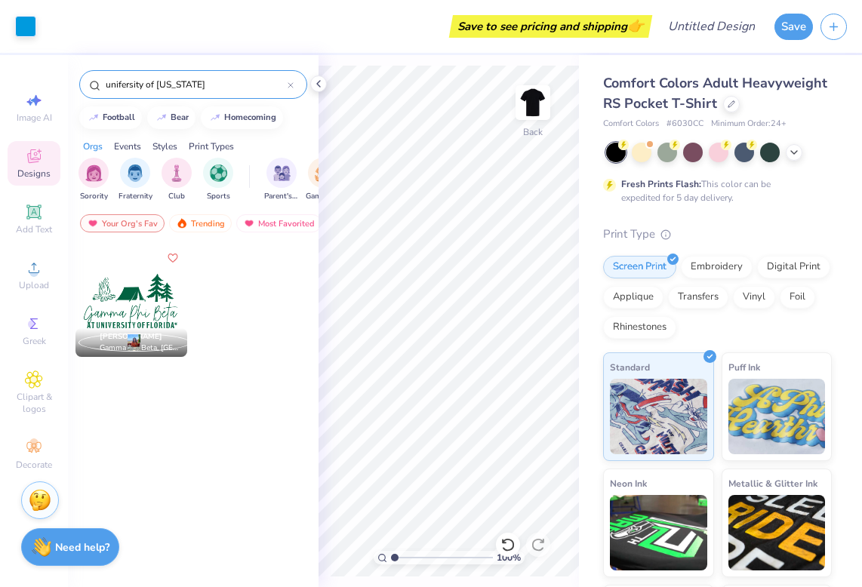
click at [116, 85] on input "unifersity of [US_STATE]" at bounding box center [195, 84] width 183 height 15
drag, startPoint x: 199, startPoint y: 82, endPoint x: 73, endPoint y: 78, distance: 126.1
click at [73, 78] on div "[GEOGRAPHIC_DATA][US_STATE]" at bounding box center [193, 80] width 251 height 51
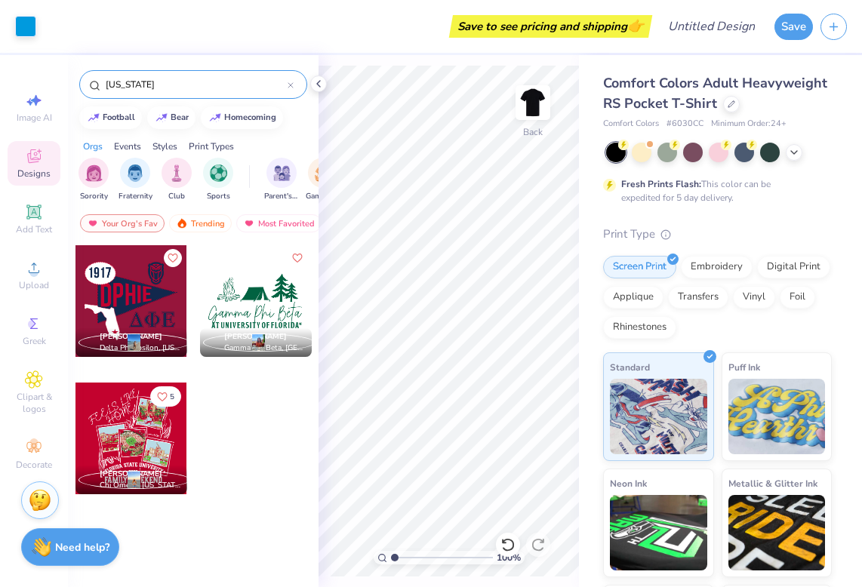
drag, startPoint x: 171, startPoint y: 82, endPoint x: 75, endPoint y: 76, distance: 96.0
click at [75, 78] on div "[US_STATE]" at bounding box center [193, 80] width 251 height 51
type input "gators"
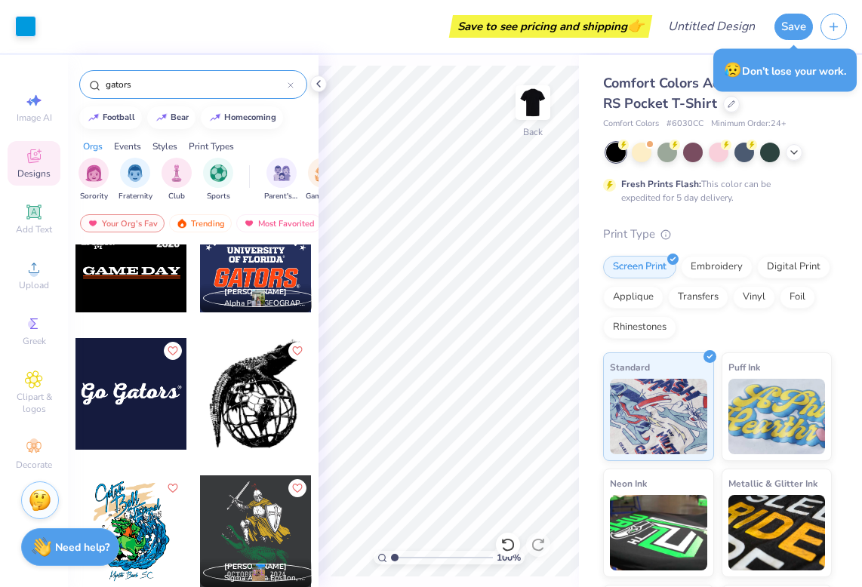
scroll to position [0, 0]
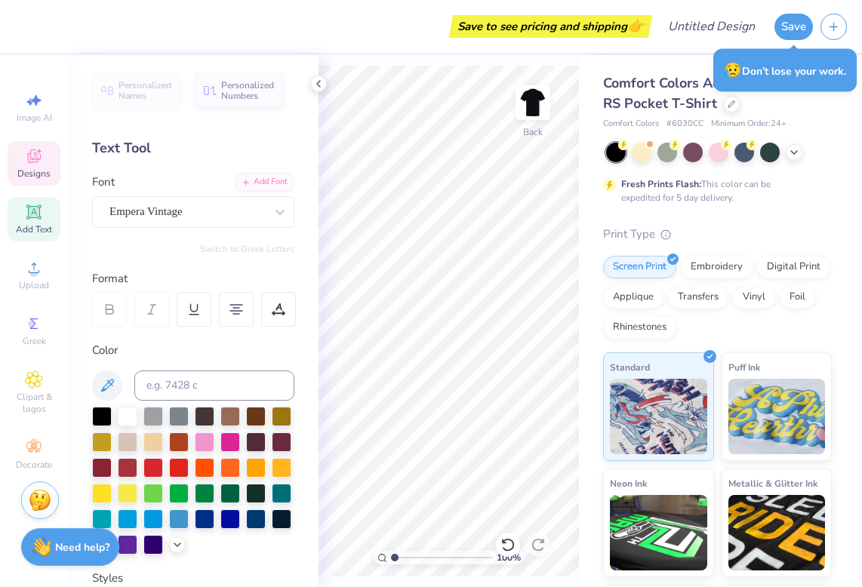
click at [42, 171] on span "Designs" at bounding box center [33, 174] width 33 height 12
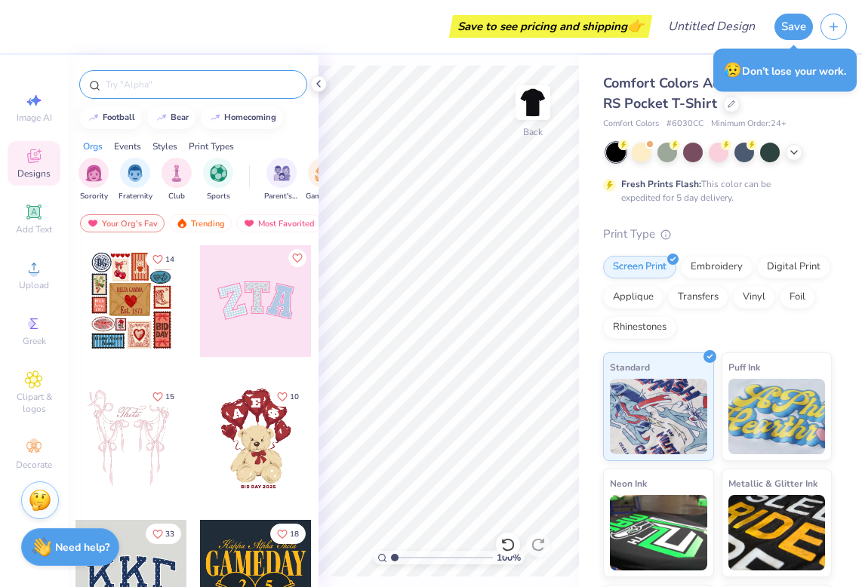
click at [173, 78] on input "text" at bounding box center [200, 84] width 193 height 15
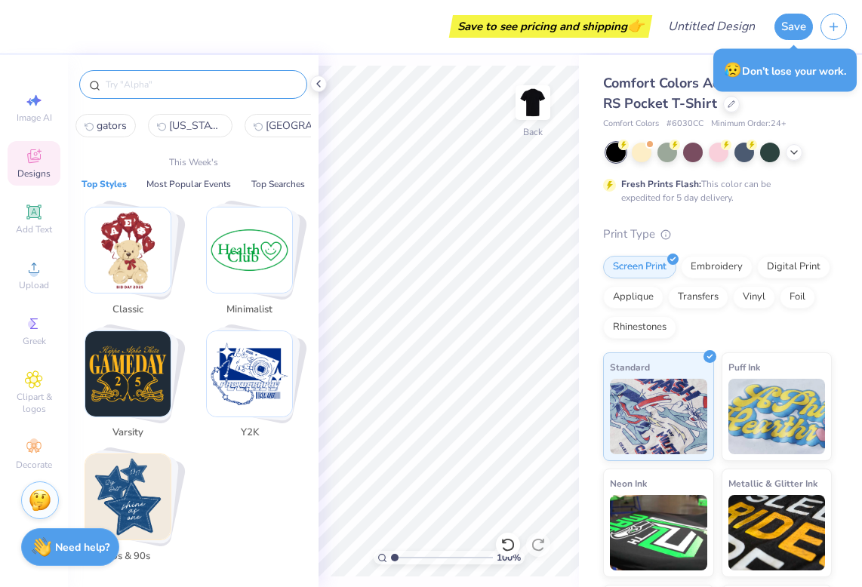
click at [137, 360] on img "Stack Card Button Varsity" at bounding box center [127, 373] width 85 height 85
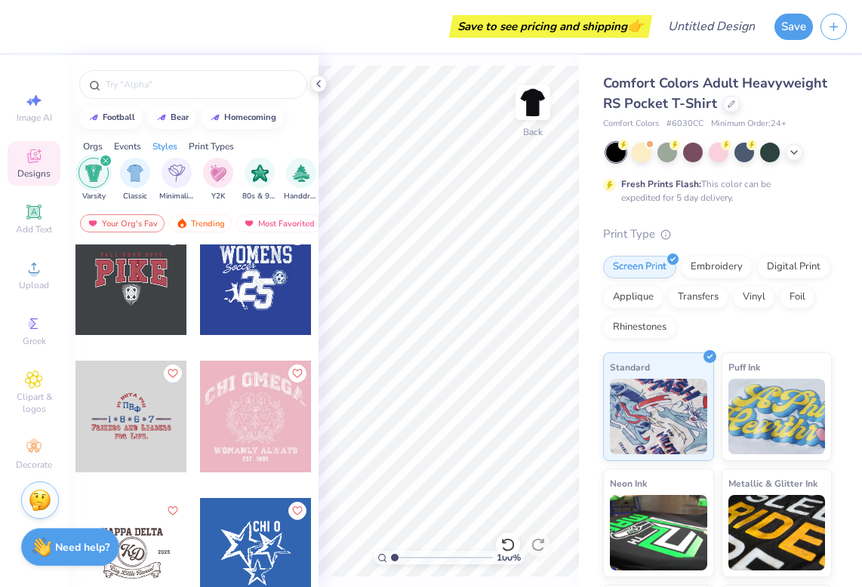
scroll to position [5123, 0]
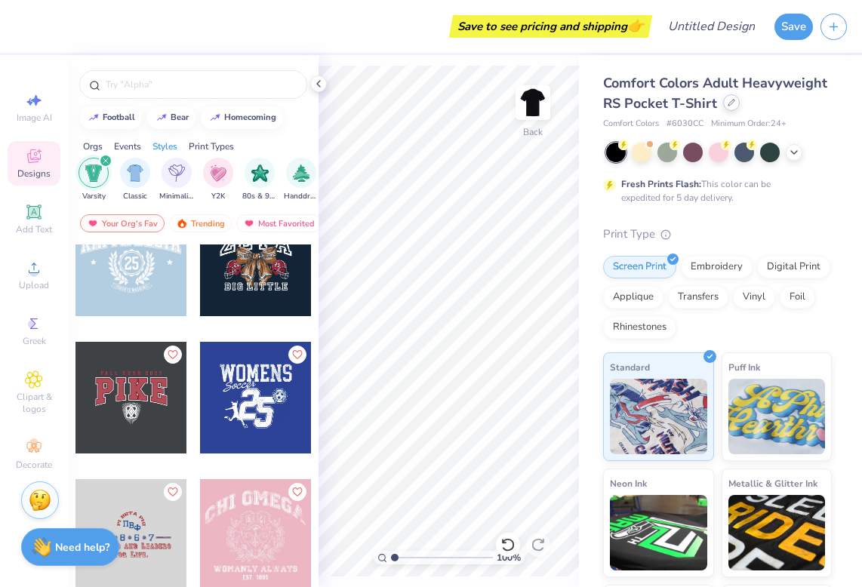
click at [732, 111] on div "Comfort Colors Adult Heavyweight RS Pocket T-Shirt" at bounding box center [717, 93] width 229 height 41
click at [731, 104] on icon at bounding box center [732, 103] width 8 height 8
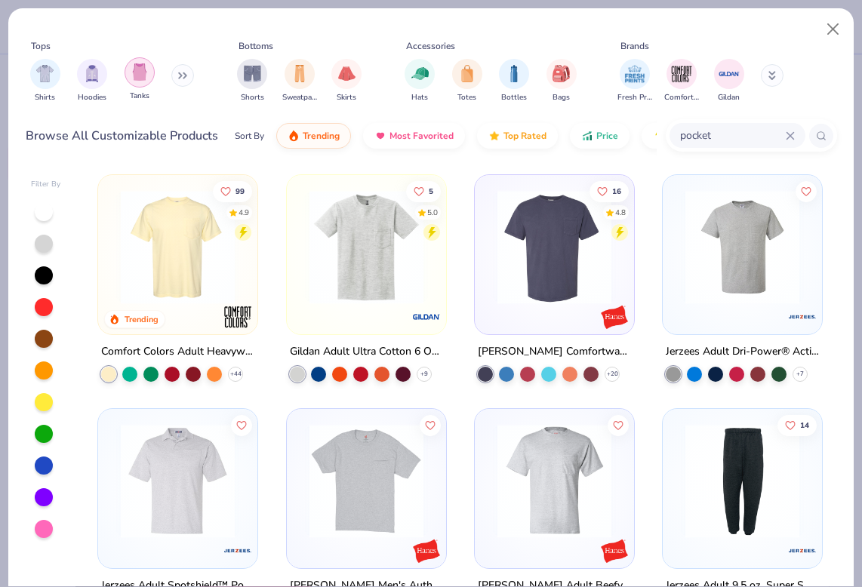
click at [145, 78] on img "filter for Tanks" at bounding box center [139, 71] width 17 height 17
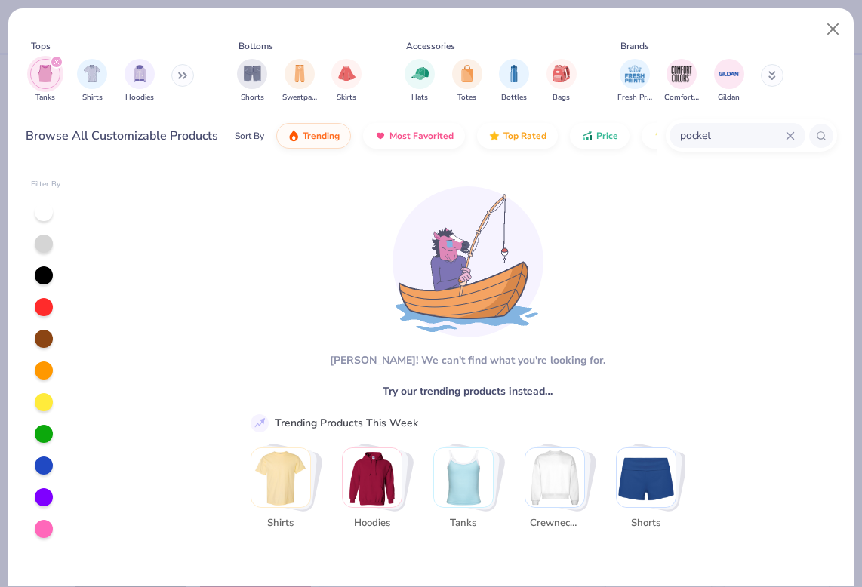
click at [479, 476] on img "Stack Card Button Tanks" at bounding box center [463, 477] width 59 height 59
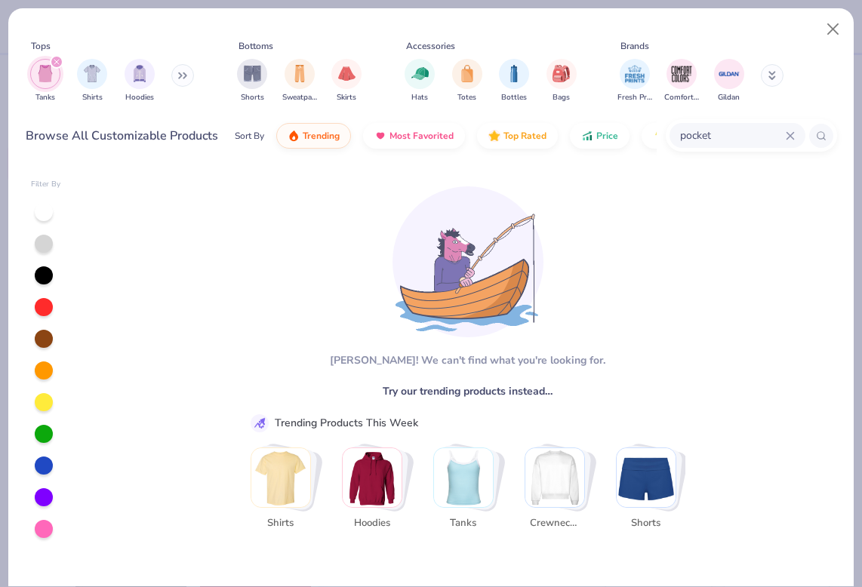
click at [786, 136] on icon at bounding box center [790, 135] width 9 height 9
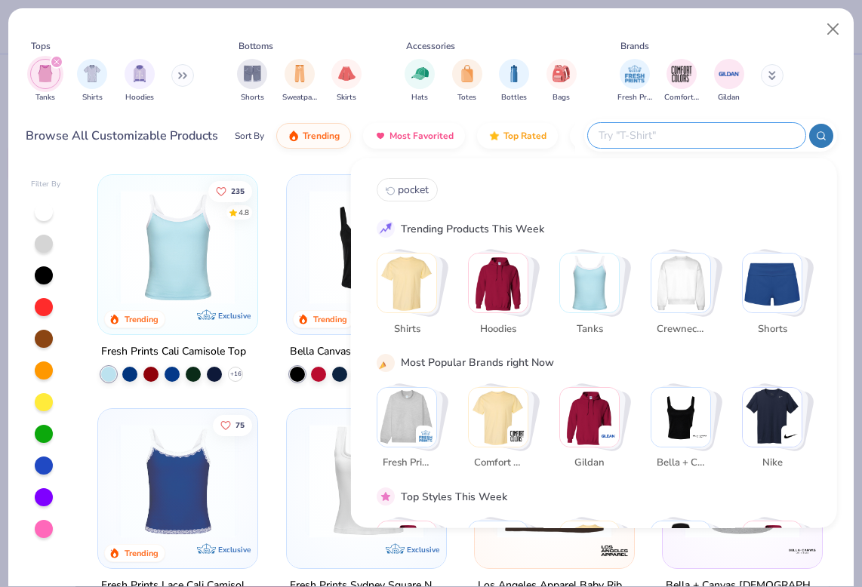
click at [601, 291] on img "Stack Card Button Tanks" at bounding box center [589, 283] width 59 height 59
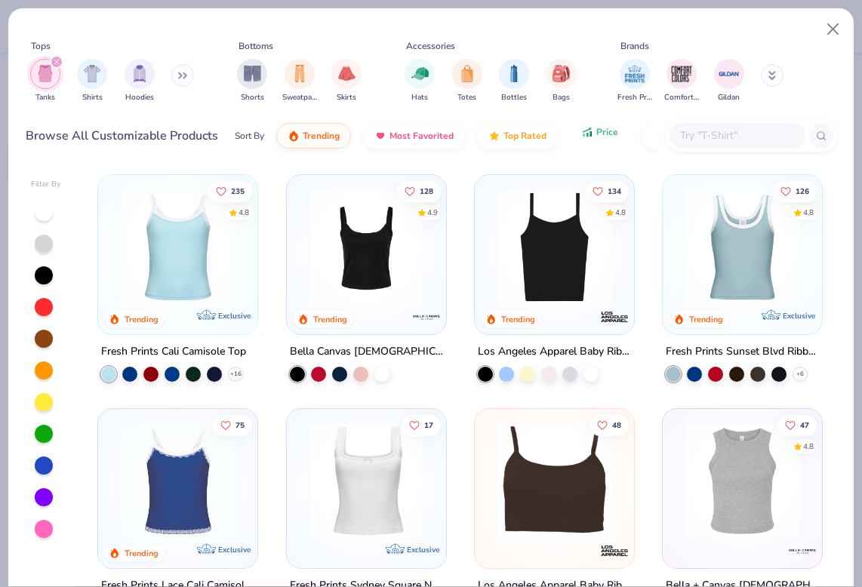
click at [605, 134] on span "Price" at bounding box center [607, 132] width 22 height 12
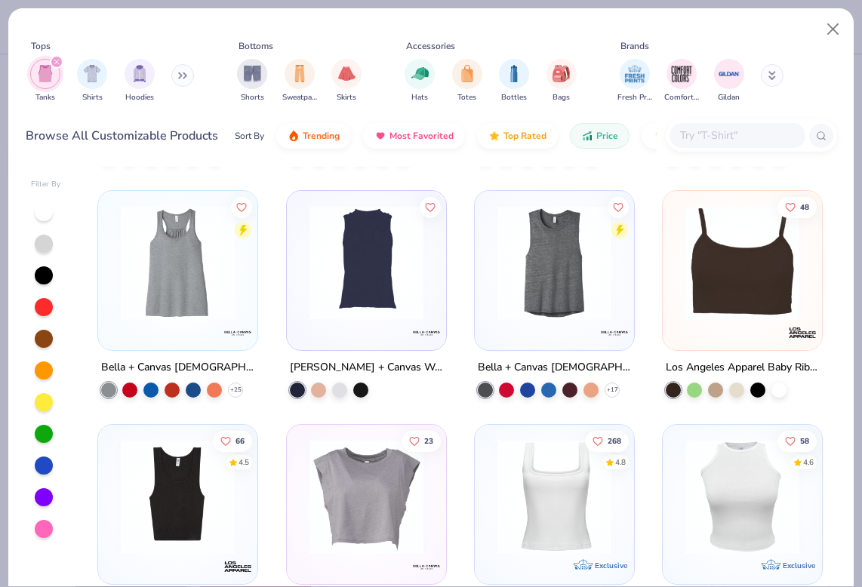
scroll to position [914, 0]
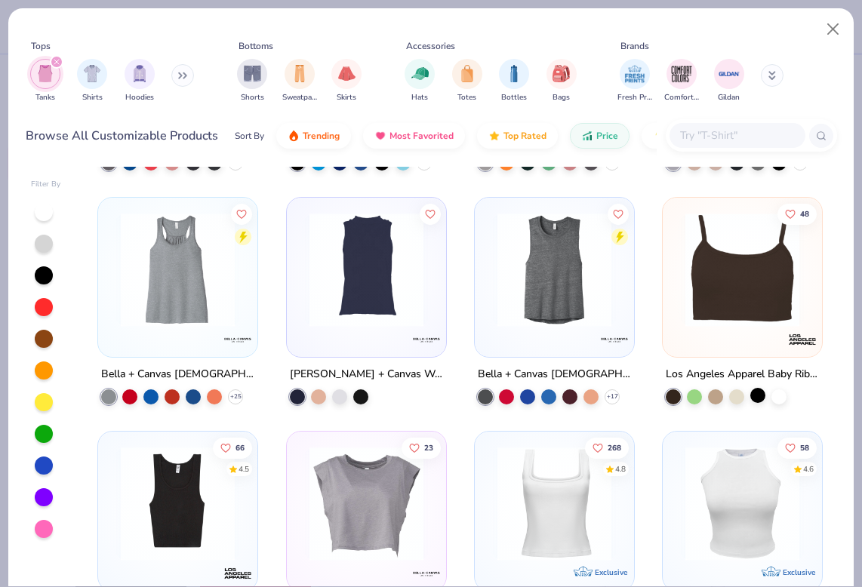
click at [764, 397] on div at bounding box center [757, 395] width 15 height 15
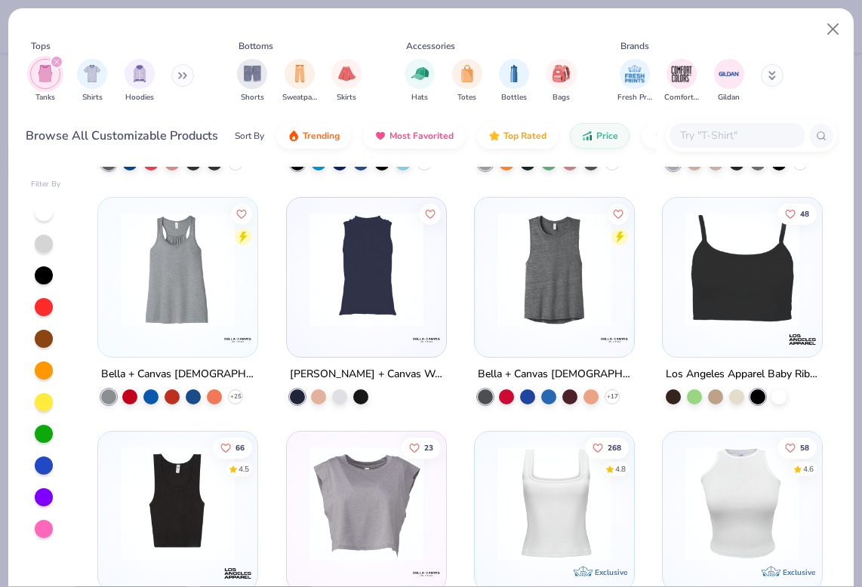
click at [746, 291] on img at bounding box center [742, 270] width 129 height 114
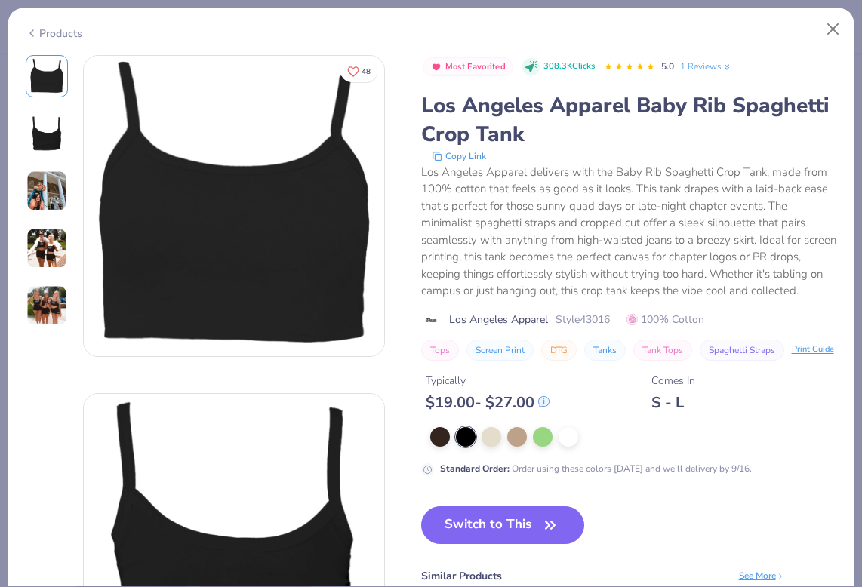
click at [54, 258] on img at bounding box center [46, 248] width 41 height 41
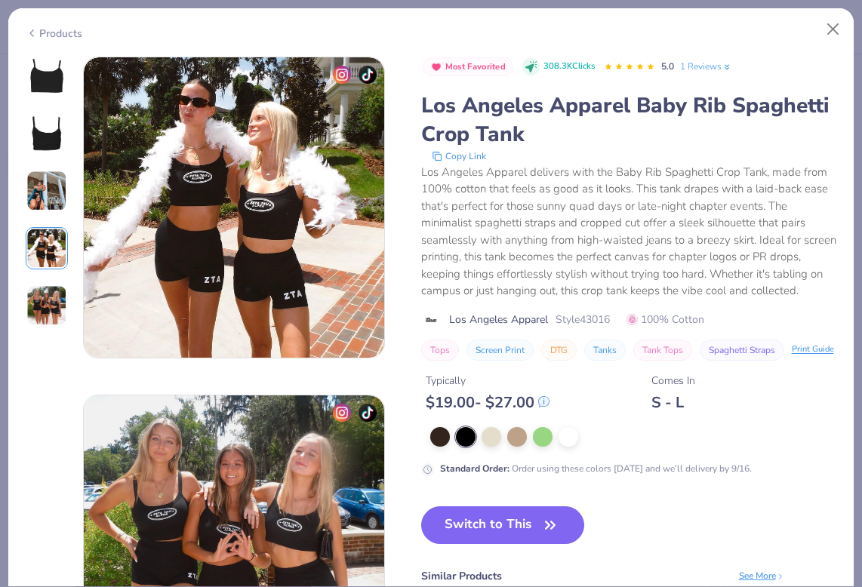
scroll to position [1014, 0]
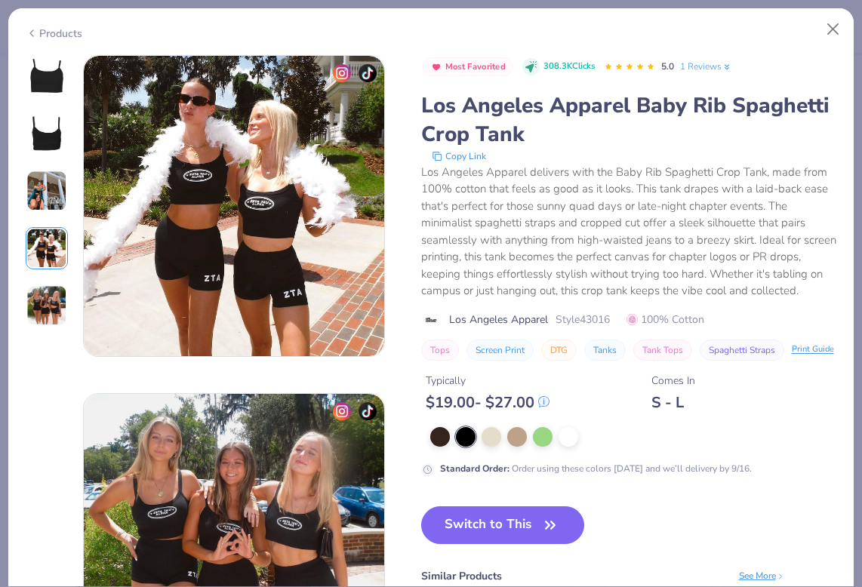
click at [48, 306] on img at bounding box center [46, 305] width 41 height 41
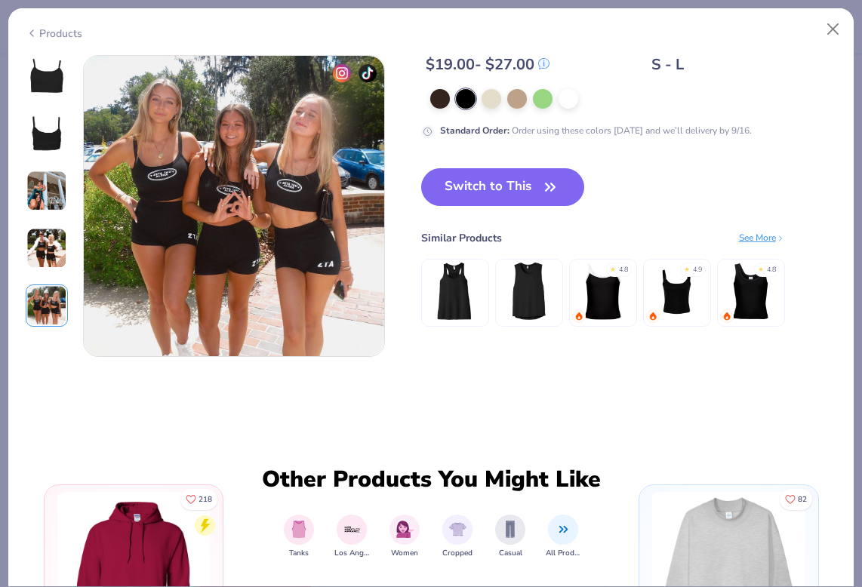
click at [48, 201] on img at bounding box center [46, 191] width 41 height 41
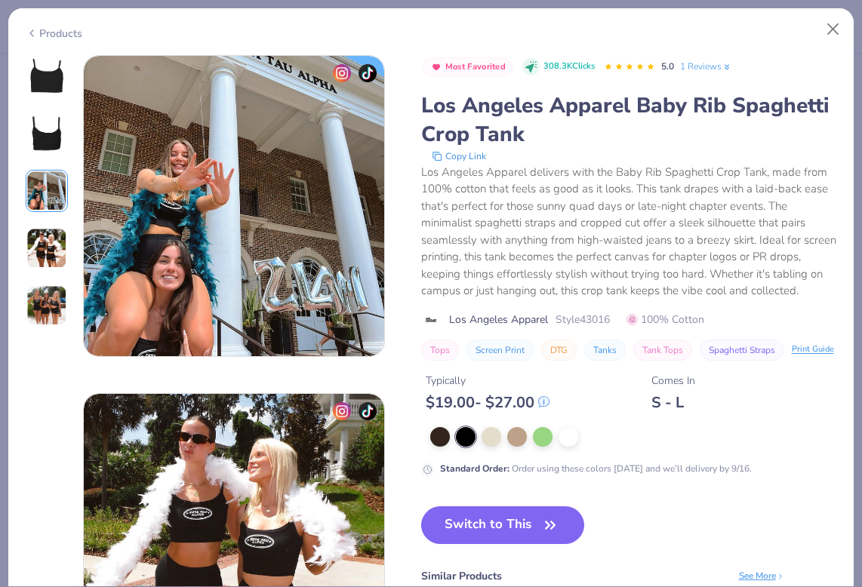
scroll to position [676, 0]
click at [66, 75] on div at bounding box center [47, 76] width 42 height 42
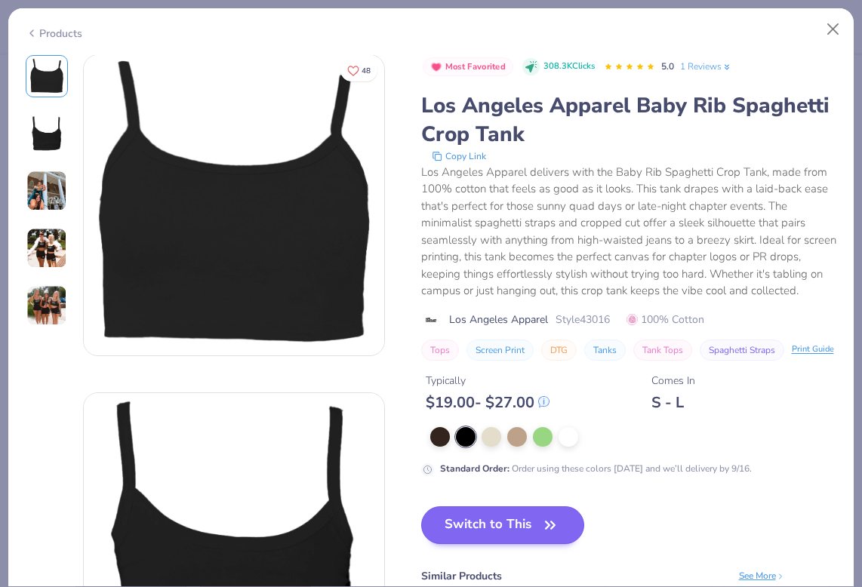
scroll to position [0, 0]
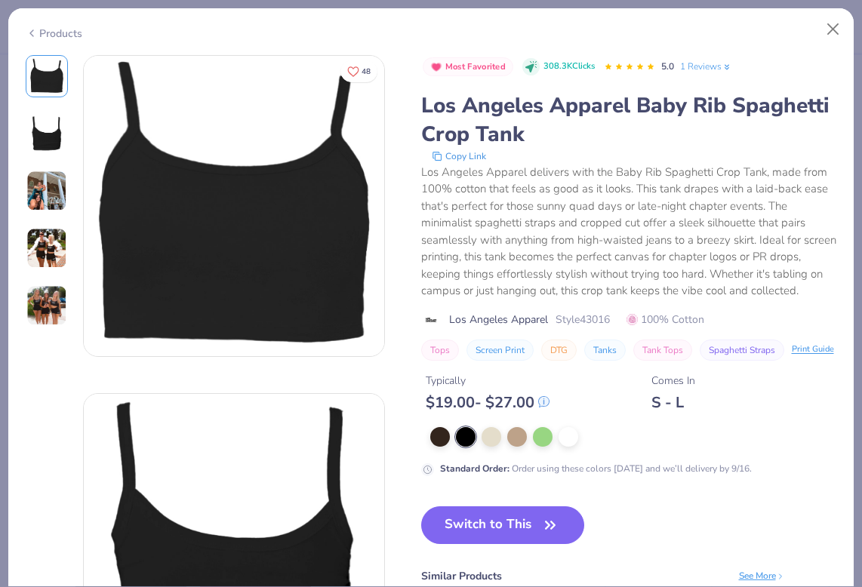
click at [459, 522] on button "Switch to This" at bounding box center [503, 525] width 164 height 38
click at [508, 519] on button "Switch to This" at bounding box center [503, 525] width 164 height 38
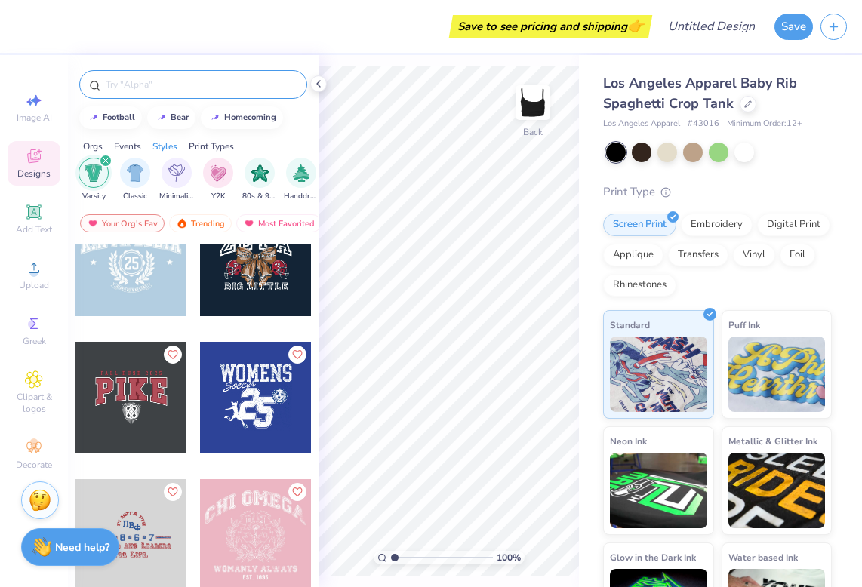
click at [241, 91] on input "text" at bounding box center [200, 84] width 193 height 15
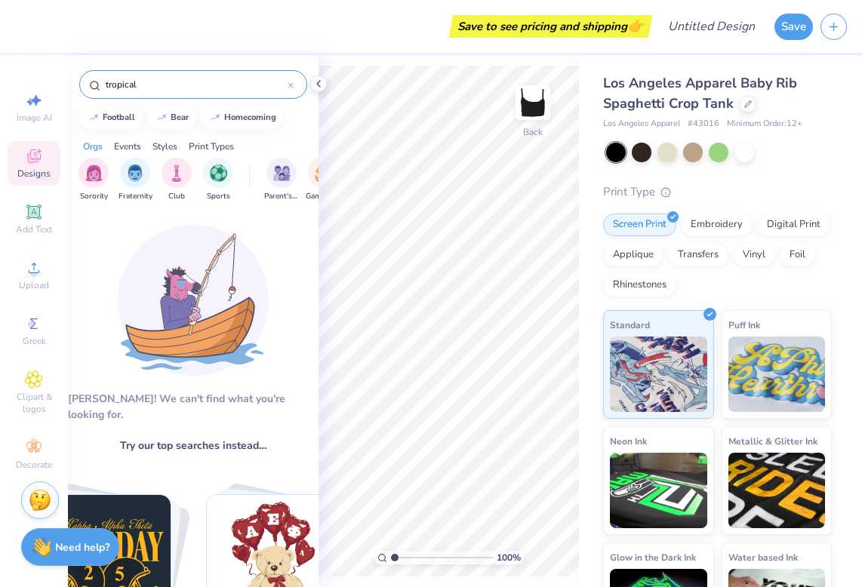
drag, startPoint x: 153, startPoint y: 81, endPoint x: 84, endPoint y: 72, distance: 70.0
click at [85, 73] on div "tropical" at bounding box center [193, 84] width 228 height 29
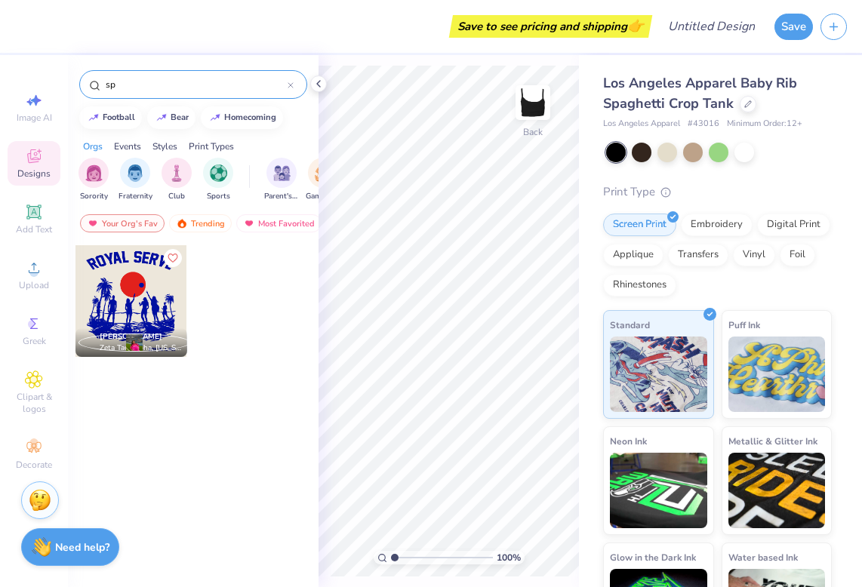
type input "s"
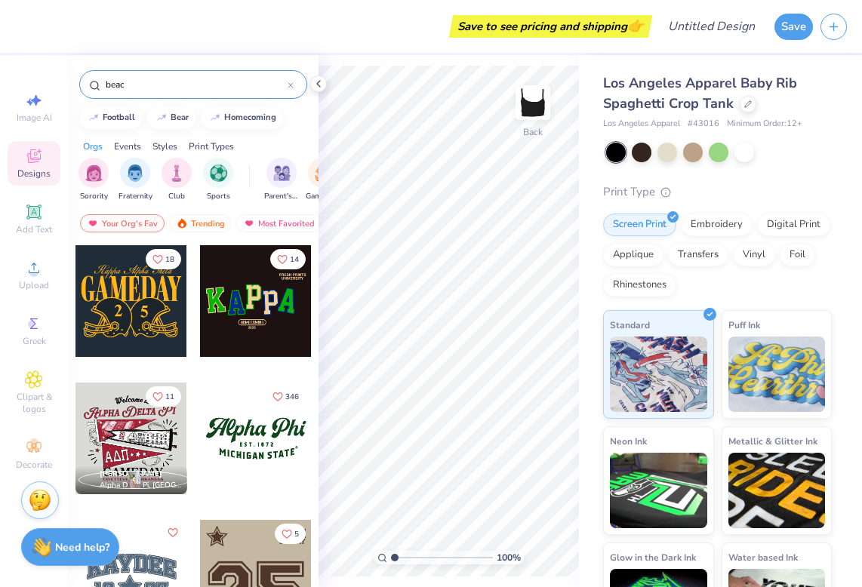
type input "beach"
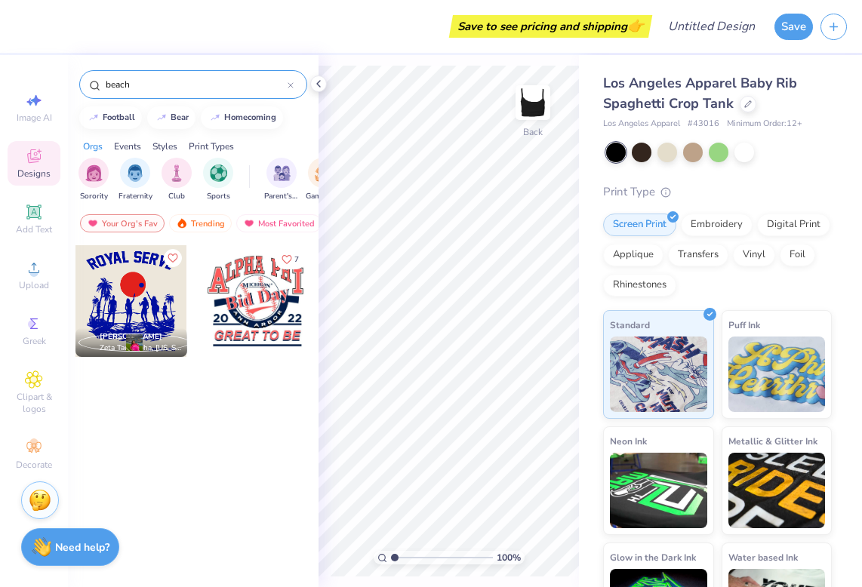
drag, startPoint x: 130, startPoint y: 86, endPoint x: 64, endPoint y: 68, distance: 68.1
click at [67, 70] on div "Save to see pricing and shipping 👉 Design Title Save Image AI Designs Add Text …" at bounding box center [431, 293] width 862 height 587
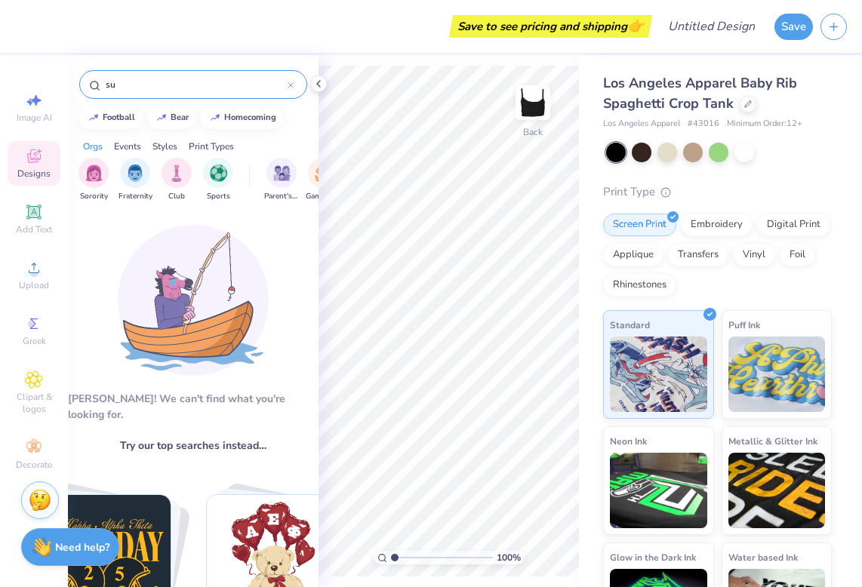
type input "s"
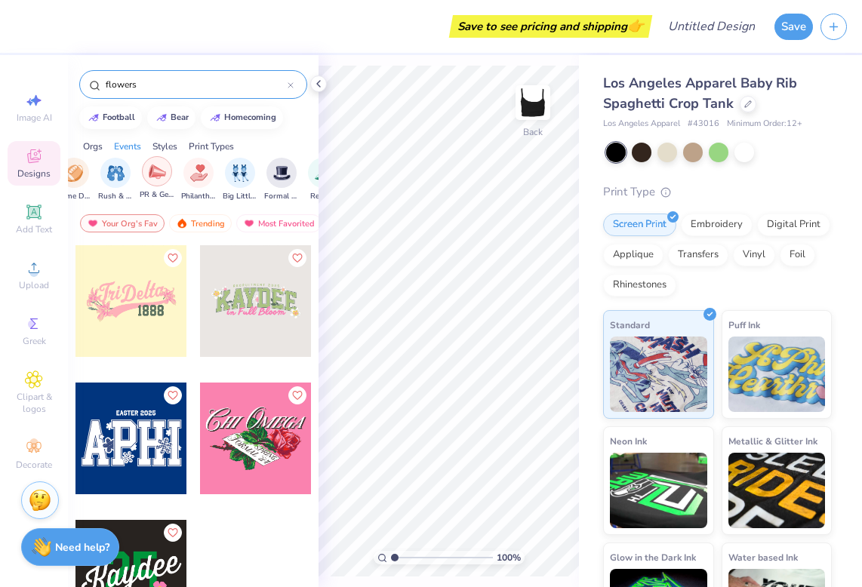
scroll to position [0, 250]
type input "f"
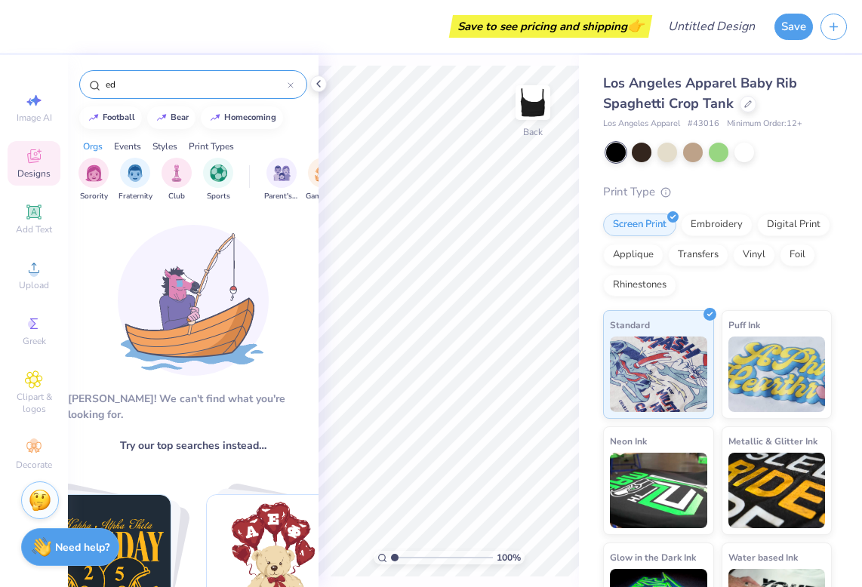
type input "e"
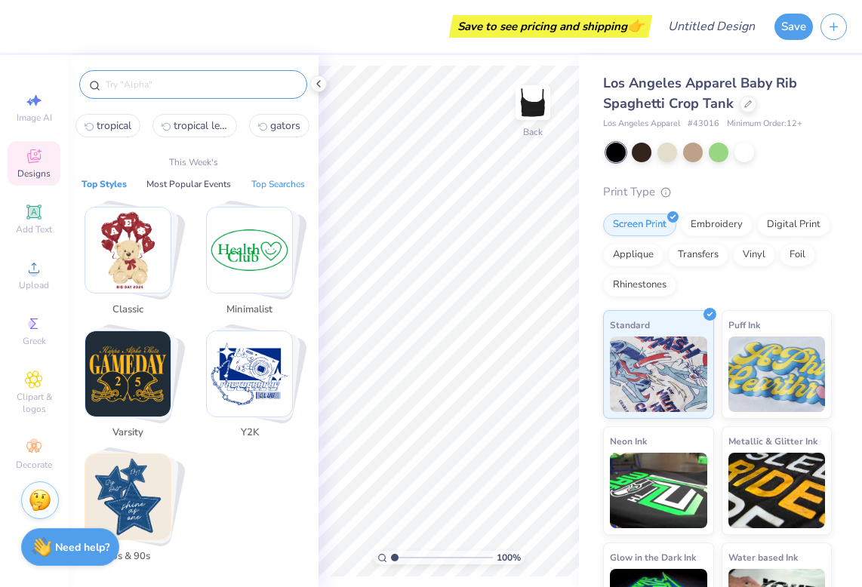
click at [269, 182] on button "Top Searches" at bounding box center [278, 184] width 63 height 15
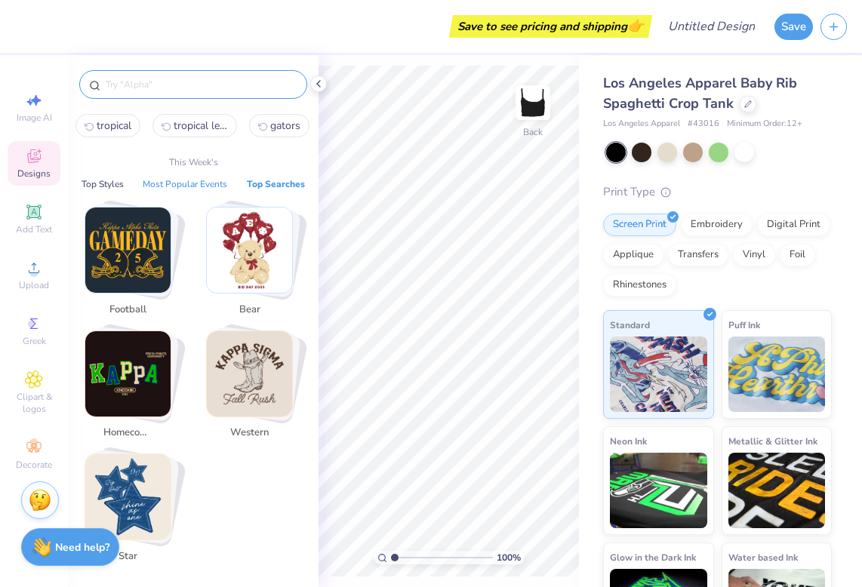
click at [214, 184] on button "Most Popular Events" at bounding box center [185, 184] width 94 height 15
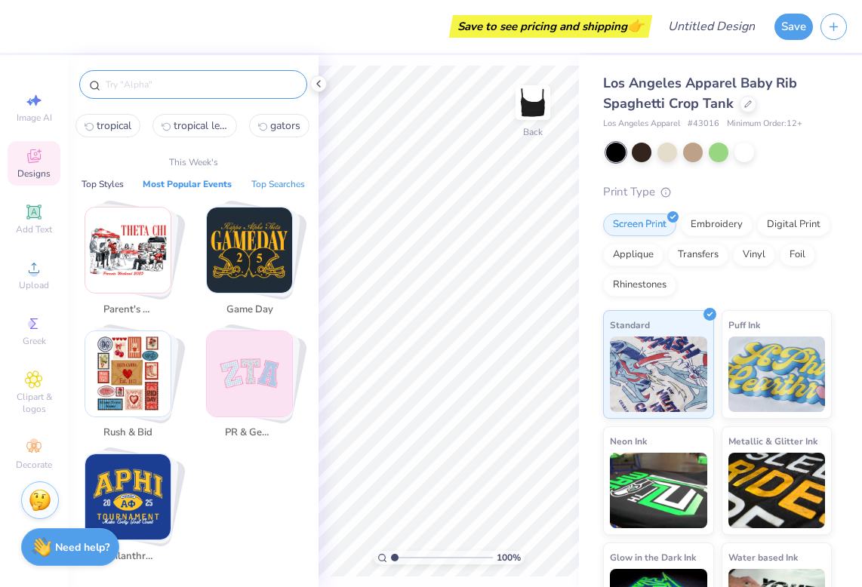
click at [258, 187] on button "Top Searches" at bounding box center [278, 184] width 63 height 15
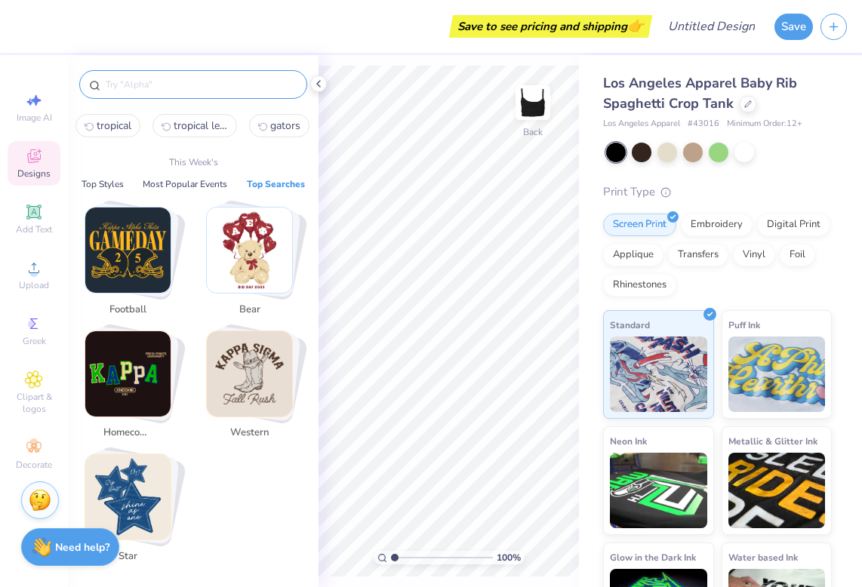
click at [121, 327] on div "Stack Card Button homecoming" at bounding box center [135, 373] width 103 height 103
type input "homecoming"
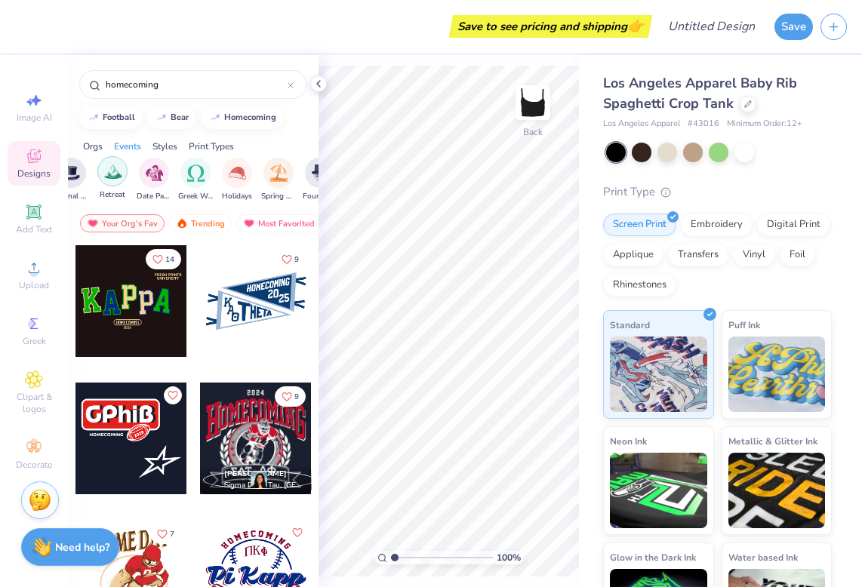
scroll to position [0, 528]
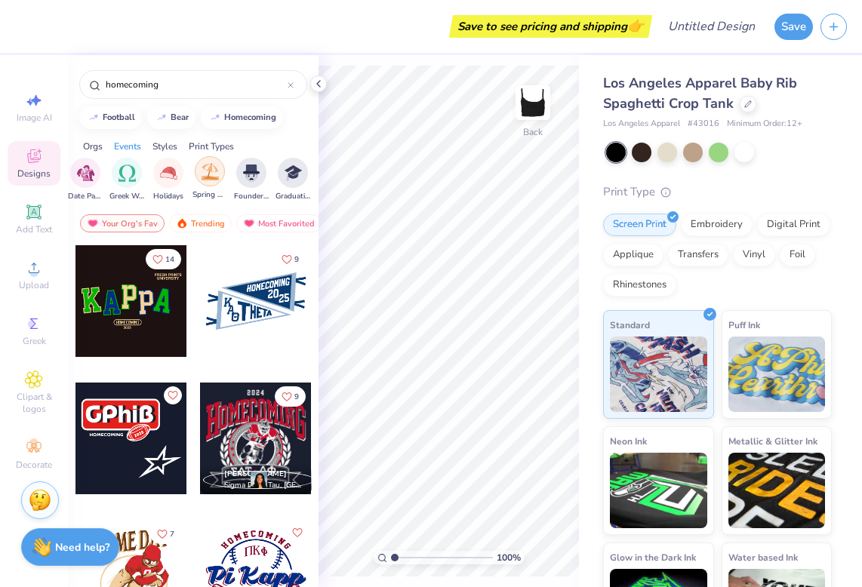
click at [214, 174] on img "filter for Spring Break" at bounding box center [210, 171] width 17 height 17
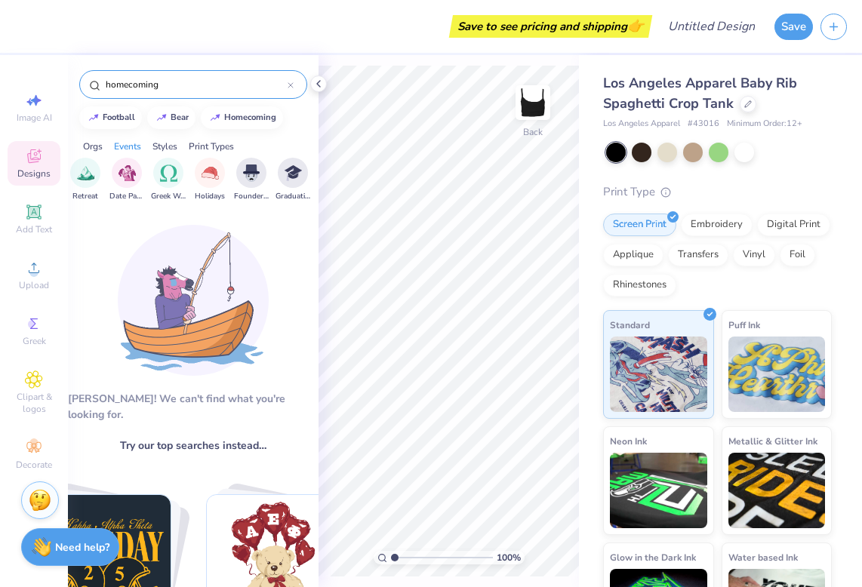
click at [291, 83] on icon at bounding box center [291, 85] width 6 height 6
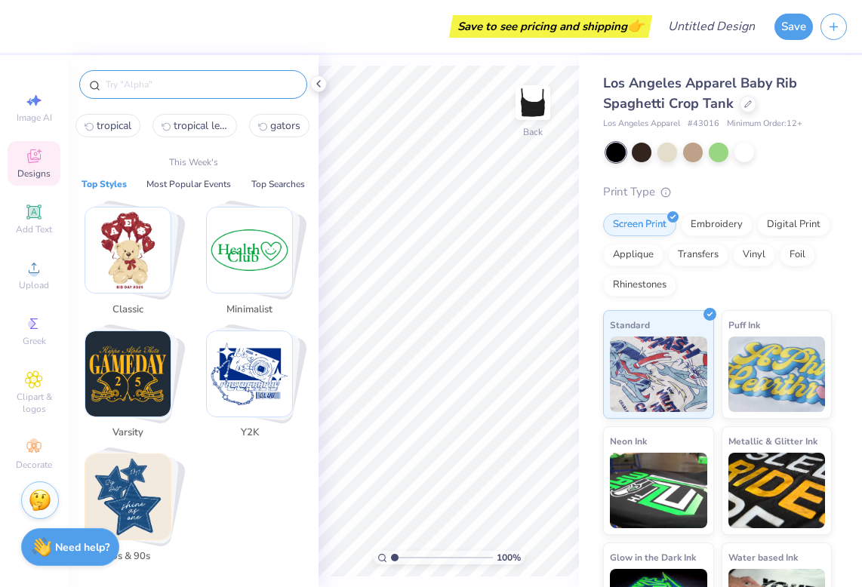
click at [285, 87] on input "text" at bounding box center [200, 84] width 193 height 15
click at [274, 181] on button "Top Searches" at bounding box center [278, 184] width 63 height 15
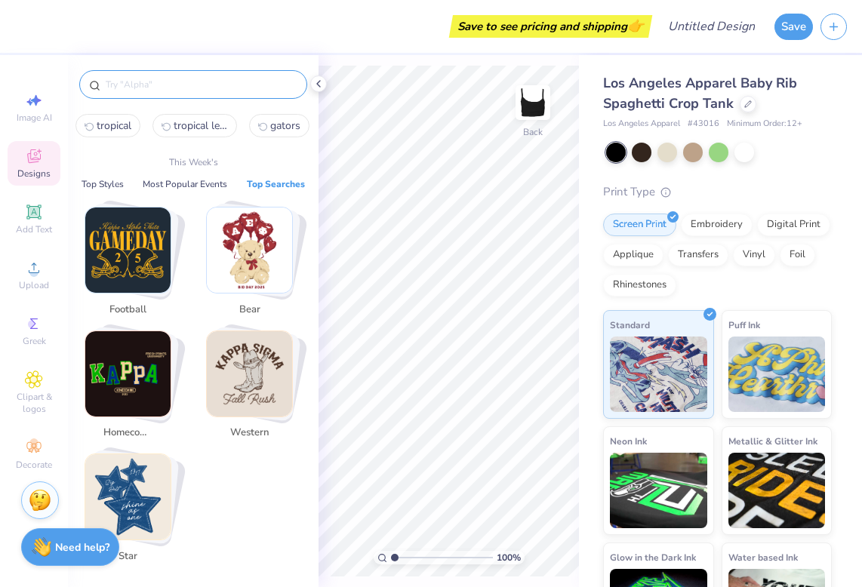
click at [223, 88] on input "text" at bounding box center [200, 84] width 193 height 15
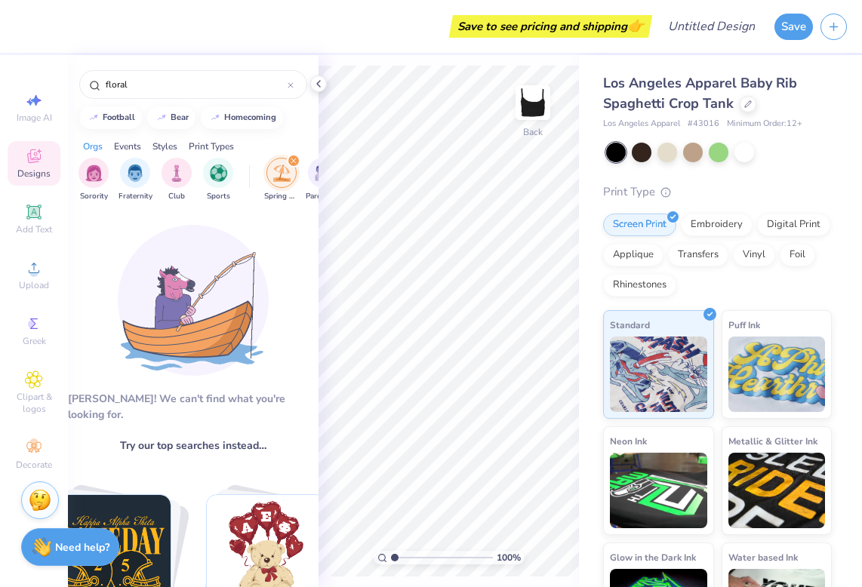
click at [294, 162] on icon "filter for Spring Break" at bounding box center [294, 161] width 6 height 6
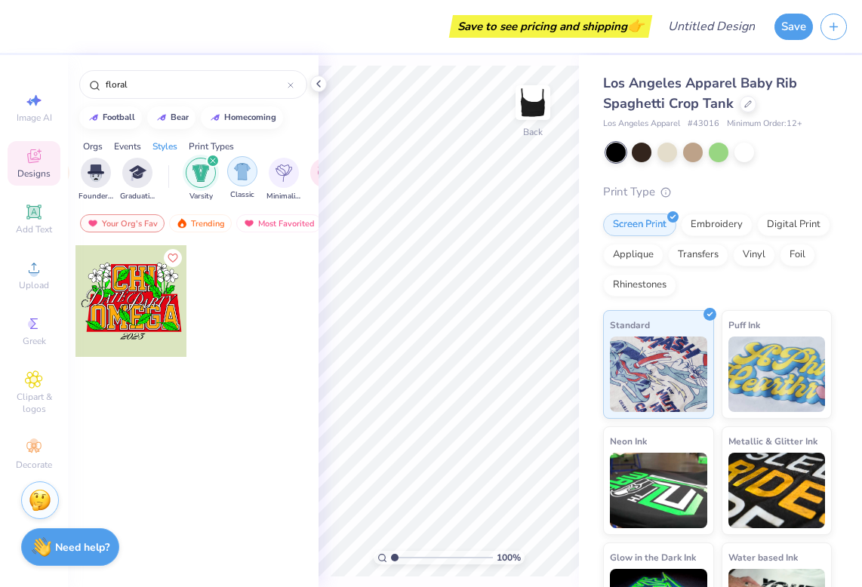
scroll to position [0, 693]
click at [204, 161] on icon "filter for Varsity" at bounding box center [204, 161] width 5 height 5
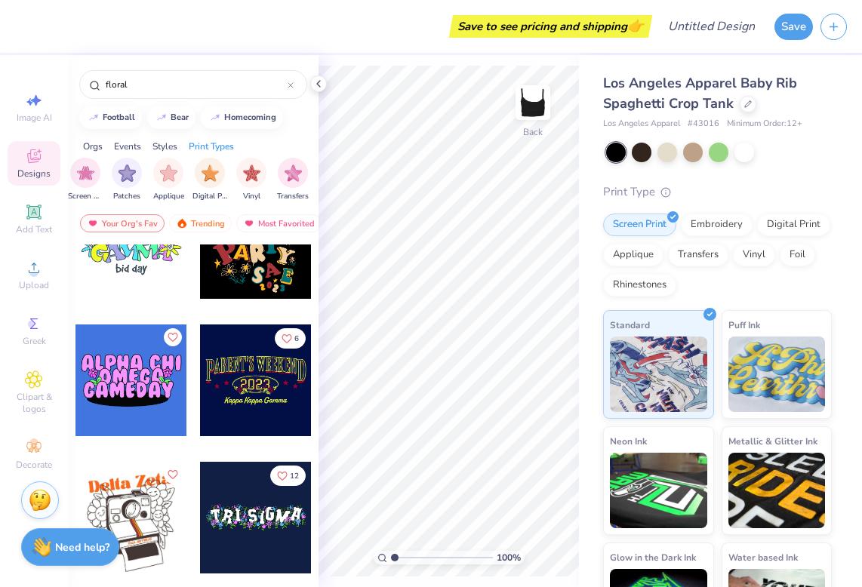
scroll to position [5718, 0]
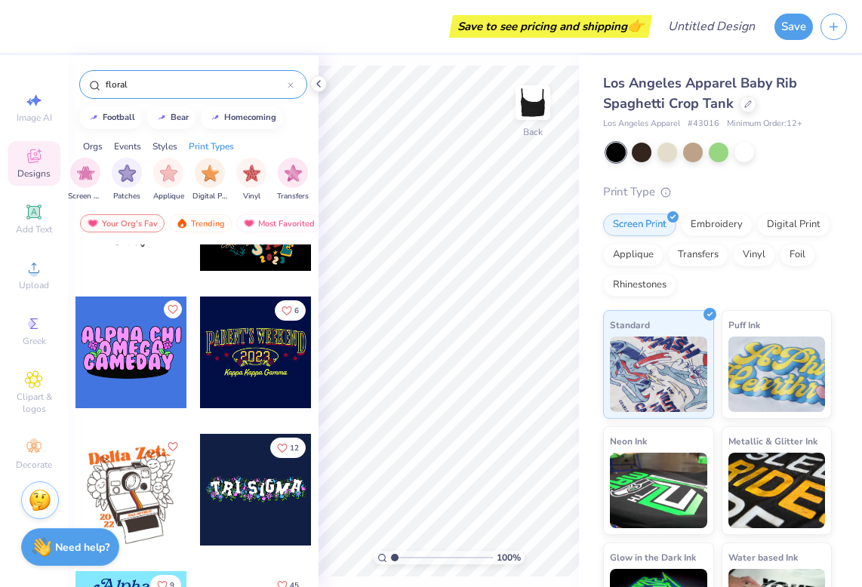
drag, startPoint x: 151, startPoint y: 85, endPoint x: 115, endPoint y: 83, distance: 35.5
click at [115, 84] on input "floral" at bounding box center [195, 84] width 183 height 15
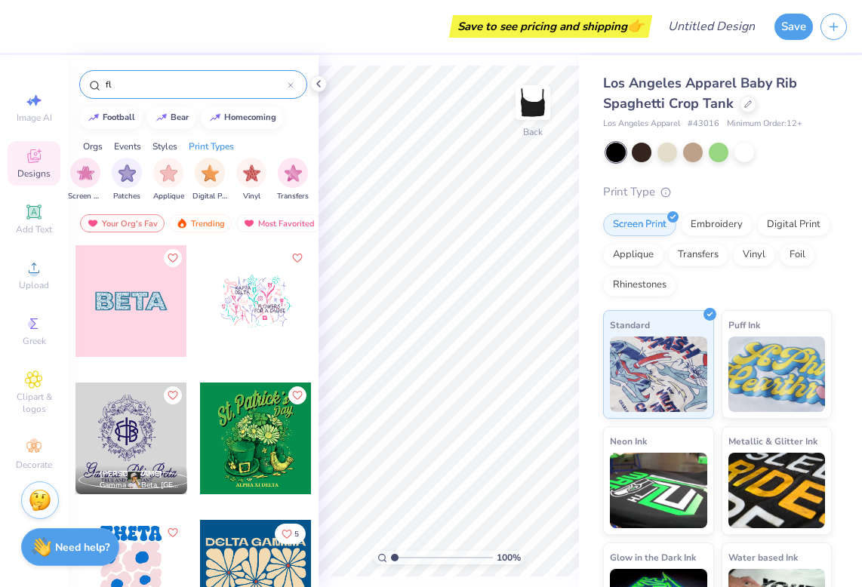
type input "f"
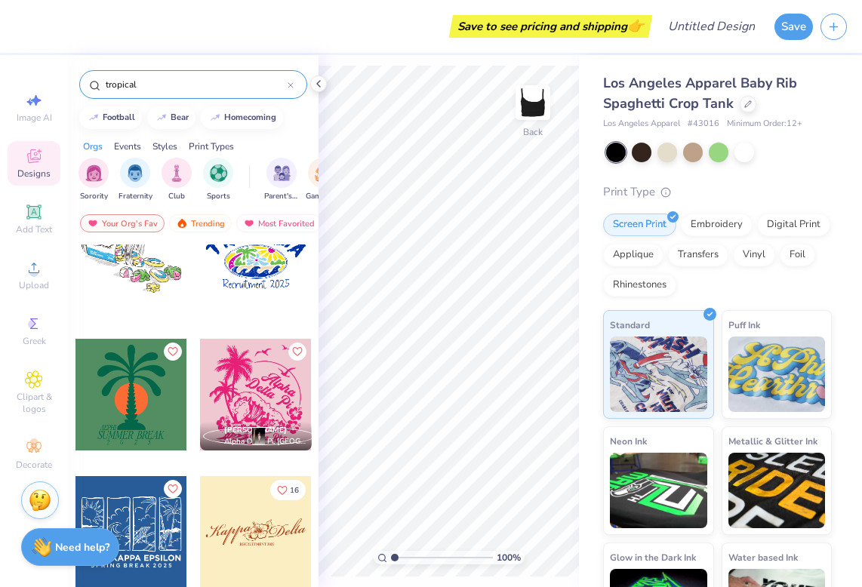
scroll to position [1750, 0]
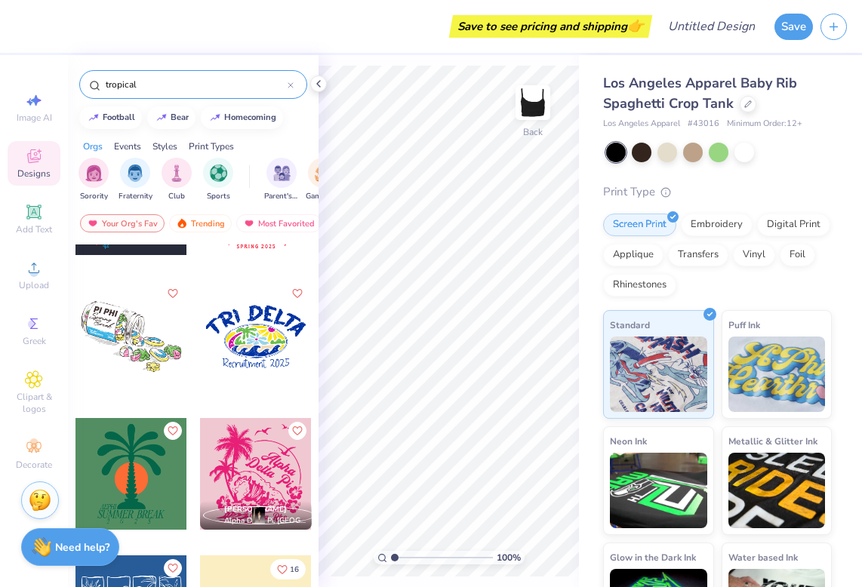
type input "tropical"
click at [246, 349] on div at bounding box center [256, 337] width 112 height 112
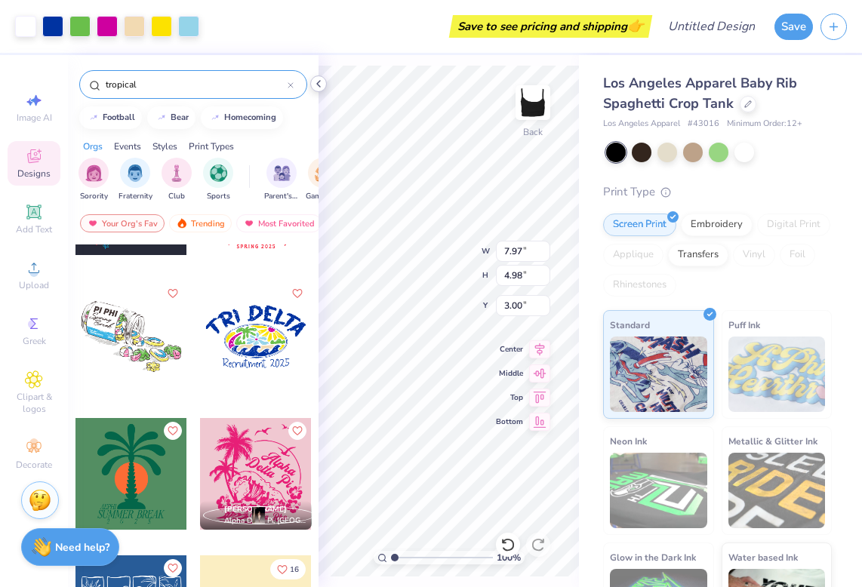
click at [319, 85] on polyline at bounding box center [318, 84] width 3 height 6
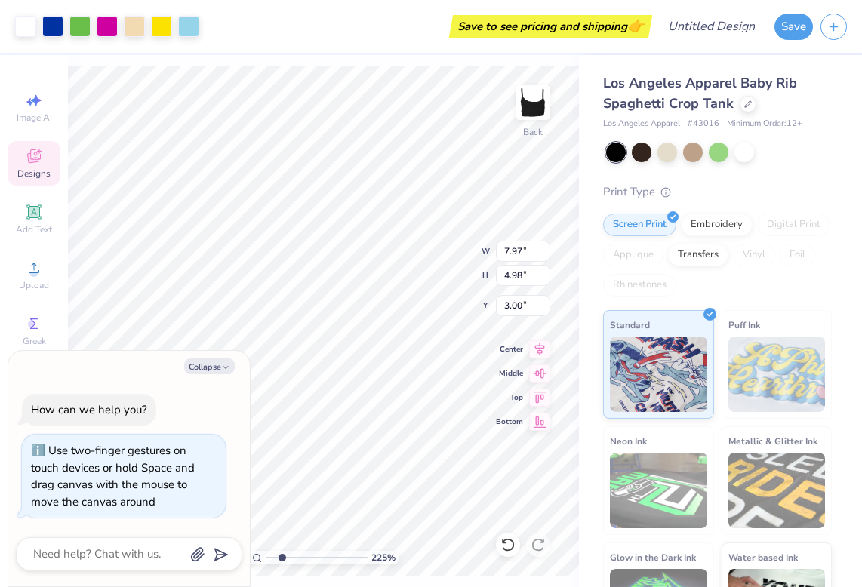
type input "1"
drag, startPoint x: 268, startPoint y: 555, endPoint x: 230, endPoint y: 562, distance: 38.5
click at [266, 562] on input "range" at bounding box center [317, 558] width 102 height 14
type textarea "x"
type input "1.76"
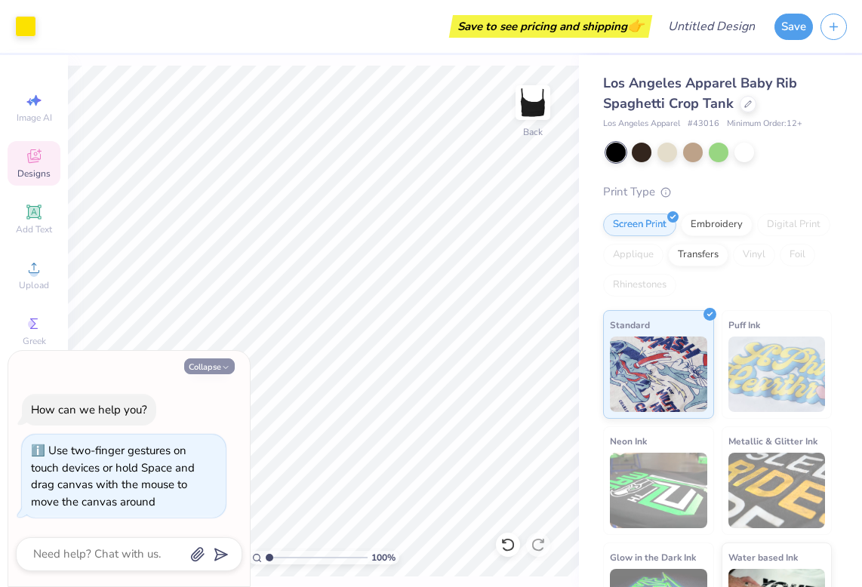
click at [227, 365] on icon "button" at bounding box center [225, 367] width 9 height 9
type textarea "x"
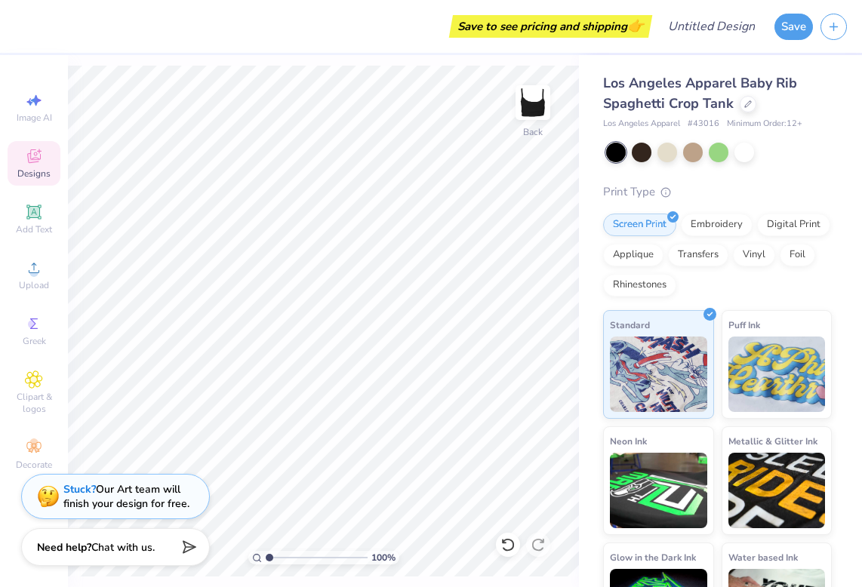
click at [35, 171] on span "Designs" at bounding box center [33, 174] width 33 height 12
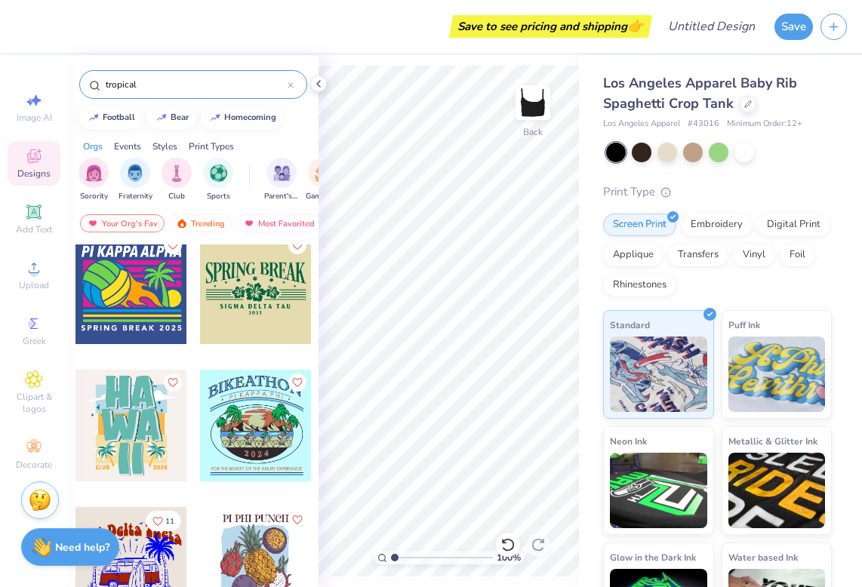
scroll to position [3856, 0]
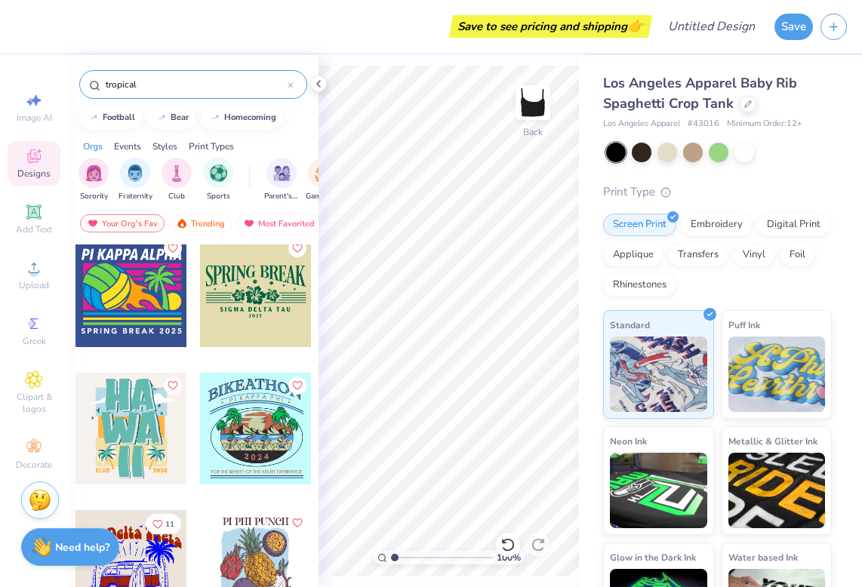
click at [268, 284] on div at bounding box center [256, 291] width 112 height 112
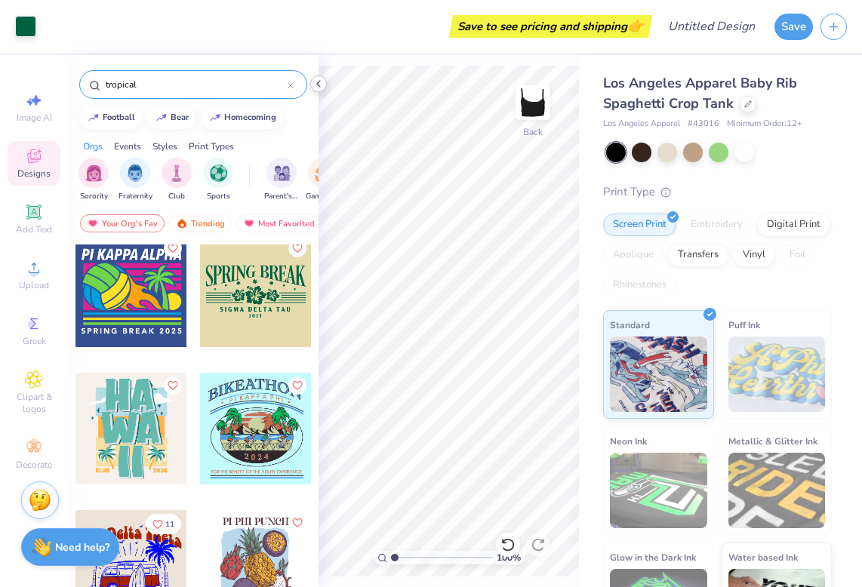
click at [316, 82] on icon at bounding box center [318, 84] width 12 height 12
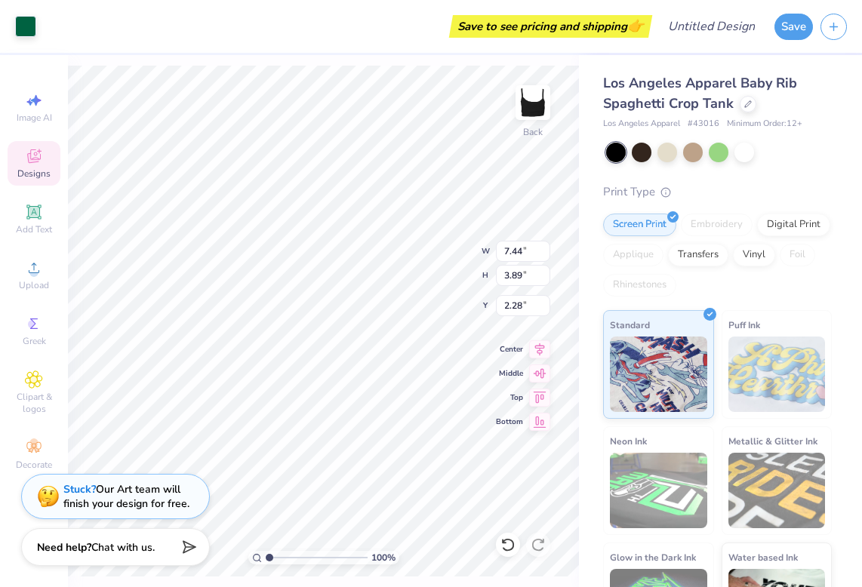
type input "7.44"
type input "3.89"
type input "2.30"
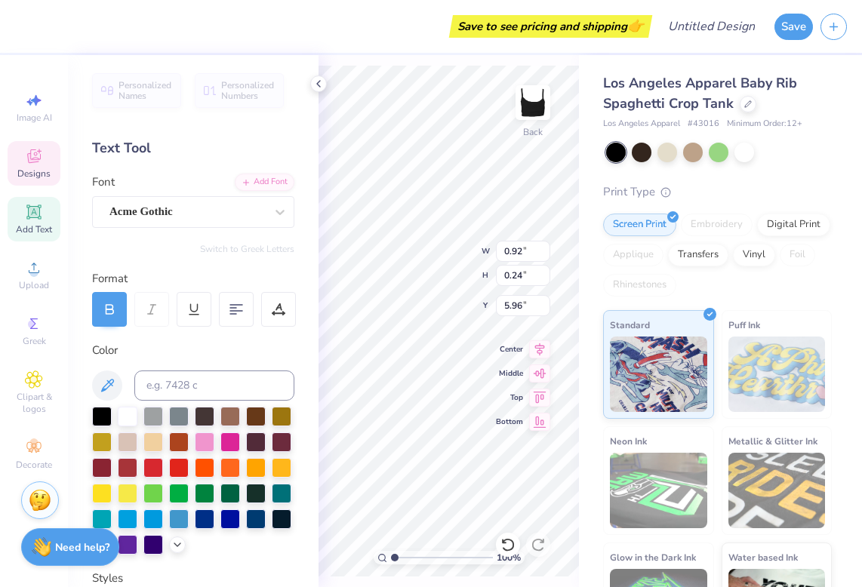
type textarea "2 0 2 5"
type input "3.70"
type input "1.56"
type input "2.32"
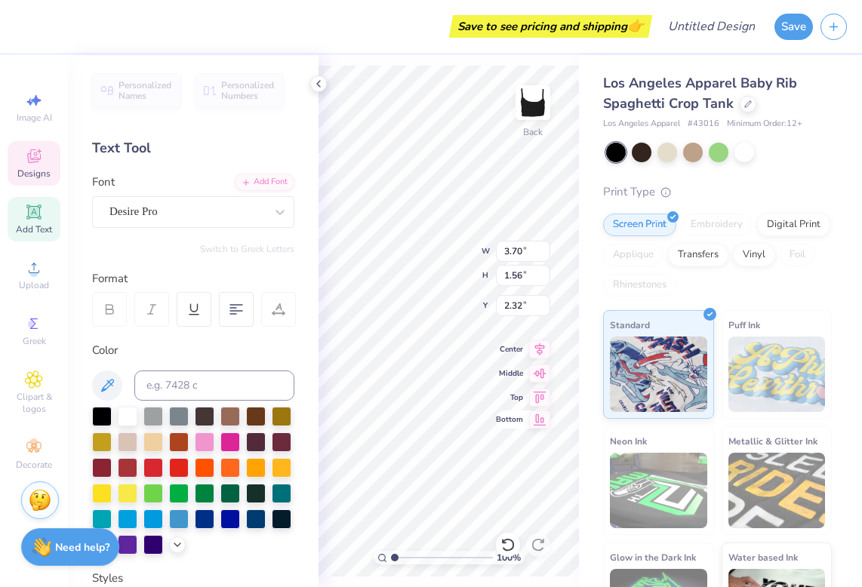
type textarea "KAPPA"
click at [319, 85] on icon at bounding box center [318, 84] width 12 height 12
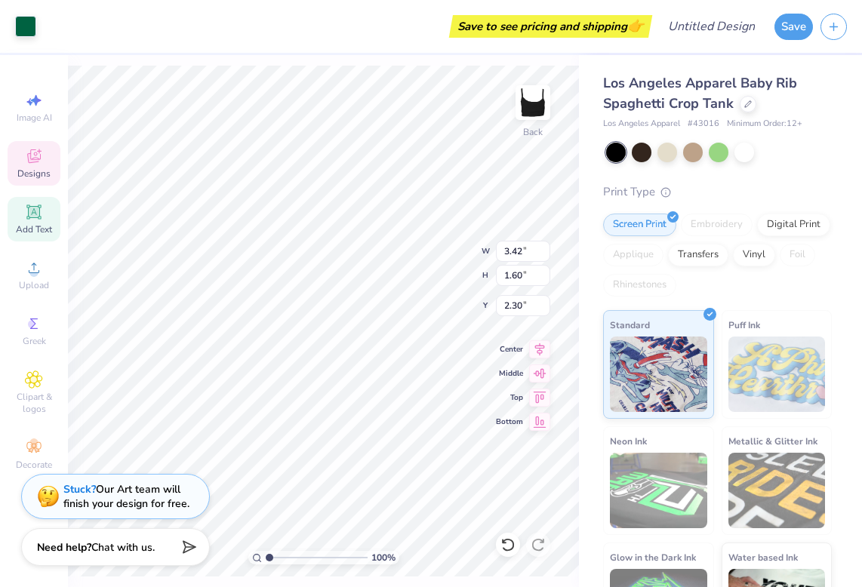
type input "2.20"
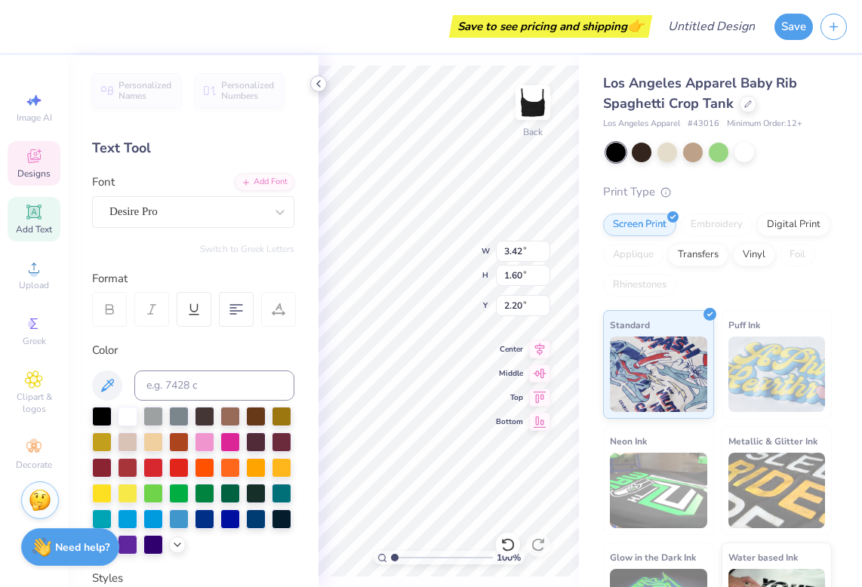
type textarea "ALPHA"
type textarea "HURRIKANE"
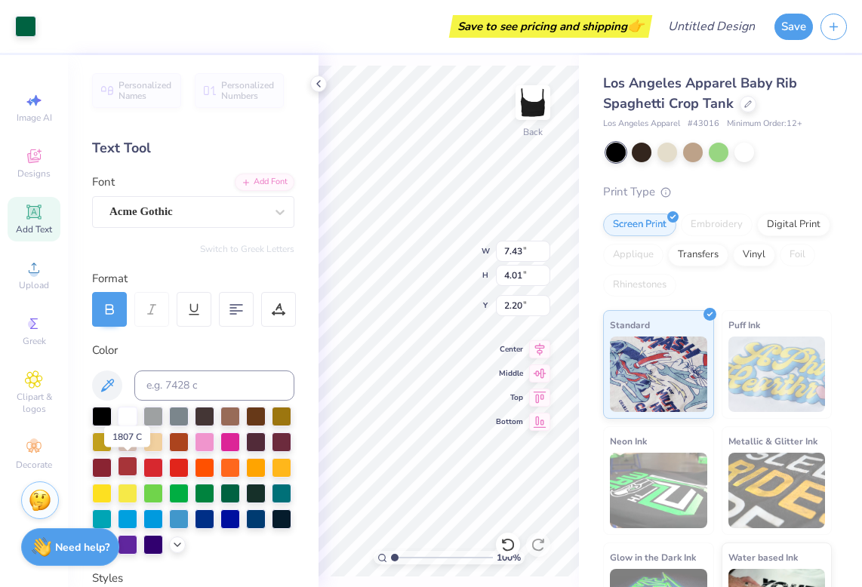
click at [126, 469] on div at bounding box center [128, 467] width 20 height 20
click at [583, 491] on div "Art colors Save to see pricing and shipping 👉 Design Title Save Image AI Design…" at bounding box center [431, 293] width 862 height 587
click at [115, 468] on div at bounding box center [193, 481] width 202 height 148
click at [106, 466] on div at bounding box center [102, 467] width 20 height 20
click at [177, 469] on div at bounding box center [179, 467] width 20 height 20
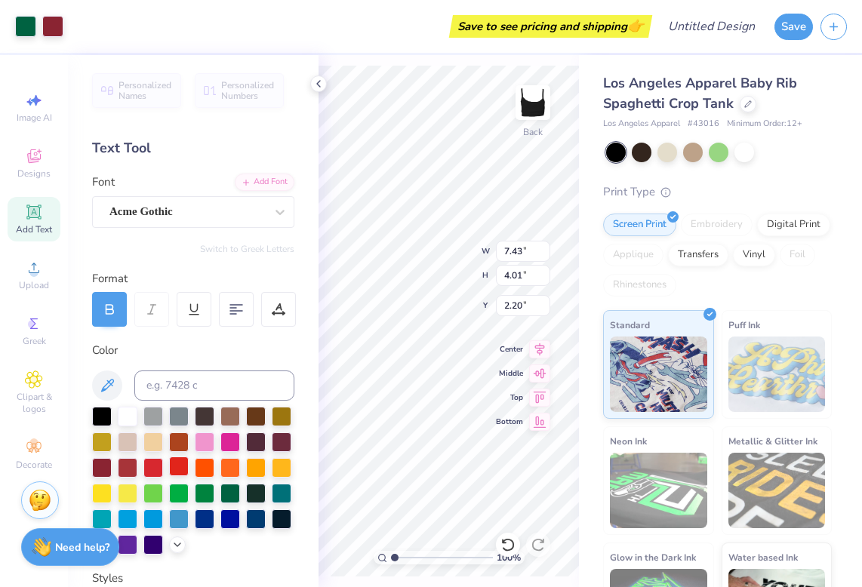
click at [177, 469] on div at bounding box center [179, 467] width 20 height 20
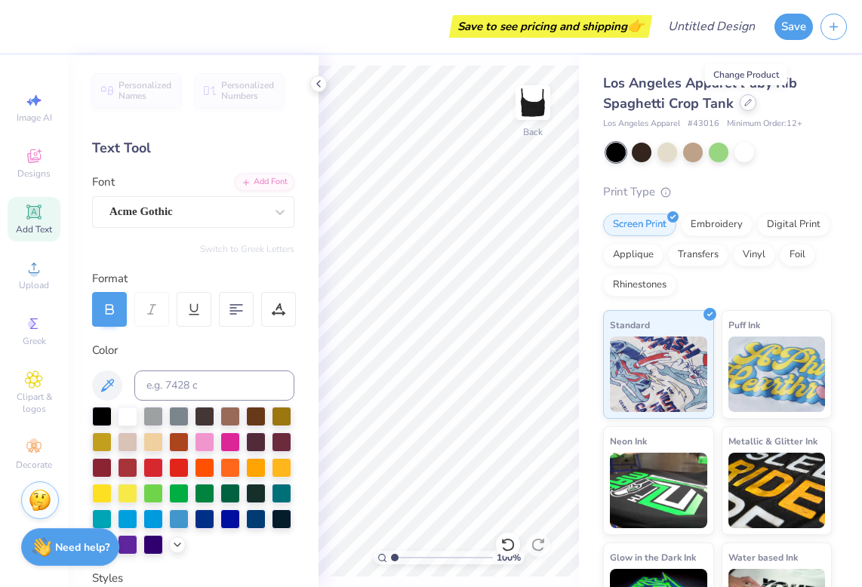
click at [751, 103] on div at bounding box center [748, 102] width 17 height 17
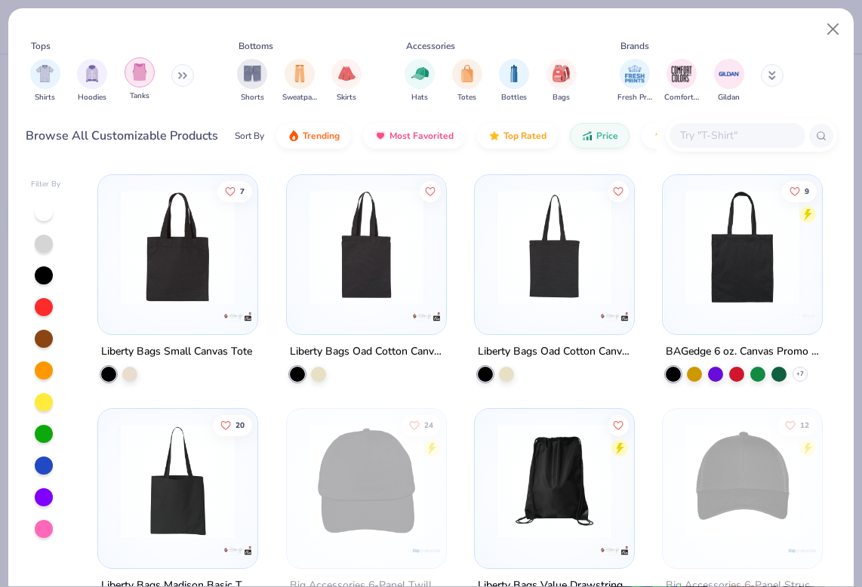
click at [129, 74] on div "filter for Tanks" at bounding box center [140, 72] width 30 height 30
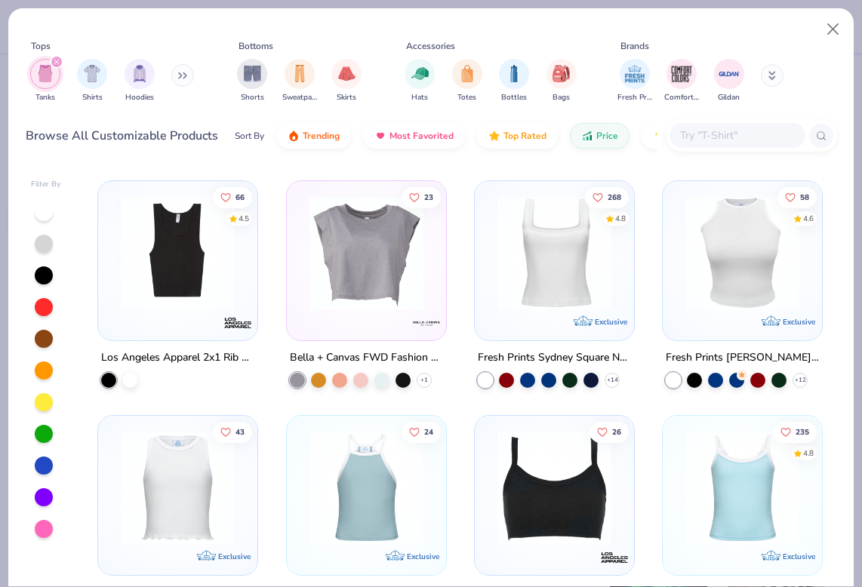
scroll to position [1165, 0]
click at [576, 300] on img at bounding box center [554, 252] width 129 height 114
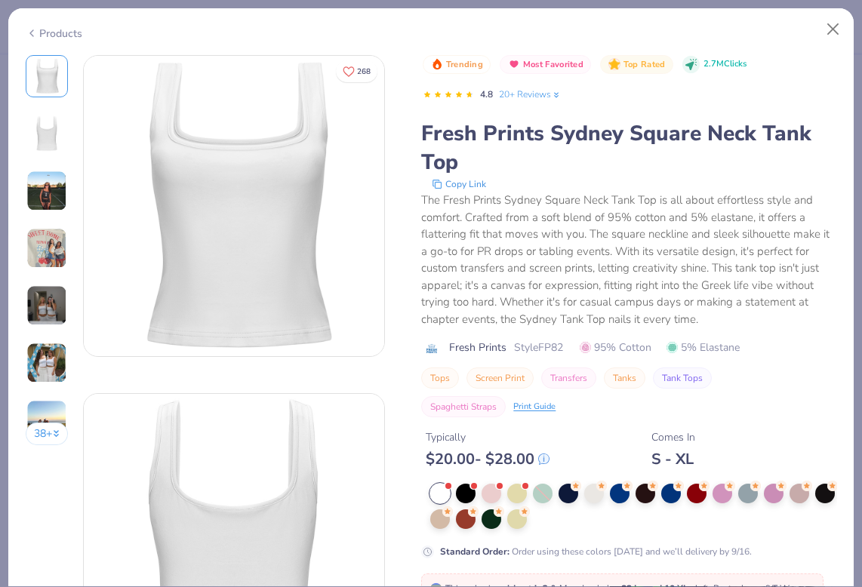
click at [45, 177] on img at bounding box center [46, 191] width 41 height 41
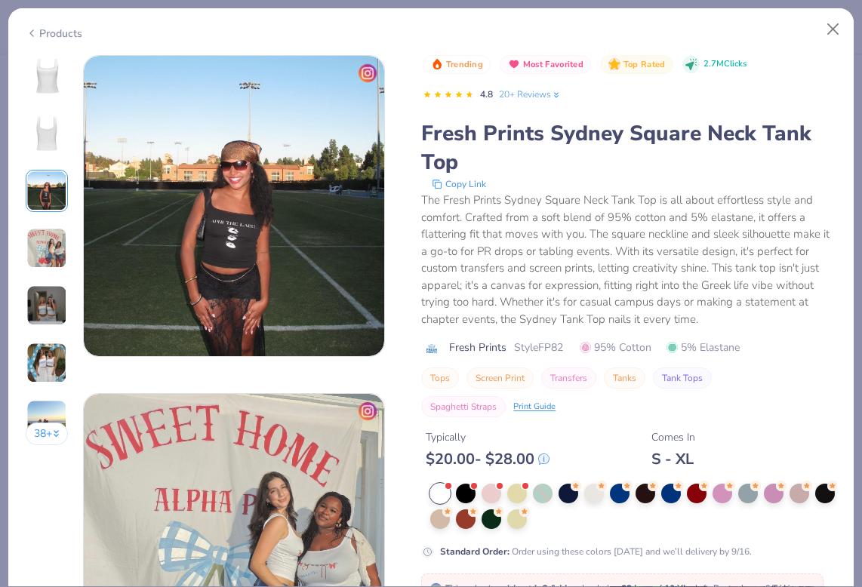
scroll to position [718, 0]
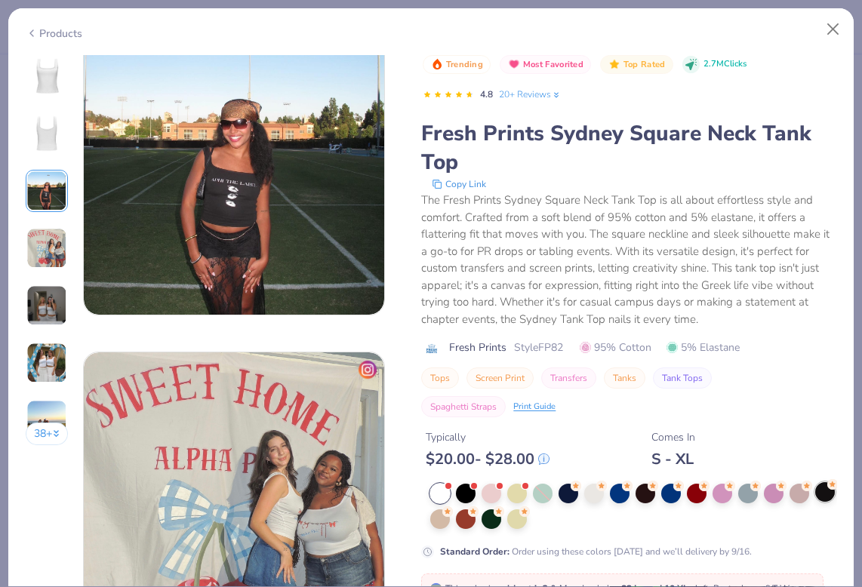
click at [830, 492] on div at bounding box center [825, 492] width 20 height 20
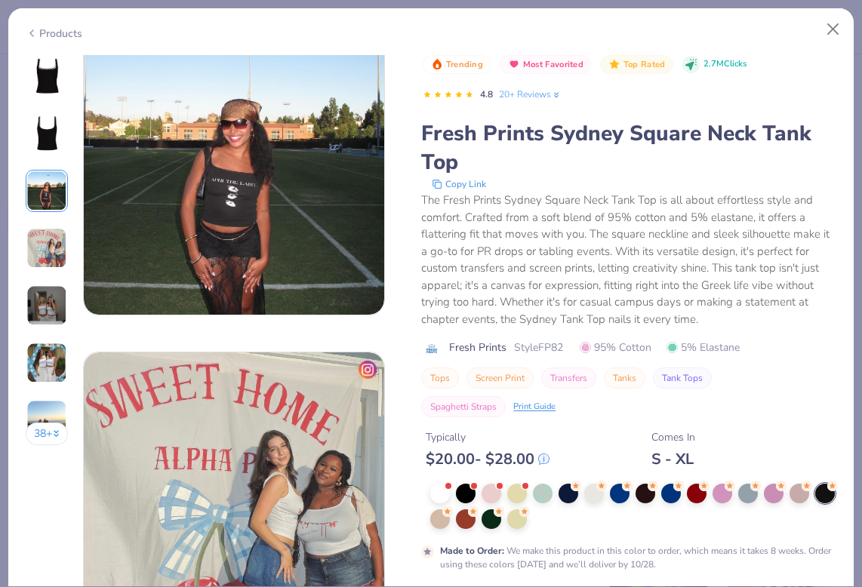
click at [48, 71] on img at bounding box center [47, 76] width 36 height 36
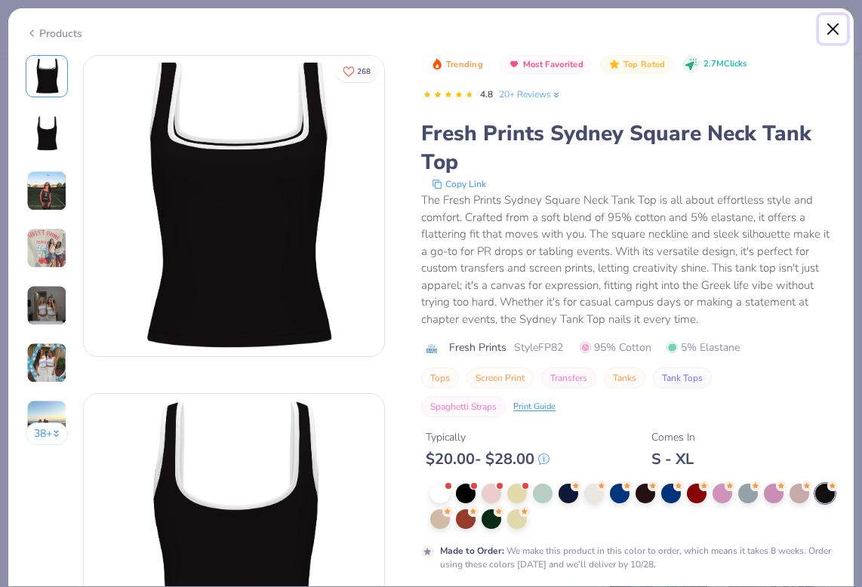
click at [833, 26] on button "Close" at bounding box center [833, 29] width 29 height 29
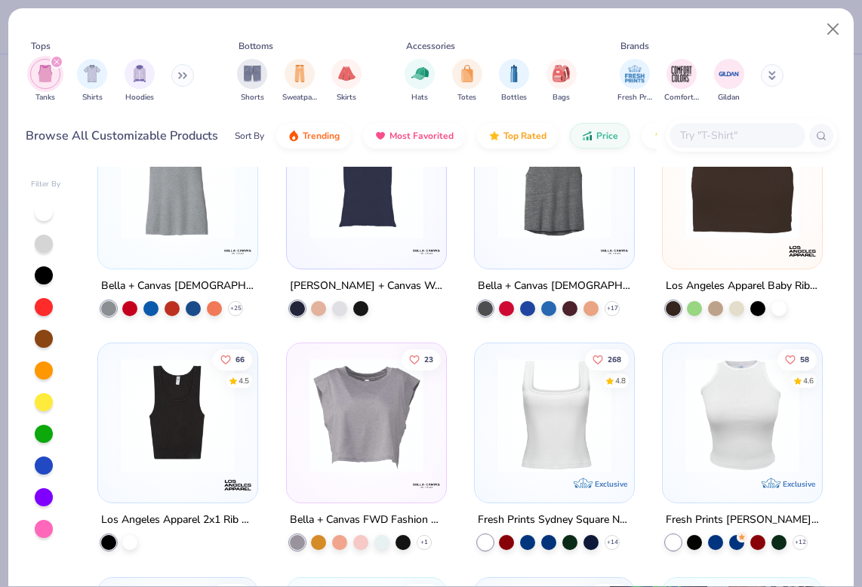
scroll to position [1008, 0]
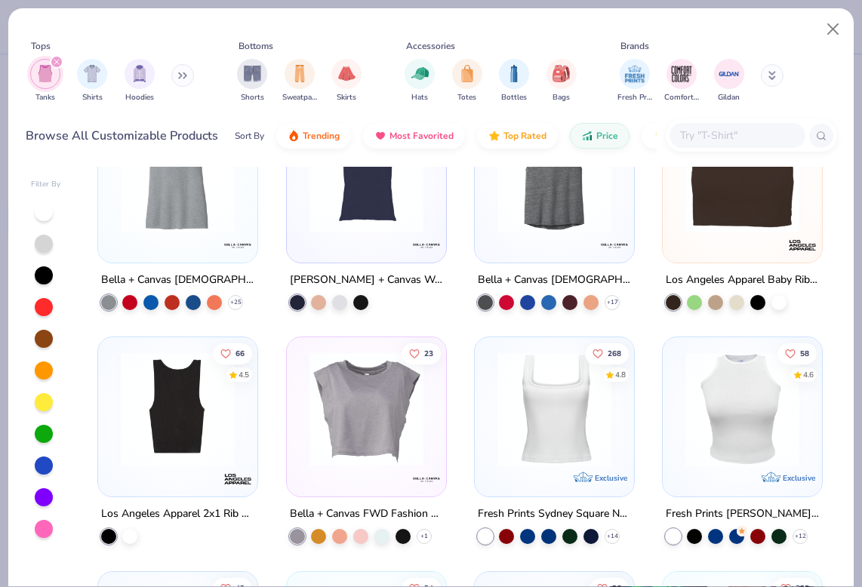
click at [225, 433] on img at bounding box center [177, 409] width 129 height 114
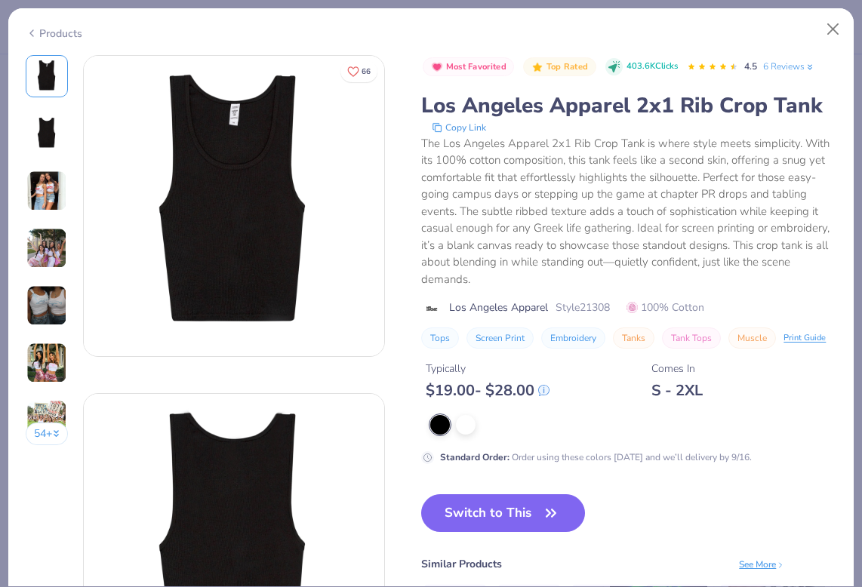
click at [46, 177] on img at bounding box center [46, 191] width 41 height 41
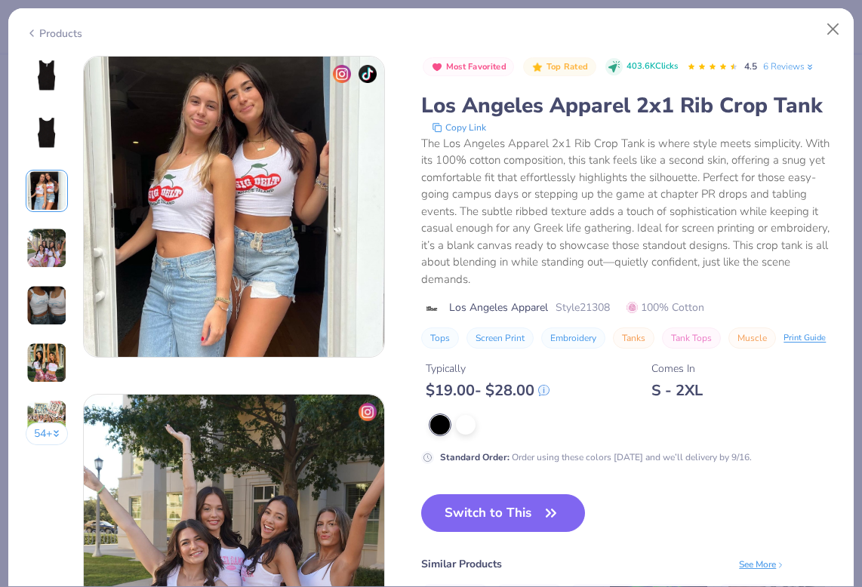
scroll to position [676, 0]
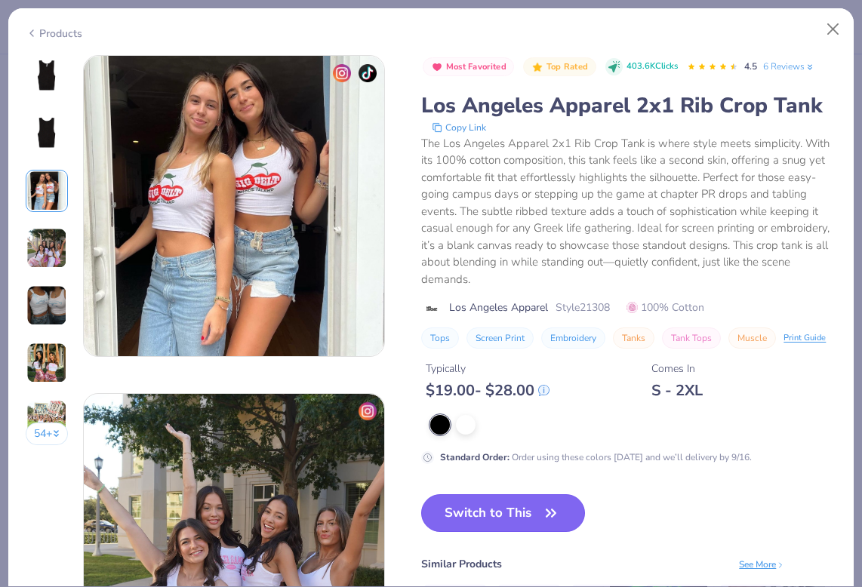
click at [469, 516] on button "Switch to This" at bounding box center [503, 513] width 164 height 38
click at [490, 527] on button "Switch to This" at bounding box center [503, 513] width 164 height 38
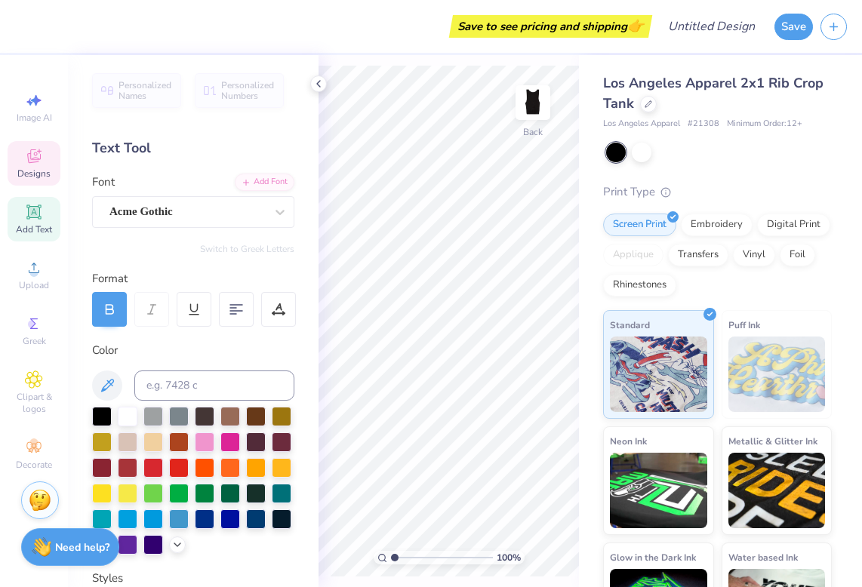
click at [43, 158] on div "Designs" at bounding box center [34, 163] width 53 height 45
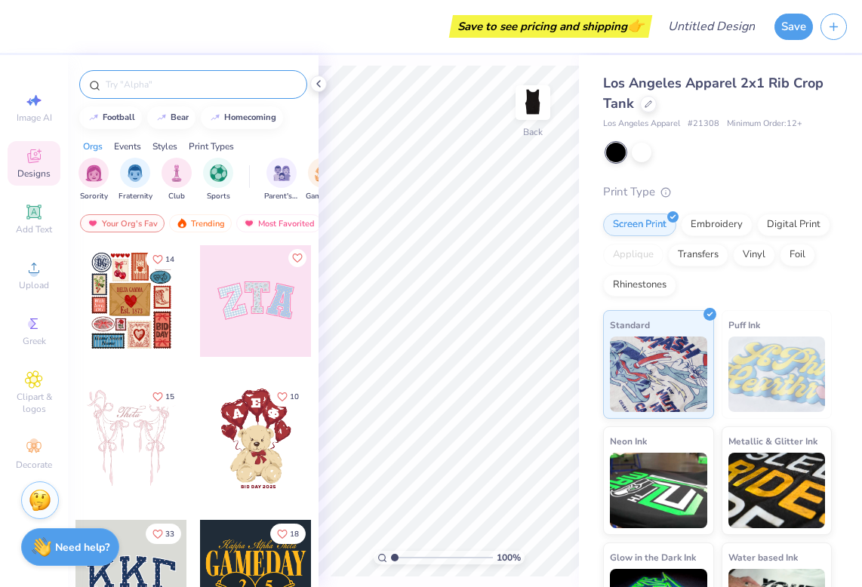
click at [237, 88] on input "text" at bounding box center [200, 84] width 193 height 15
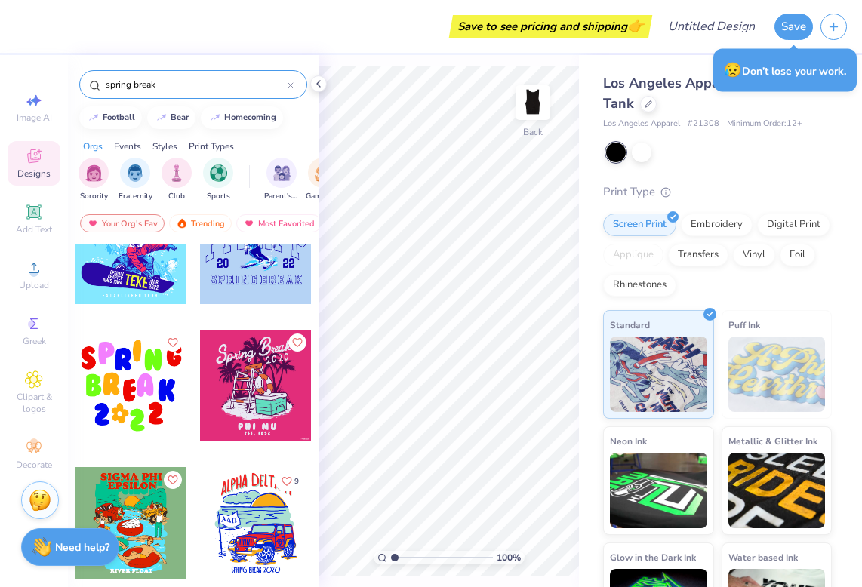
scroll to position [5425, 0]
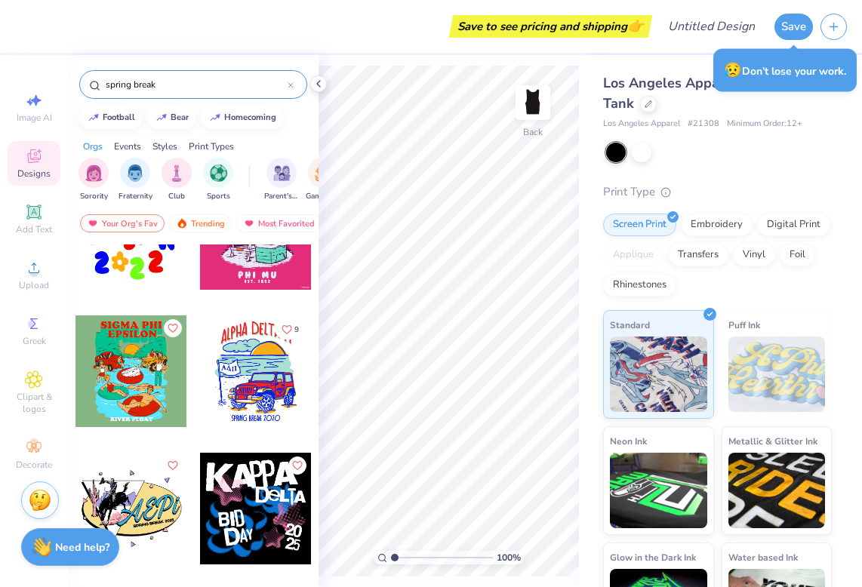
type input "spring break"
click at [263, 526] on div at bounding box center [256, 509] width 112 height 112
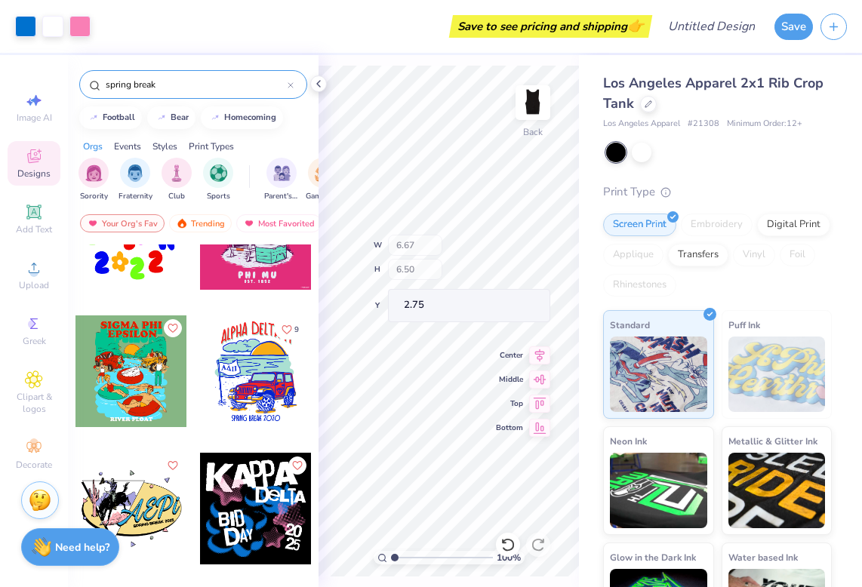
type input "6.15"
type input "2.16"
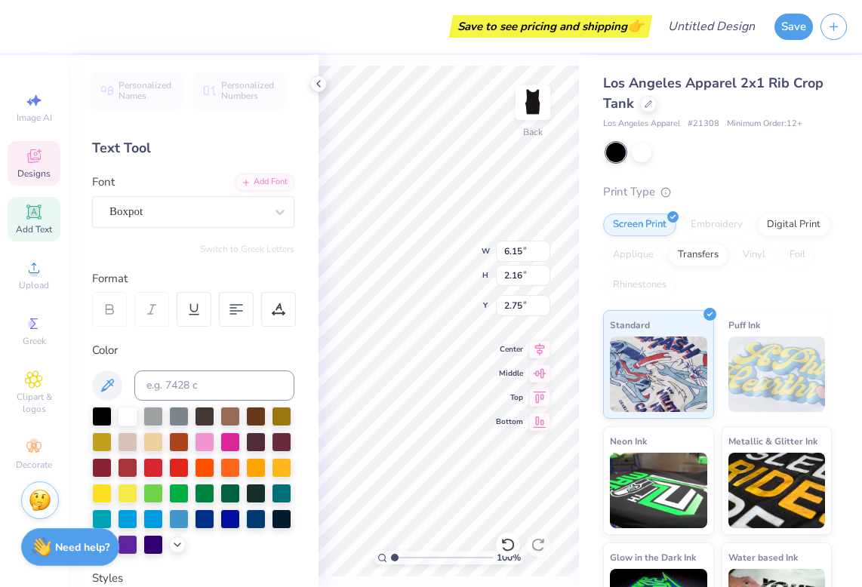
type input "3.36"
type input "1.23"
type input "4.51"
type textarea "A"
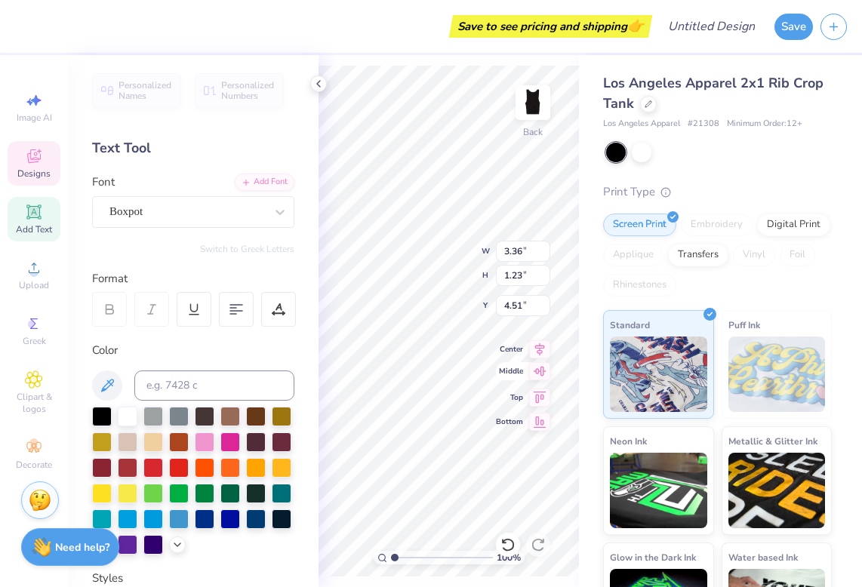
type textarea "ALPHA"
type input "1.92"
type input "1.23"
type input "7.26"
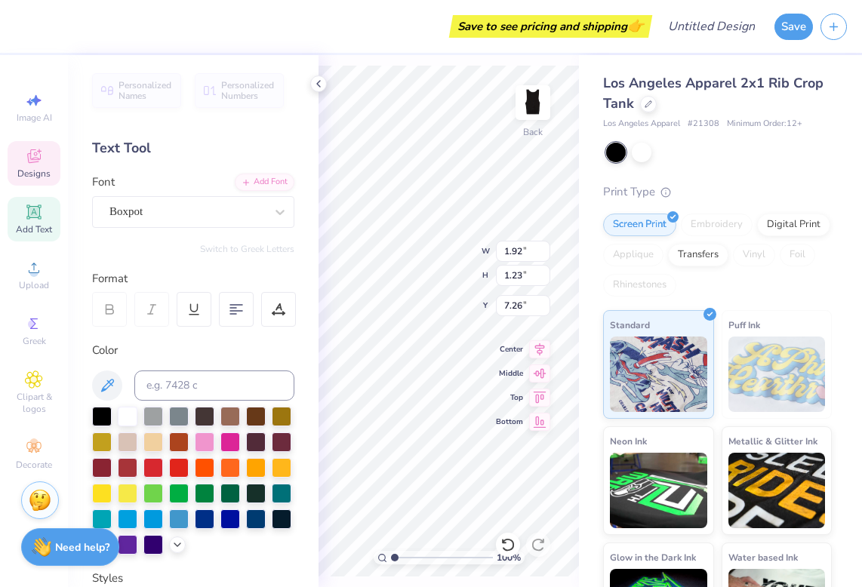
scroll to position [0, 0]
type textarea "Hurrikane"
type input "6.28"
click at [49, 171] on span "Designs" at bounding box center [33, 174] width 33 height 12
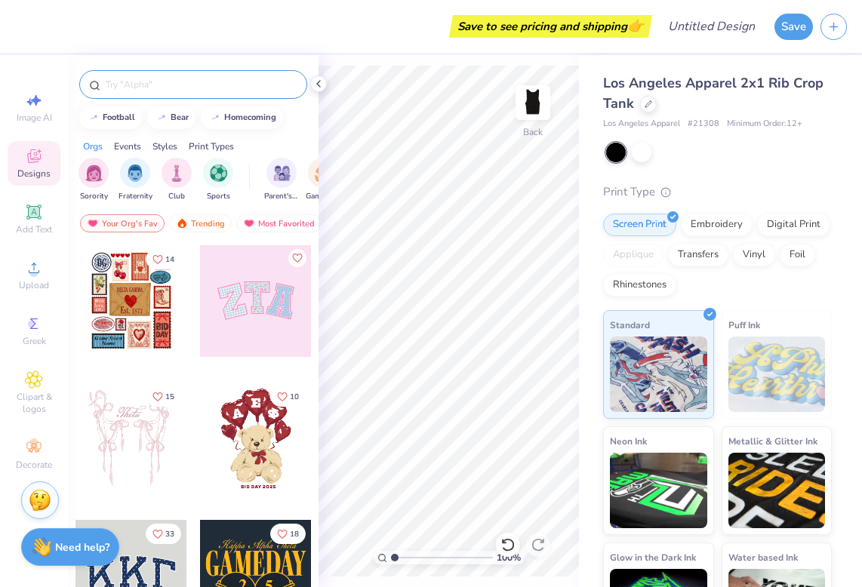
click at [183, 81] on input "text" at bounding box center [200, 84] width 193 height 15
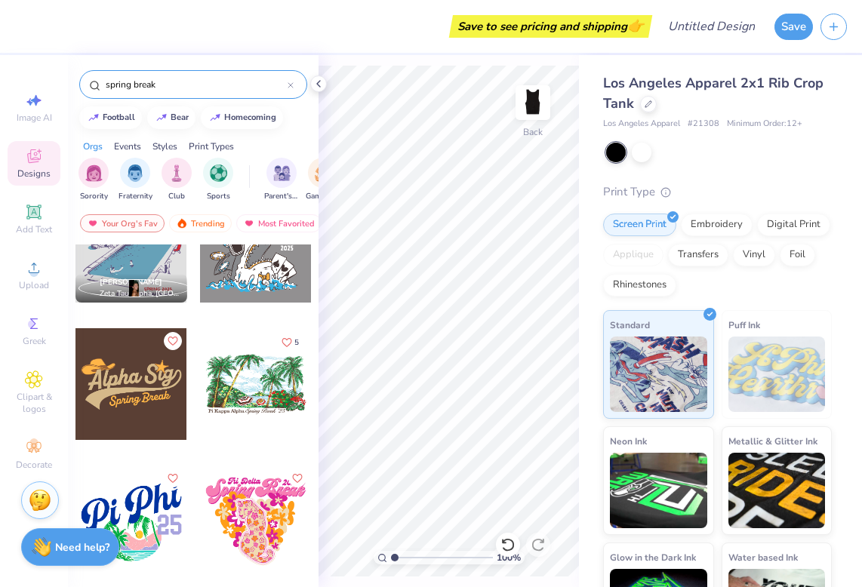
scroll to position [45, 0]
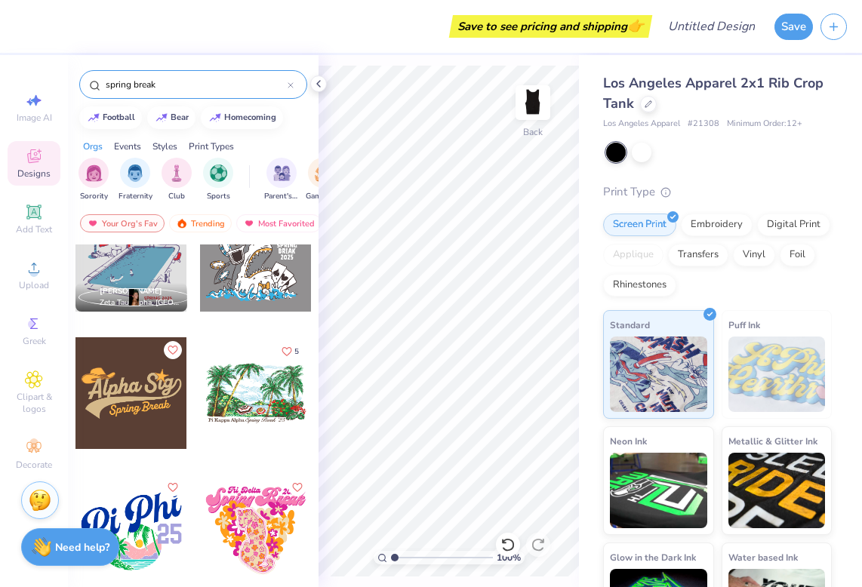
drag, startPoint x: 187, startPoint y: 95, endPoint x: 142, endPoint y: 81, distance: 47.5
click at [142, 81] on div "spring break" at bounding box center [193, 84] width 228 height 29
drag, startPoint x: 169, startPoint y: 87, endPoint x: 87, endPoint y: 84, distance: 82.3
click at [87, 85] on div "spring break" at bounding box center [193, 84] width 228 height 29
type input "beach"
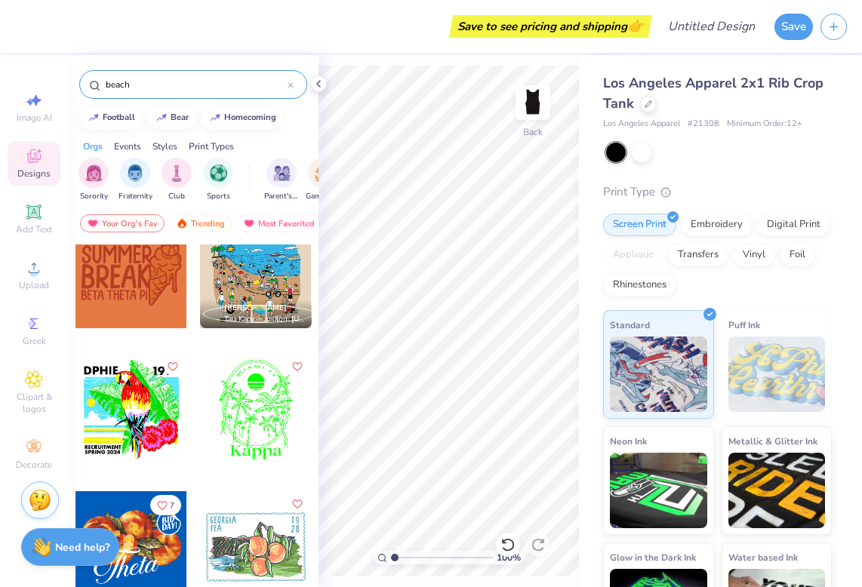
scroll to position [7720, 0]
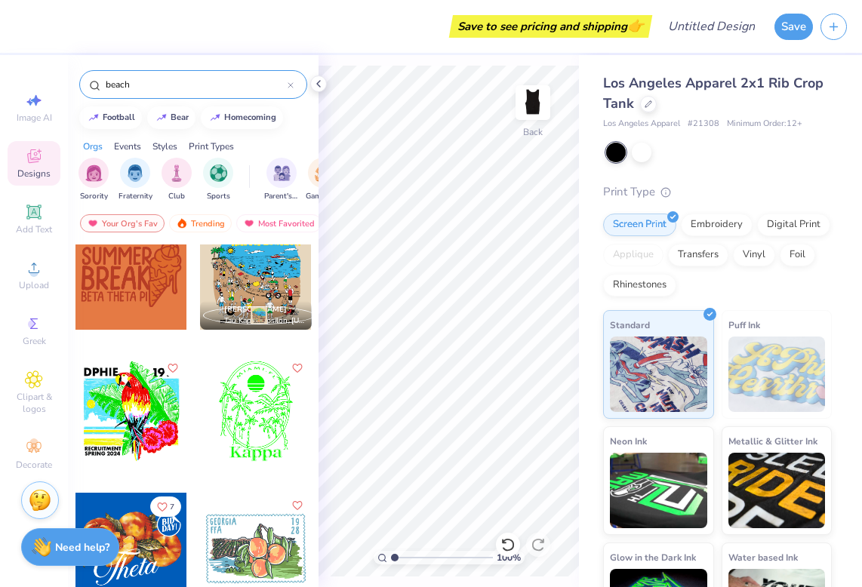
click at [156, 417] on div at bounding box center [131, 412] width 112 height 112
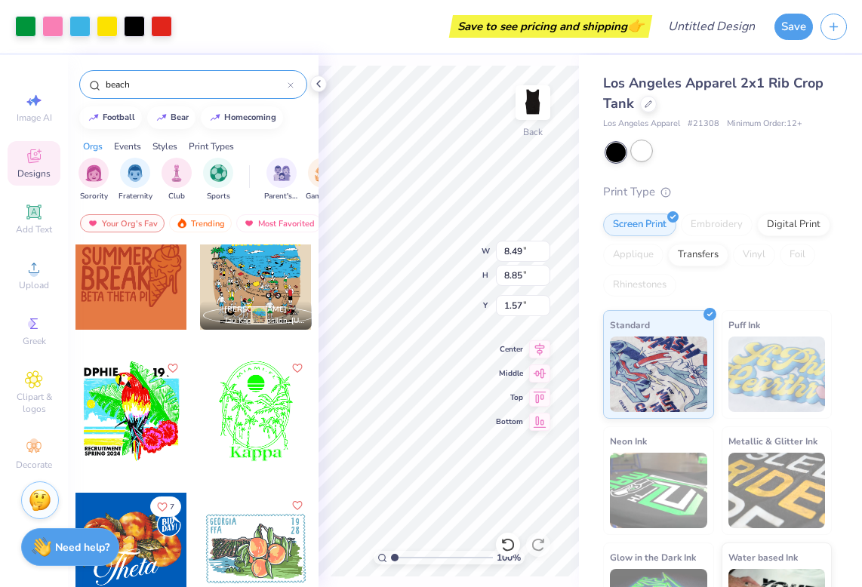
click at [641, 149] on div at bounding box center [642, 151] width 20 height 20
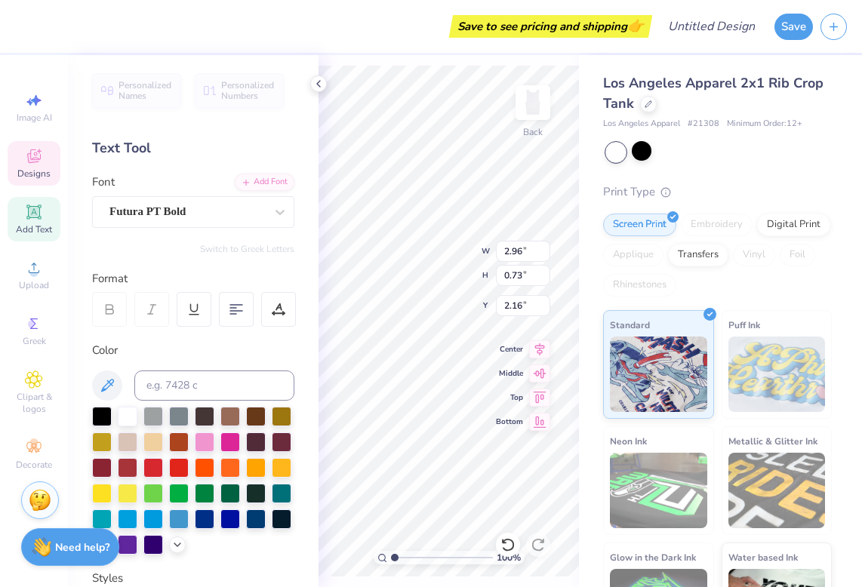
scroll to position [0, 0]
type textarea "KAPPA"
click at [583, 208] on div "Los Angeles Apparel 2x1 Rib Crop Tank Los Angeles Apparel # 21308 Minimum Order…" at bounding box center [720, 353] width 283 height 596
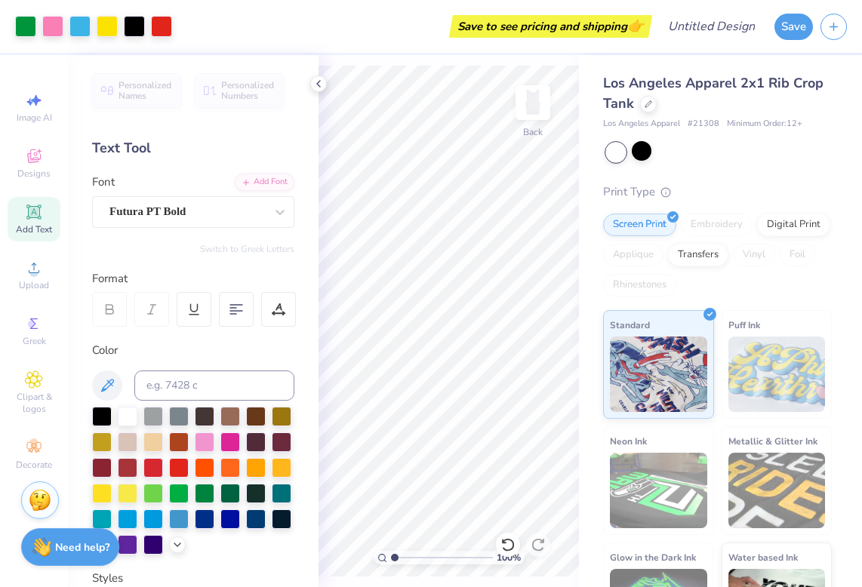
click at [585, 255] on div "Los Angeles Apparel 2x1 Rib Crop Tank Los Angeles Apparel # 21308 Minimum Order…" at bounding box center [720, 353] width 283 height 596
type input "1.89"
click at [403, 555] on input "range" at bounding box center [442, 558] width 102 height 14
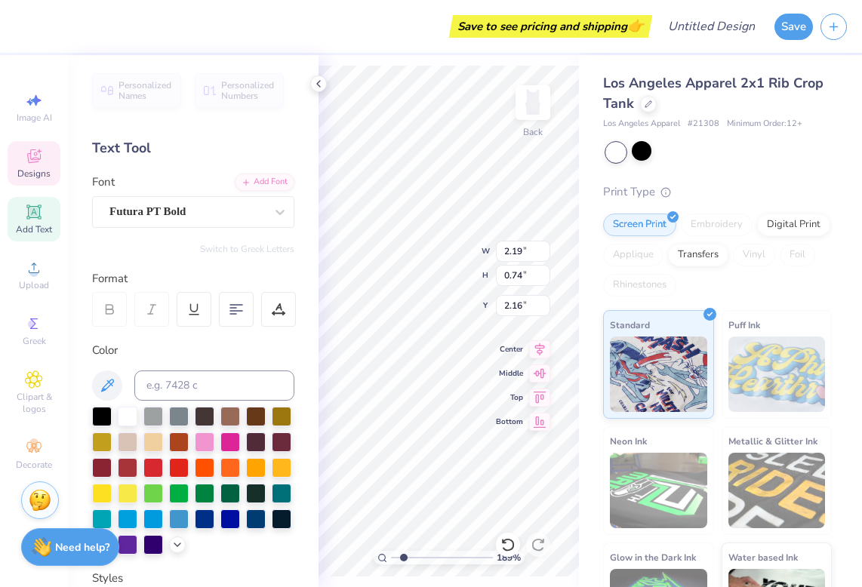
scroll to position [0, 0]
type textarea "A"
type textarea "ALPHA"
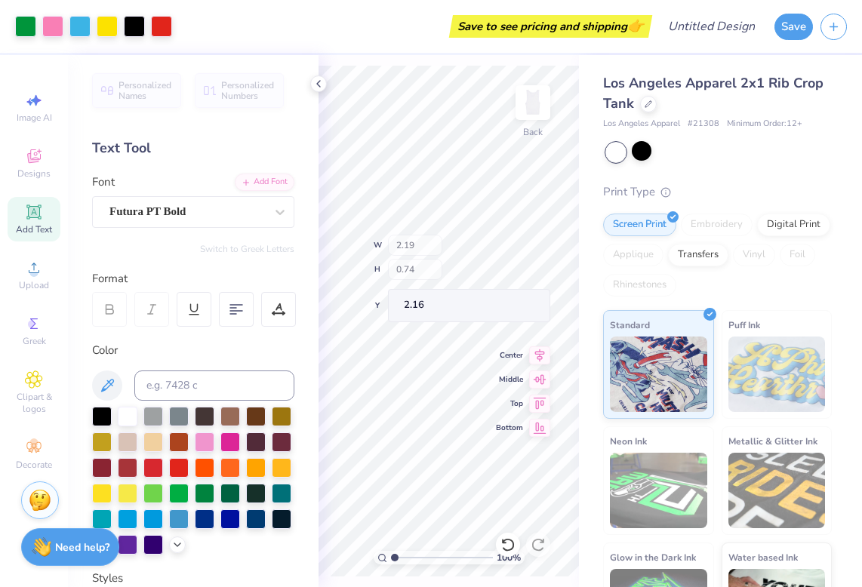
type input "1"
click at [391, 555] on input "range" at bounding box center [442, 558] width 102 height 14
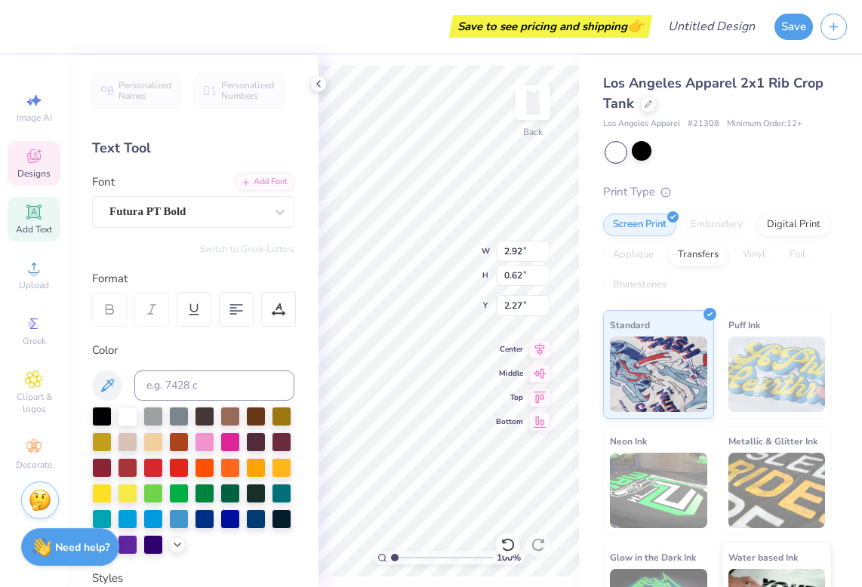
type input "2.92"
type input "0.62"
type input "2.27"
click at [583, 250] on div "Los Angeles Apparel 2x1 Rib Crop Tank Los Angeles Apparel # 21308 Minimum Order…" at bounding box center [720, 353] width 283 height 596
type input "2.80"
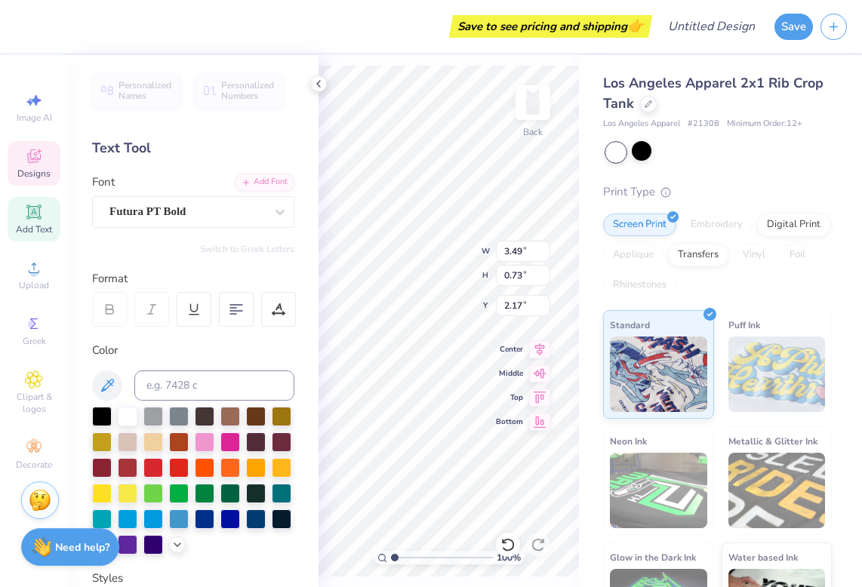
type input "0.58"
type input "2.31"
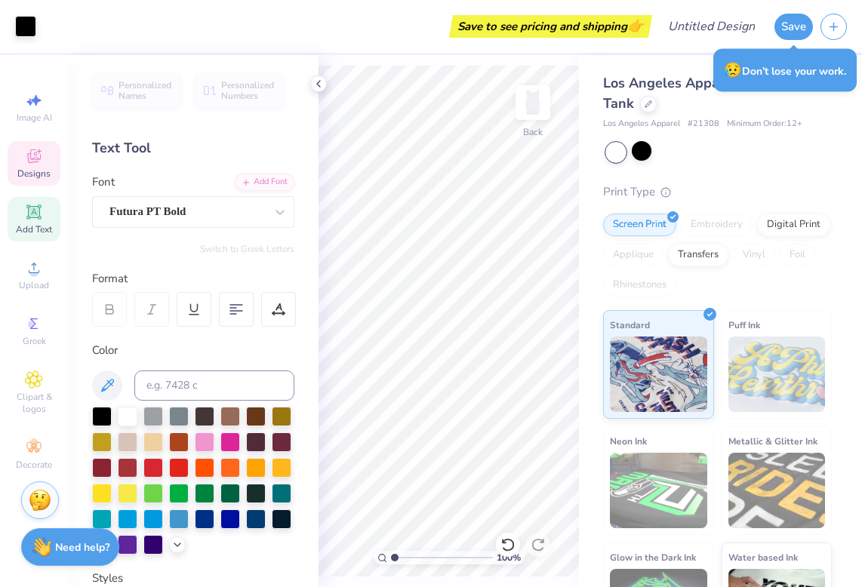
click at [40, 156] on icon at bounding box center [34, 156] width 14 height 14
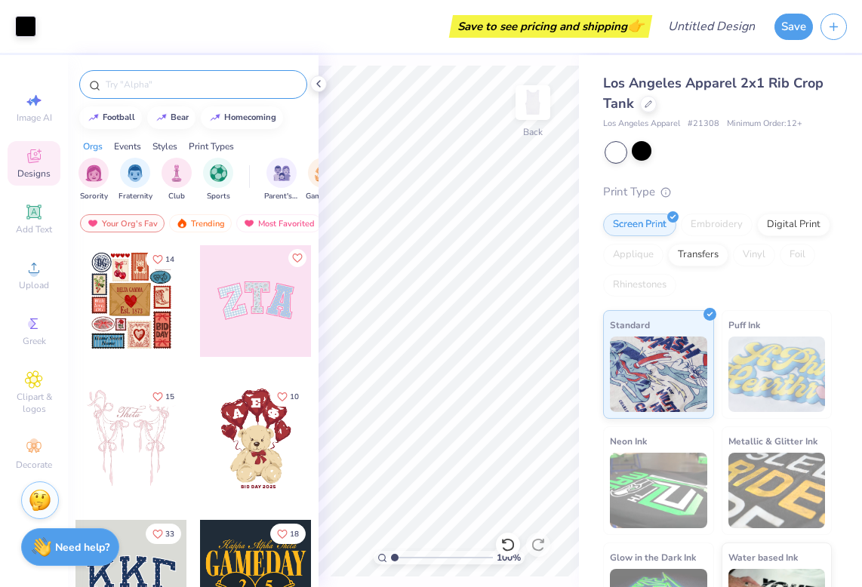
click at [171, 82] on input "text" at bounding box center [200, 84] width 193 height 15
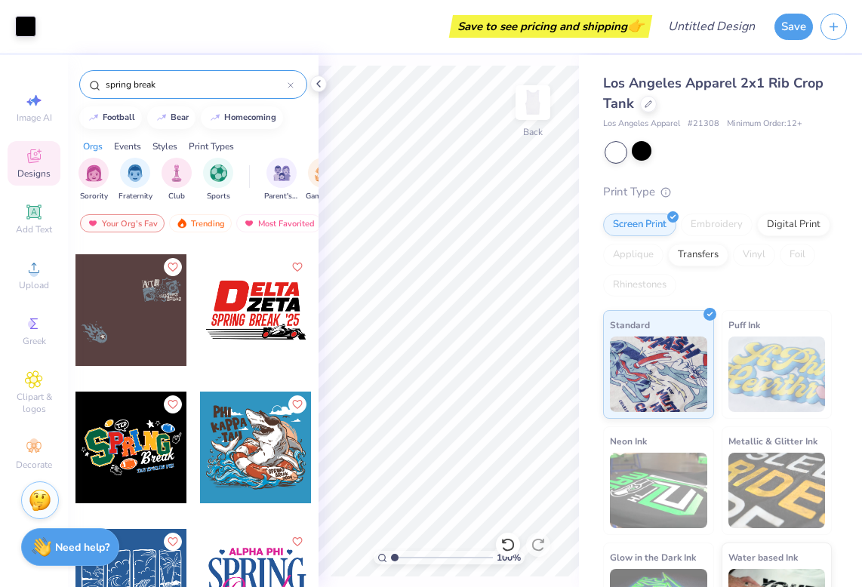
scroll to position [3153, 0]
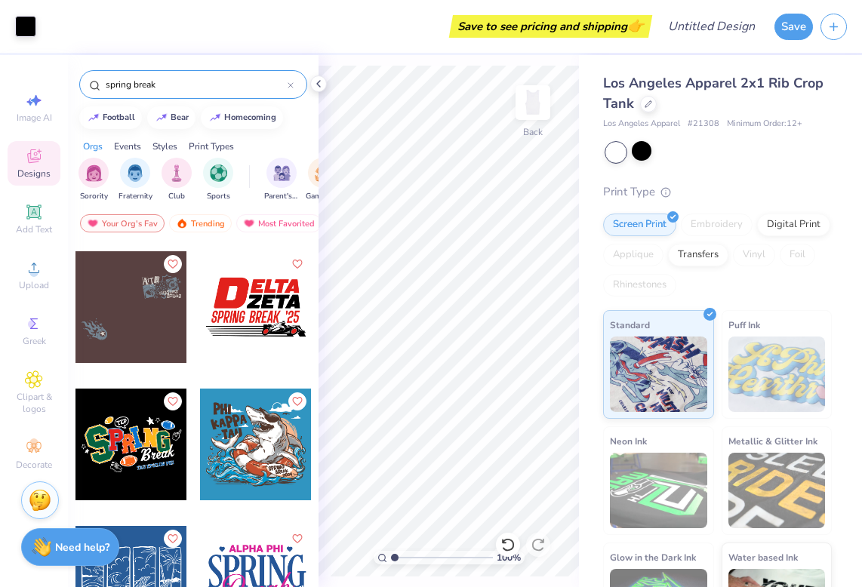
drag, startPoint x: 178, startPoint y: 78, endPoint x: 99, endPoint y: 68, distance: 79.9
click at [99, 68] on div "spring break" at bounding box center [193, 80] width 251 height 51
drag, startPoint x: 168, startPoint y: 85, endPoint x: 76, endPoint y: 75, distance: 91.9
click at [76, 75] on div "spring break" at bounding box center [193, 80] width 251 height 51
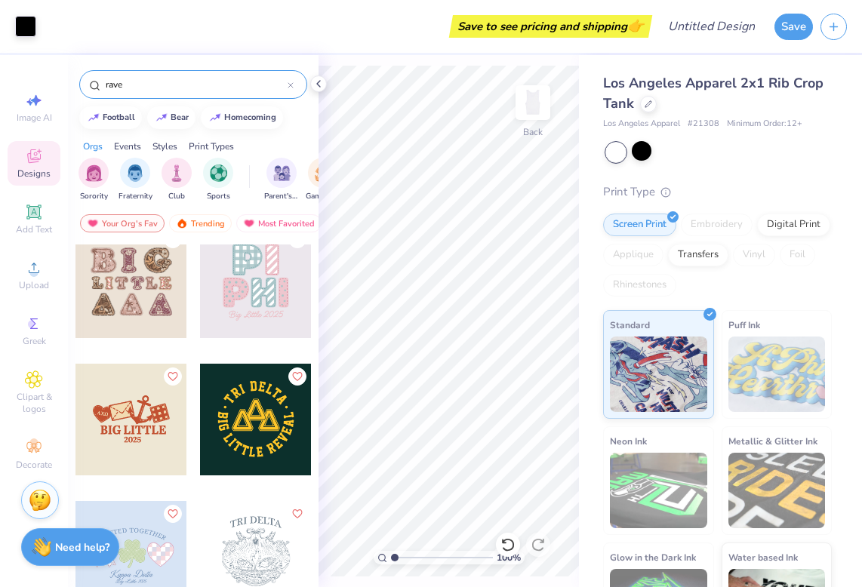
scroll to position [2655, 0]
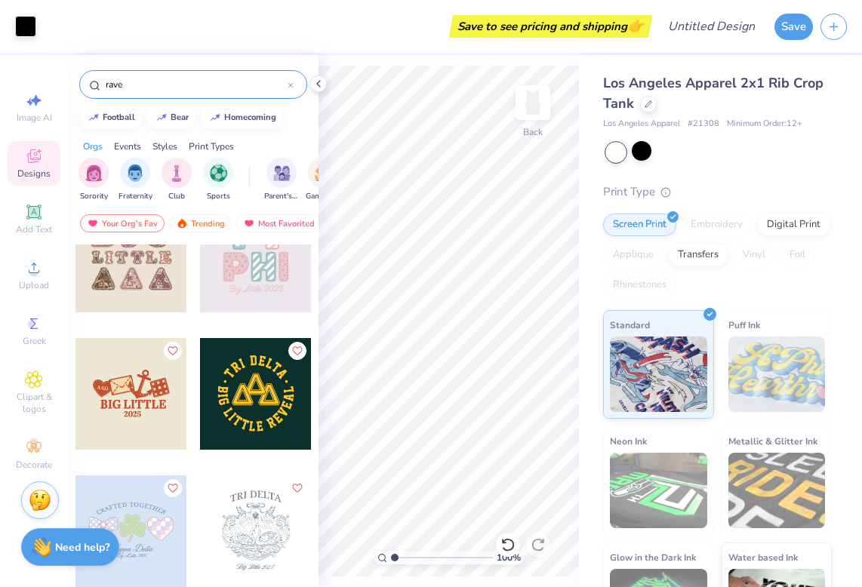
drag, startPoint x: 141, startPoint y: 84, endPoint x: 100, endPoint y: 84, distance: 40.8
click at [100, 84] on div "rave" at bounding box center [193, 84] width 228 height 29
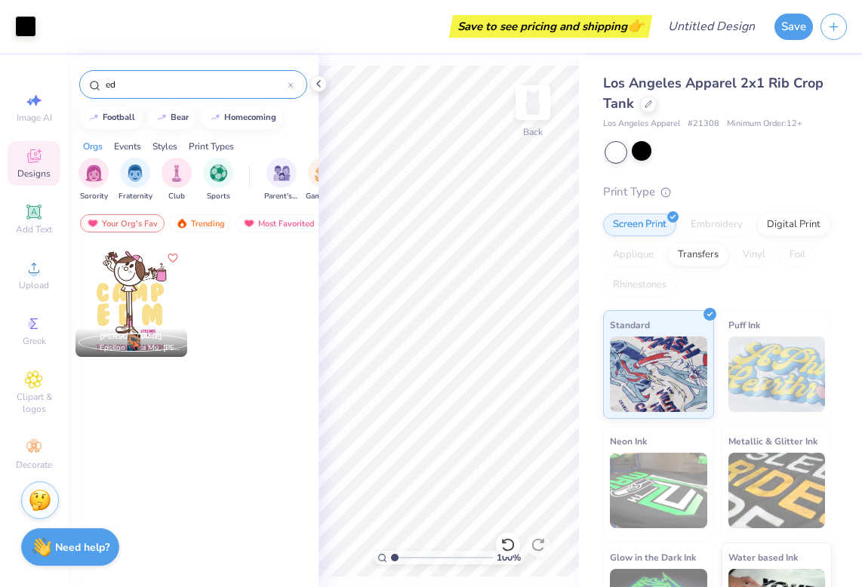
type input "e"
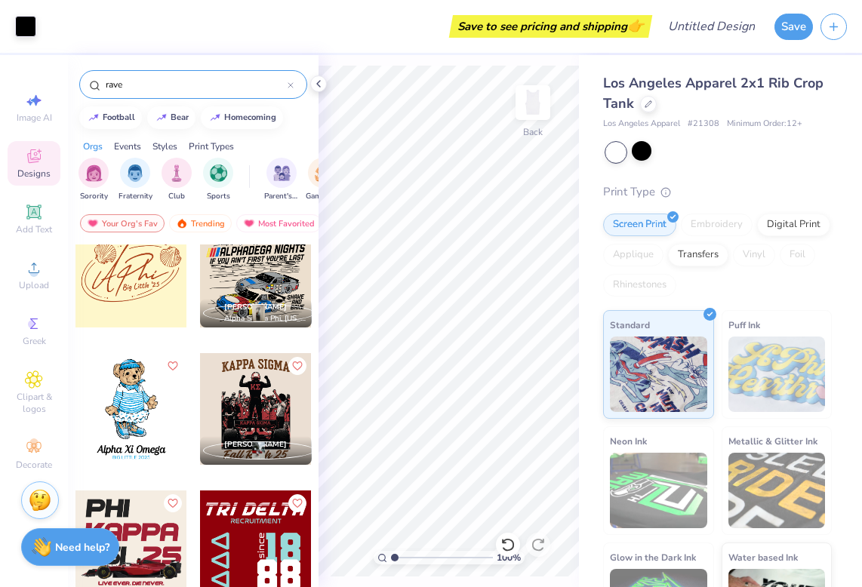
scroll to position [3738, 0]
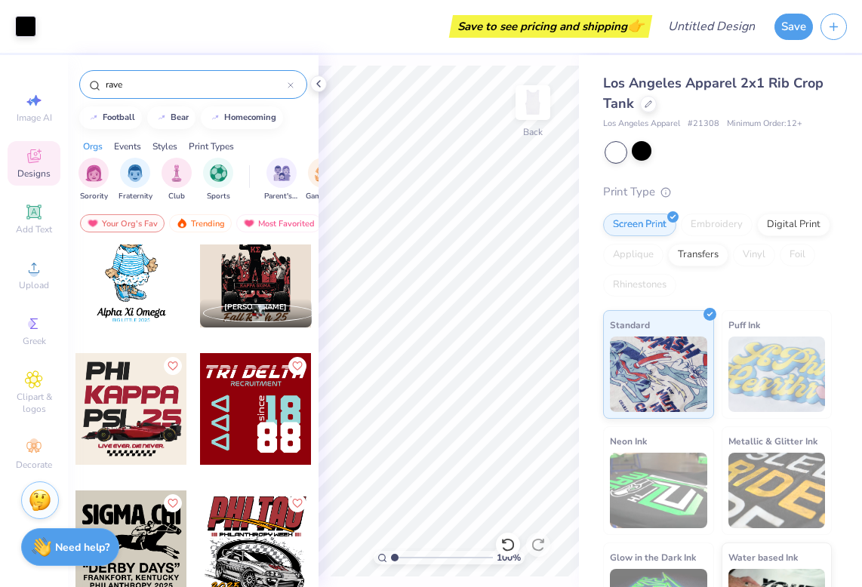
drag, startPoint x: 146, startPoint y: 82, endPoint x: 83, endPoint y: 79, distance: 62.7
click at [83, 79] on div "rave" at bounding box center [193, 84] width 228 height 29
type input "flowers"
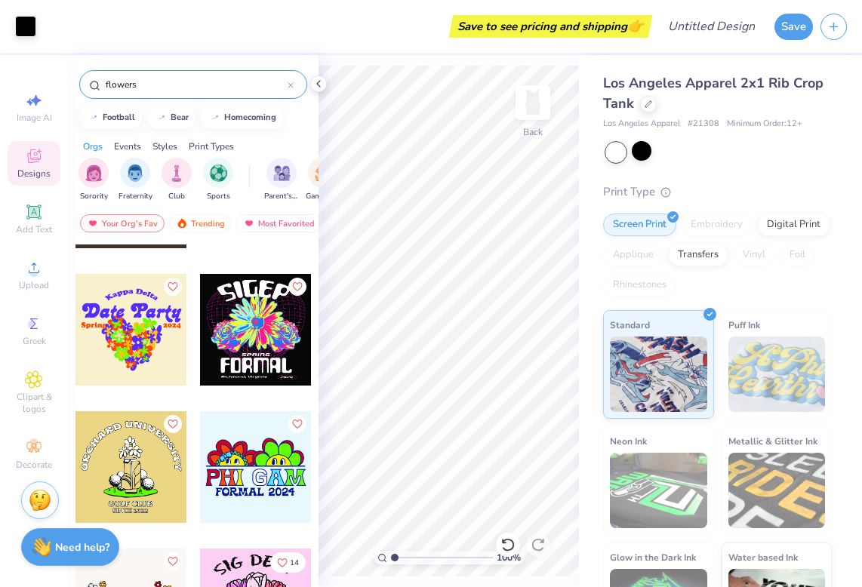
scroll to position [17860, 0]
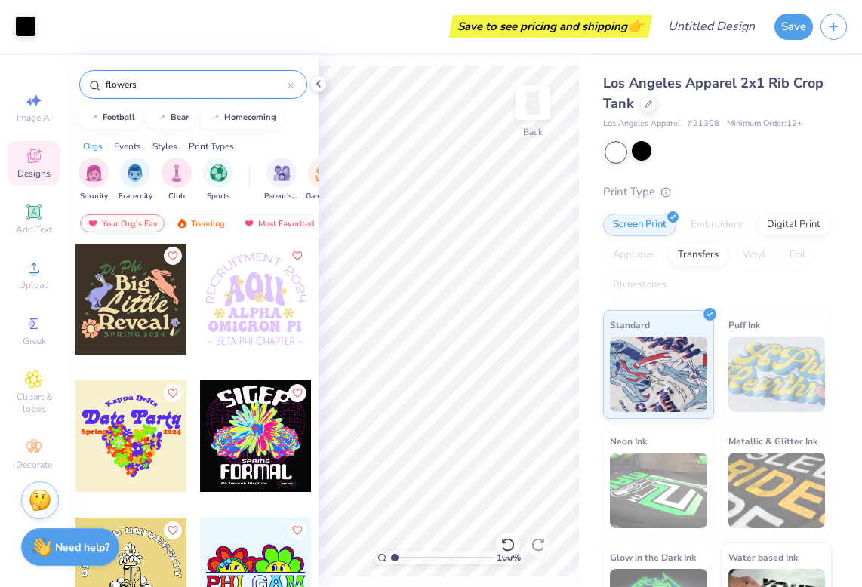
click at [256, 427] on div at bounding box center [256, 436] width 112 height 112
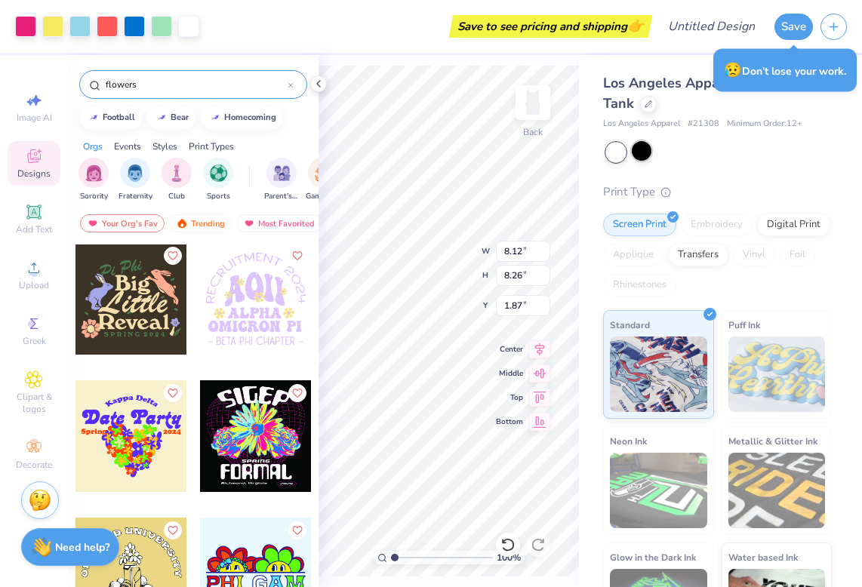
click at [643, 154] on div at bounding box center [642, 151] width 20 height 20
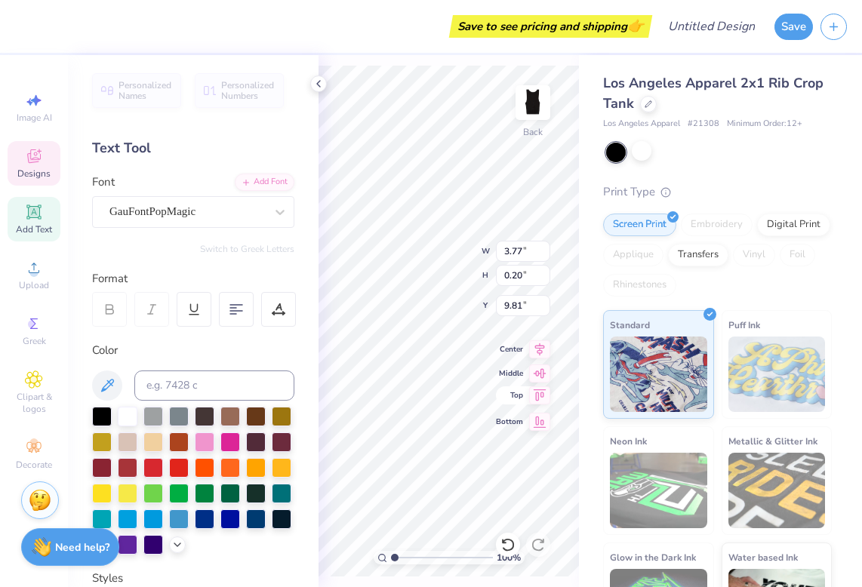
scroll to position [0, 3]
click at [579, 331] on div "Los Angeles Apparel 2x1 Rib Crop Tank Los Angeles Apparel # 21308 Minimum Order…" at bounding box center [720, 353] width 283 height 596
click at [318, 82] on icon at bounding box center [318, 84] width 12 height 12
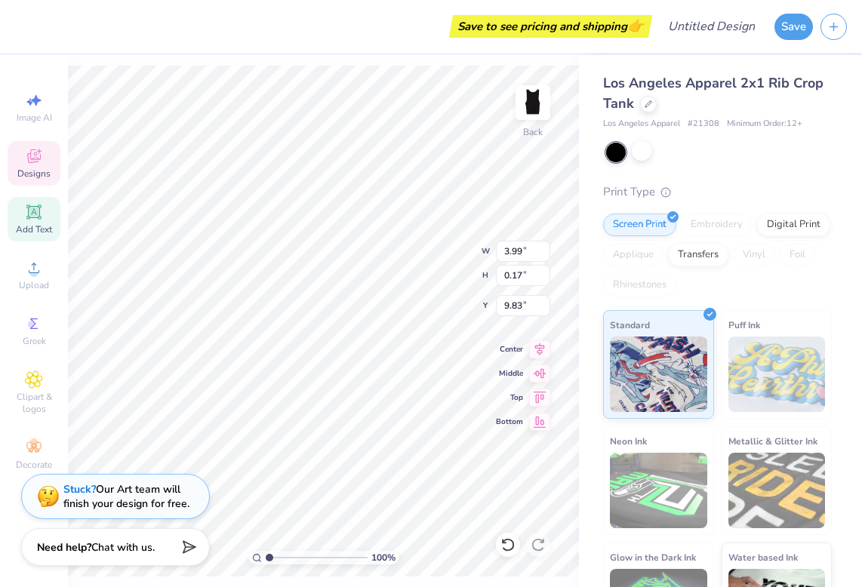
click at [440, 271] on div "100 % Back W 3.99 3.99 " H 0.17 0.17 " Y 9.83 9.83 " Center Middle Top Bottom" at bounding box center [323, 321] width 511 height 532
